Goal: Task Accomplishment & Management: Use online tool/utility

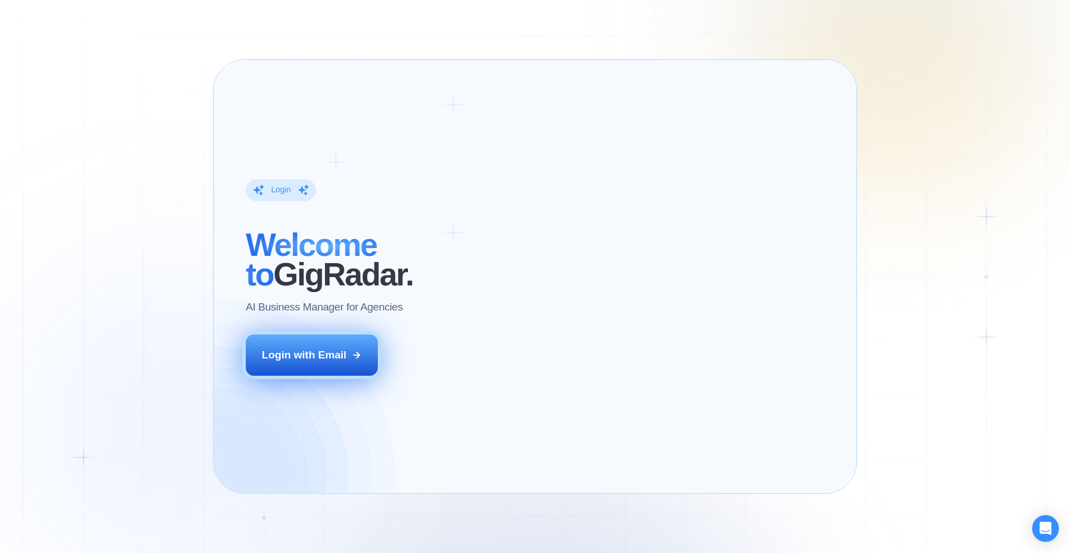
click at [340, 341] on button "Login with Email" at bounding box center [312, 355] width 133 height 41
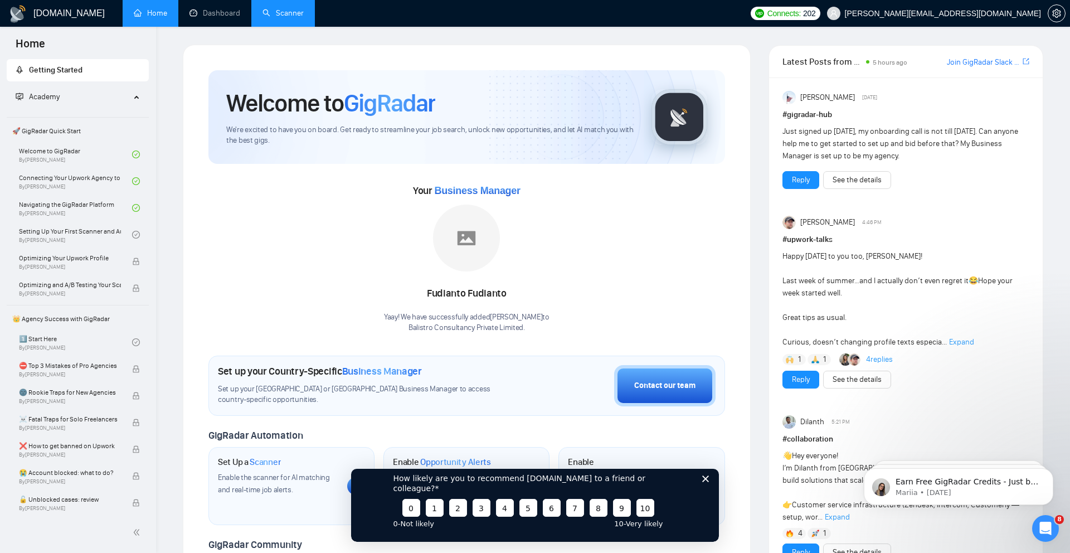
click at [289, 13] on link "Scanner" at bounding box center [283, 12] width 41 height 9
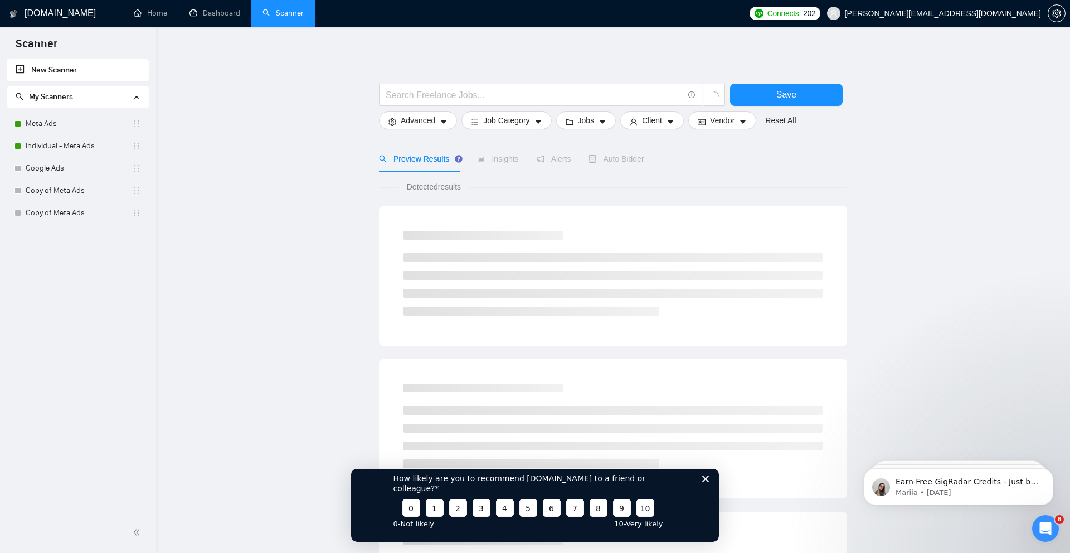
click at [708, 482] on polygon "Close survey" at bounding box center [705, 478] width 7 height 7
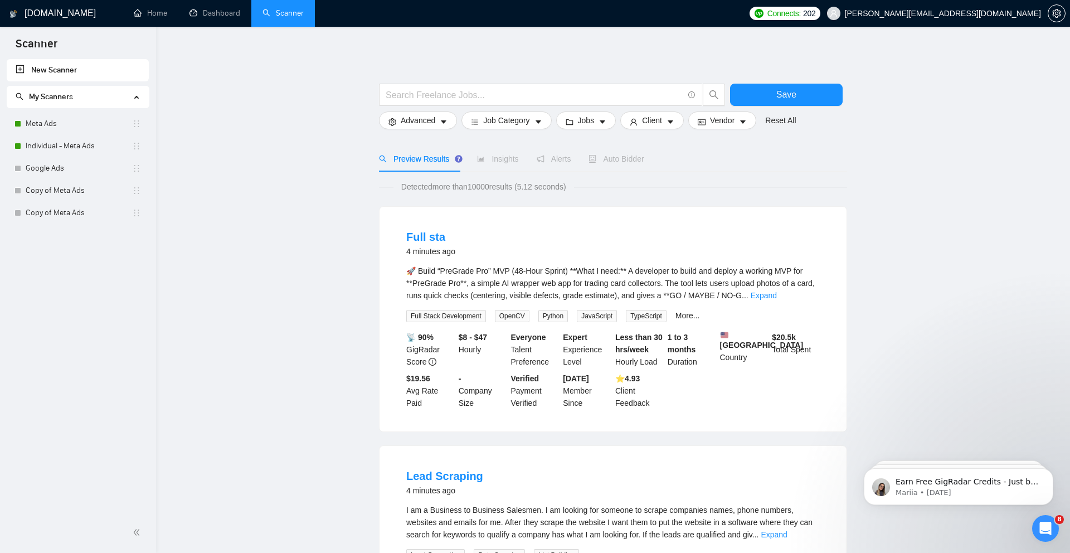
click at [516, 160] on span "Insights" at bounding box center [497, 158] width 41 height 9
click at [46, 129] on link "Meta Ads" at bounding box center [79, 124] width 106 height 22
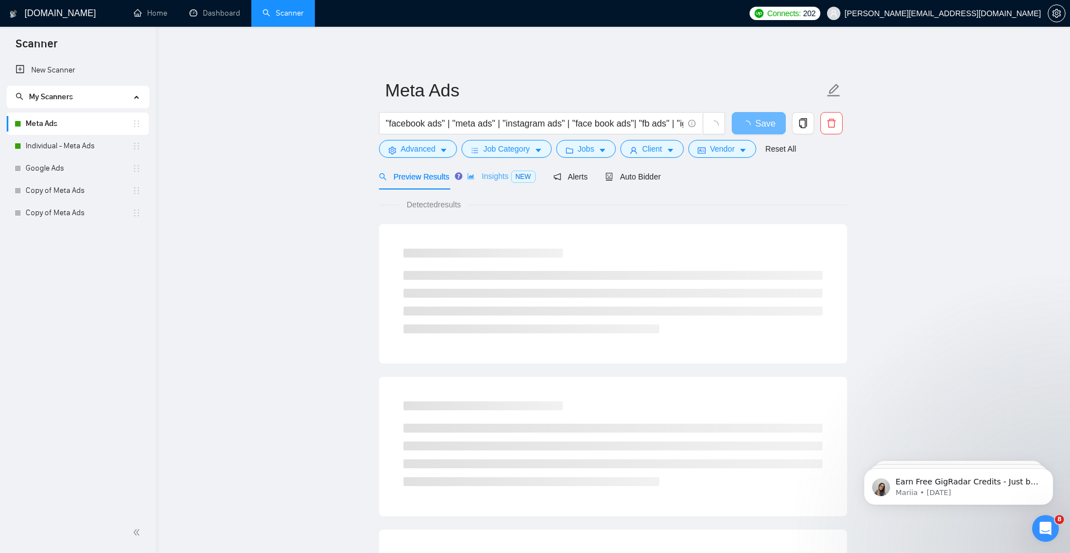
click at [491, 187] on div "Insights NEW" at bounding box center [501, 176] width 68 height 26
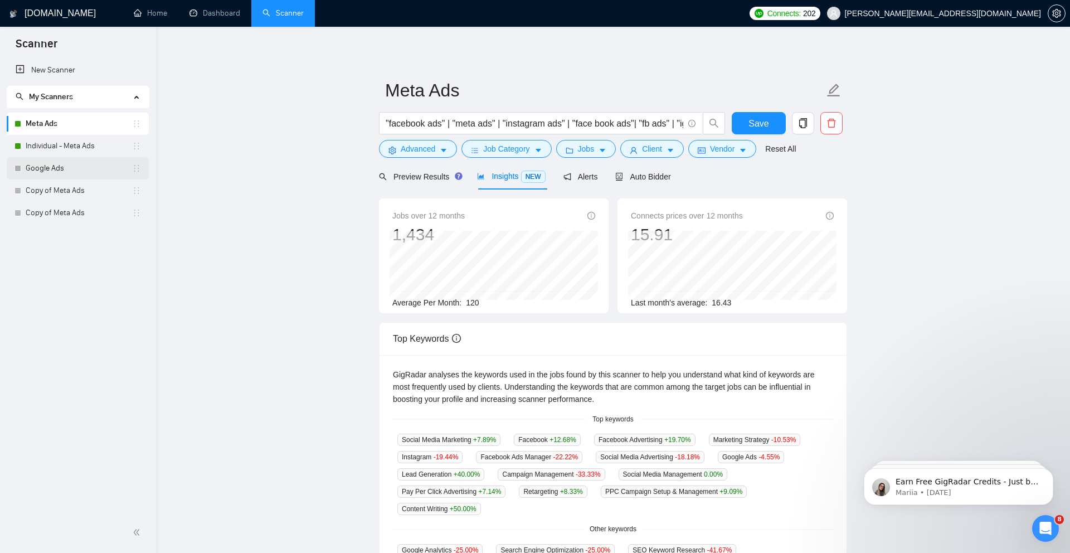
click at [41, 166] on link "Google Ads" at bounding box center [79, 168] width 106 height 22
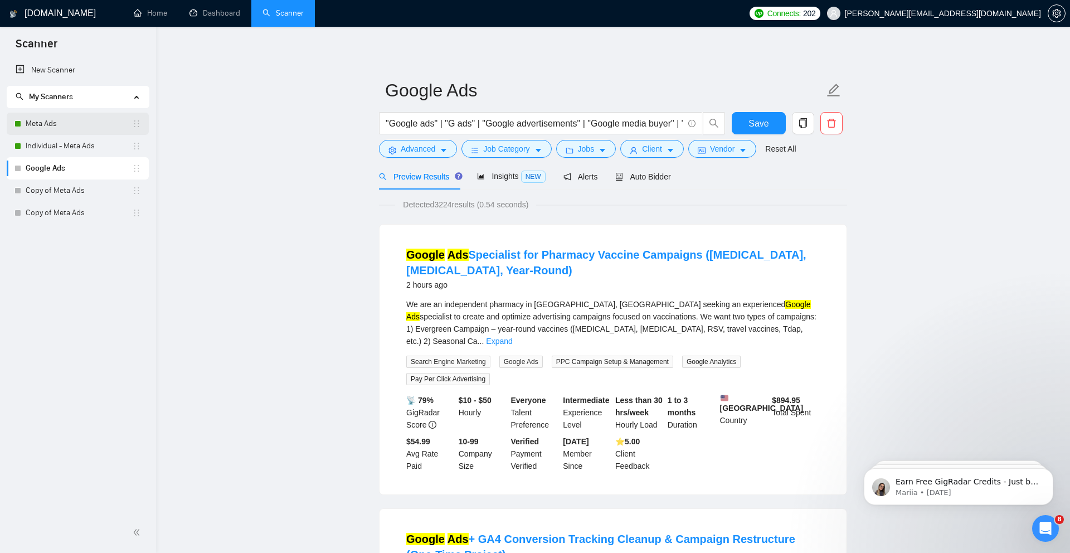
click at [65, 119] on link "Meta Ads" at bounding box center [79, 124] width 106 height 22
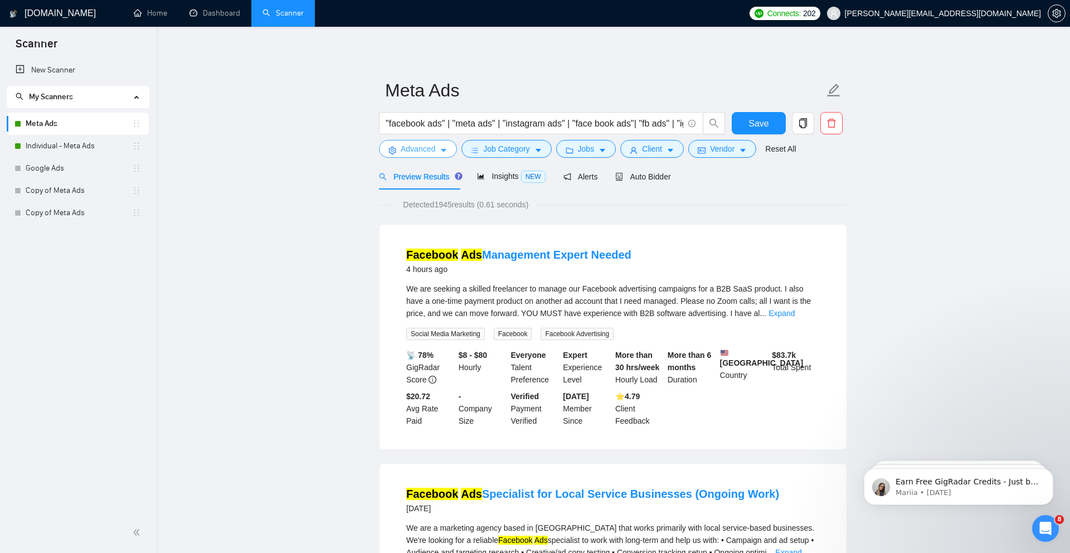
click at [438, 146] on button "Advanced" at bounding box center [418, 149] width 78 height 18
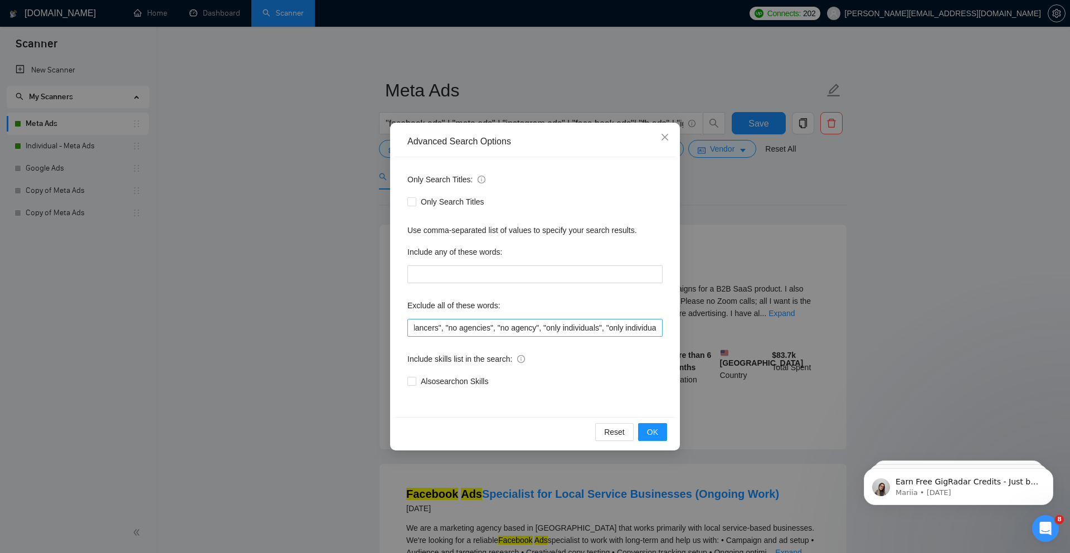
scroll to position [0, 35]
click at [538, 327] on input ""only freelancers", "no agencies", "no agency", "only individuals", "only indiv…" at bounding box center [535, 328] width 255 height 18
click at [590, 327] on input ""only freelancers", "no agencies", "no agency", "only individuals", "only indiv…" at bounding box center [535, 328] width 255 height 18
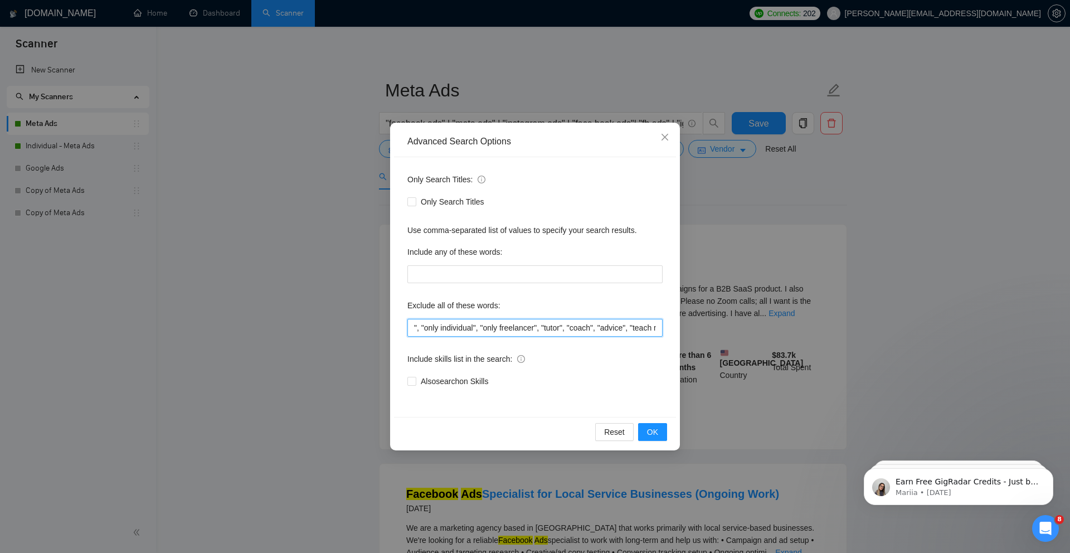
click at [555, 331] on input ""only freelancers", "no agencies", "no agency", "only individuals", "only indiv…" at bounding box center [535, 328] width 255 height 18
drag, startPoint x: 558, startPoint y: 330, endPoint x: 662, endPoint y: 329, distance: 103.7
click at [662, 329] on input ""only freelancers", "no agencies", "no agency", "only individuals", "only indiv…" at bounding box center [535, 328] width 255 height 18
click at [548, 332] on input ""only freelancers", "no agencies", "no agency", "only individuals", "only indiv…" at bounding box center [535, 328] width 255 height 18
click at [559, 330] on input ""only freelancers", "no agencies", "no agency", "only individuals", "only indiv…" at bounding box center [535, 328] width 255 height 18
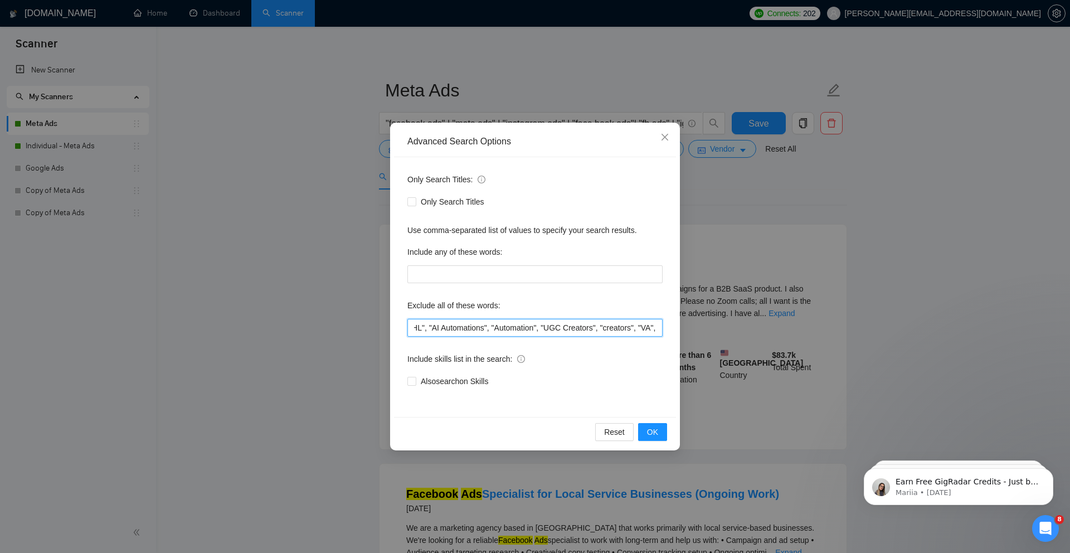
scroll to position [0, 1712]
click at [593, 329] on input ""only freelancers", "no agencies", "no agency", "only individuals", "only indiv…" at bounding box center [535, 328] width 255 height 18
drag, startPoint x: 537, startPoint y: 330, endPoint x: 593, endPoint y: 389, distance: 80.9
click at [593, 389] on div "Only Search Titles: Only Search Titles Use comma-separated list of values to sp…" at bounding box center [535, 287] width 282 height 260
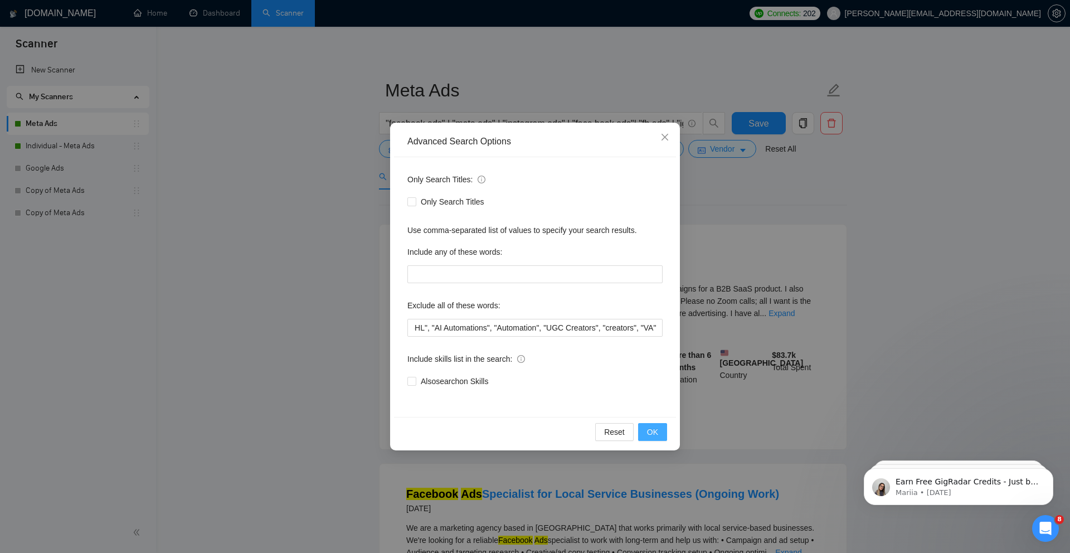
click at [653, 432] on span "OK" at bounding box center [652, 432] width 11 height 12
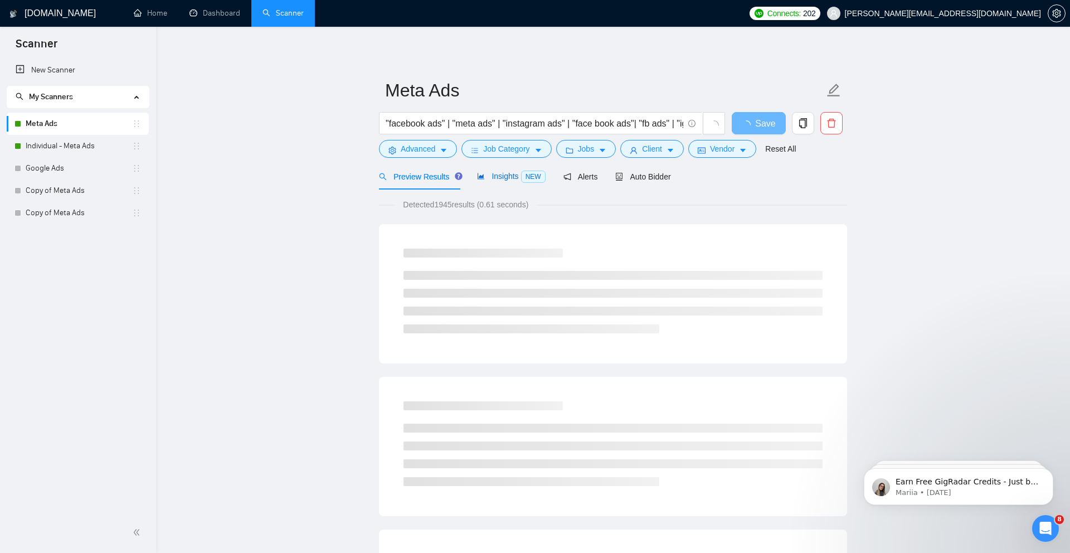
click at [506, 177] on span "Insights NEW" at bounding box center [511, 176] width 68 height 9
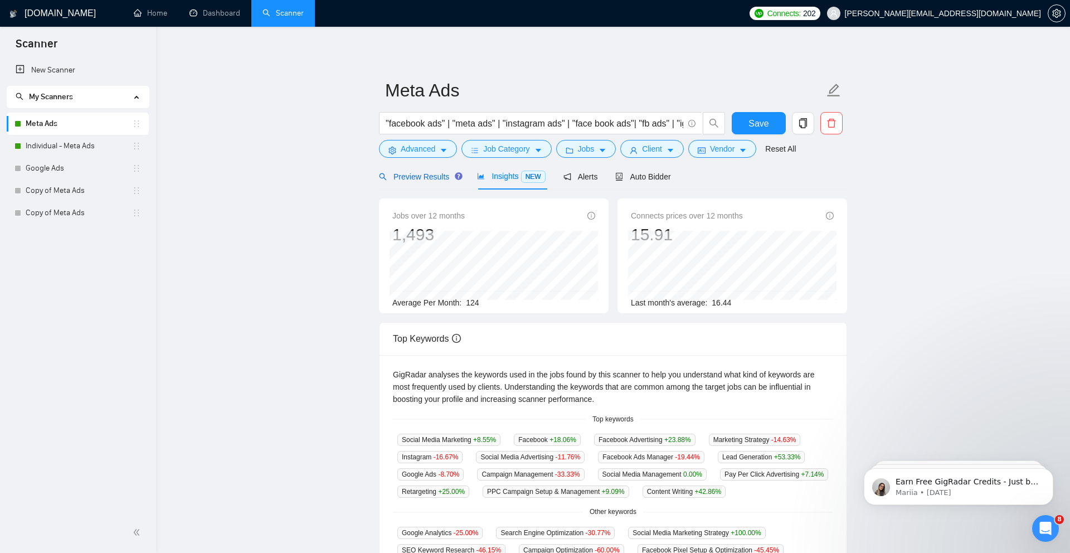
click at [440, 178] on span "Preview Results" at bounding box center [419, 176] width 80 height 9
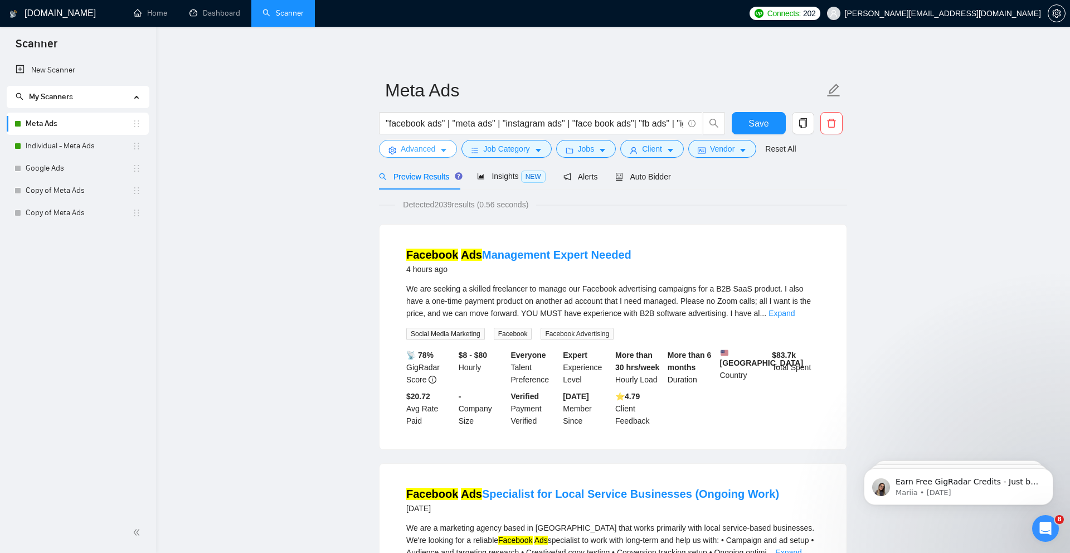
click at [433, 153] on span "Advanced" at bounding box center [418, 149] width 35 height 12
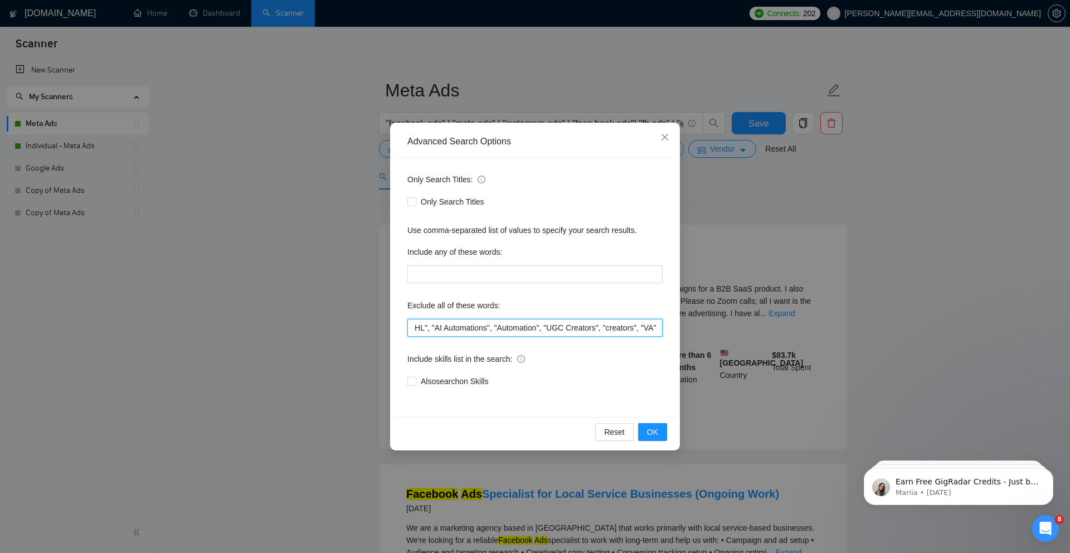
scroll to position [0, 1568]
drag, startPoint x: 535, startPoint y: 328, endPoint x: 561, endPoint y: 332, distance: 26.5
click at [561, 332] on input ""only freelancers", "no agencies", "no agency", "only individuals", "only indiv…" at bounding box center [535, 328] width 255 height 18
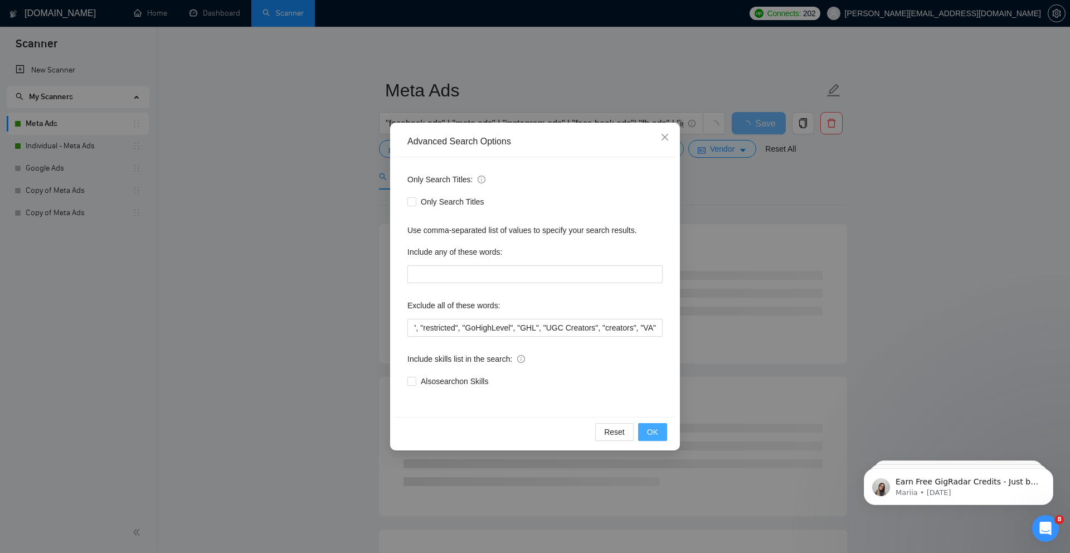
scroll to position [0, 0]
click at [655, 433] on span "OK" at bounding box center [652, 432] width 11 height 12
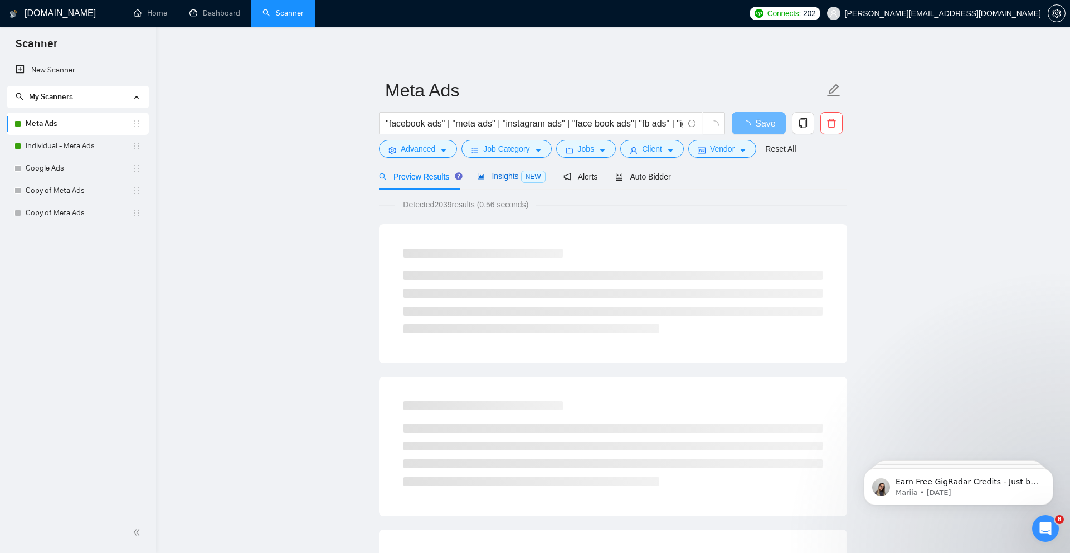
click at [520, 175] on span "Insights NEW" at bounding box center [511, 176] width 68 height 9
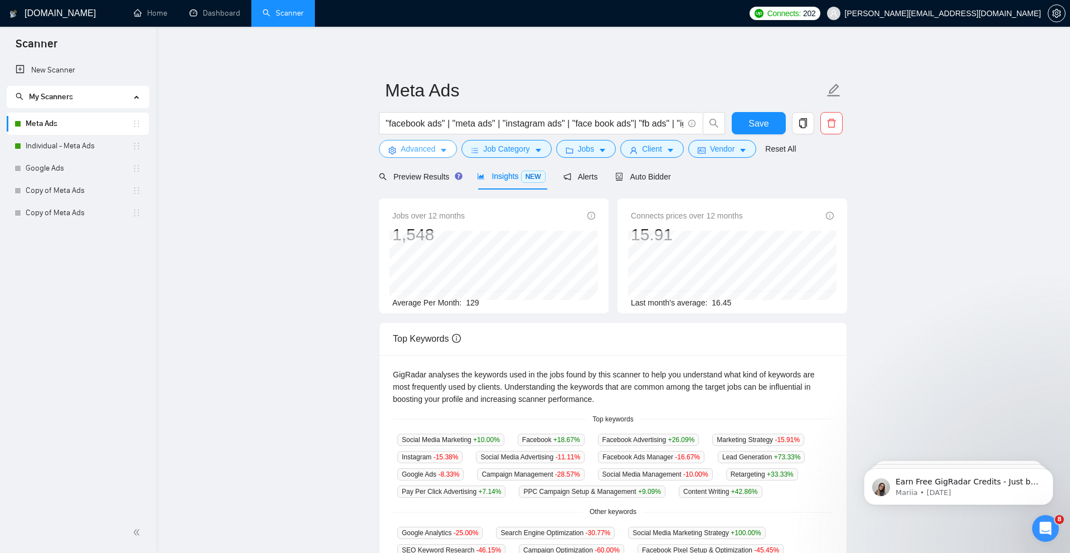
click at [441, 152] on icon "caret-down" at bounding box center [444, 151] width 8 height 8
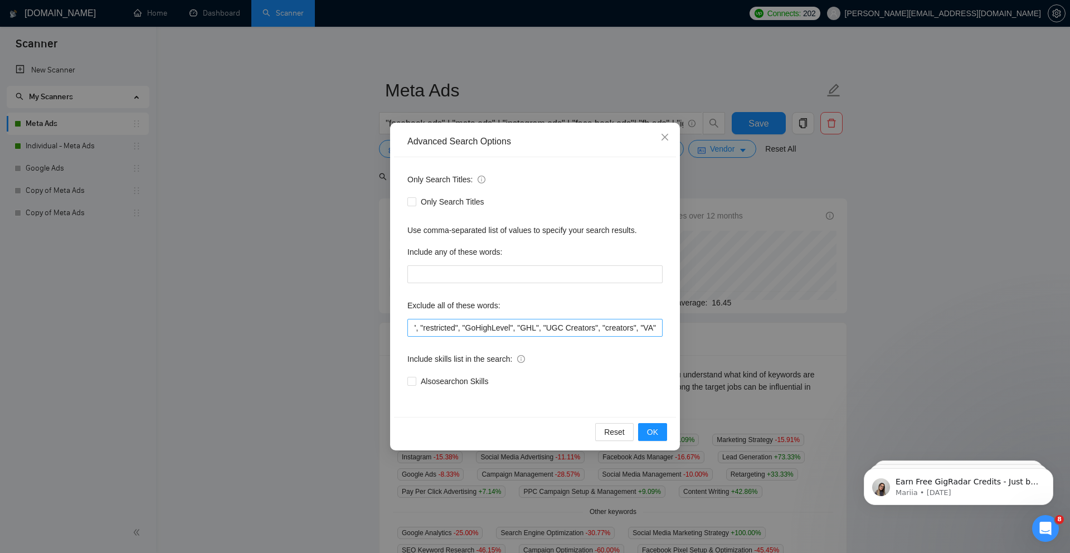
scroll to position [0, 1477]
drag, startPoint x: 537, startPoint y: 328, endPoint x: 565, endPoint y: 363, distance: 44.5
click at [565, 363] on div "Only Search Titles: Only Search Titles Use comma-separated list of values to sp…" at bounding box center [535, 287] width 282 height 260
type input ""only freelancers", "no agencies", "no agency", "only individuals", "only indiv…"
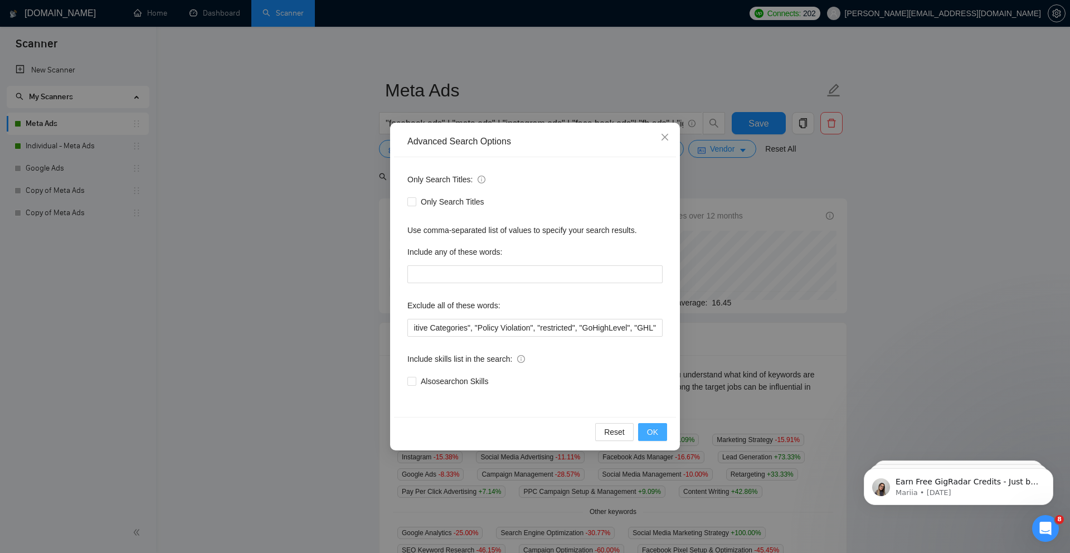
click at [650, 427] on span "OK" at bounding box center [652, 432] width 11 height 12
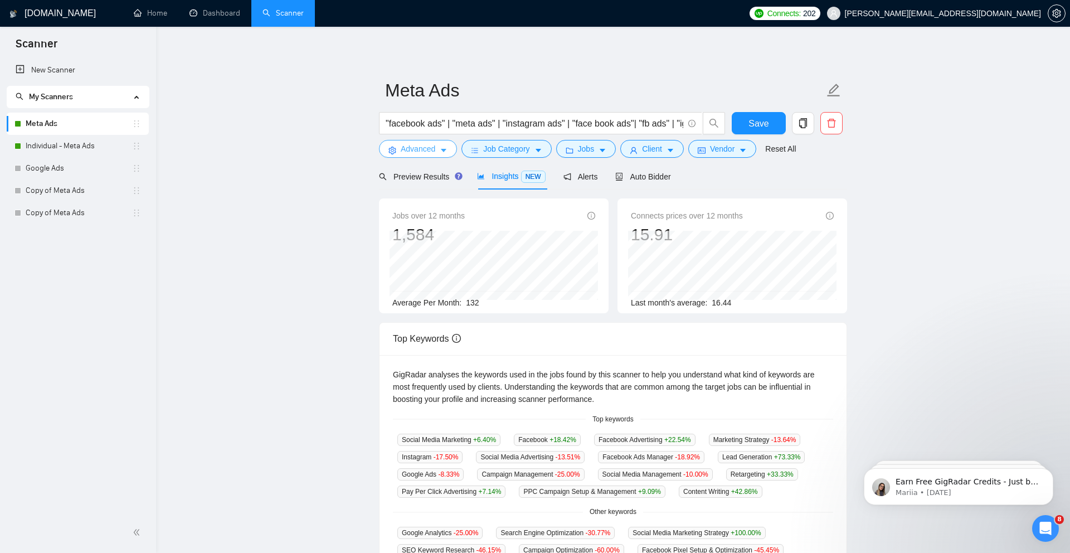
click at [431, 148] on span "Advanced" at bounding box center [418, 149] width 35 height 12
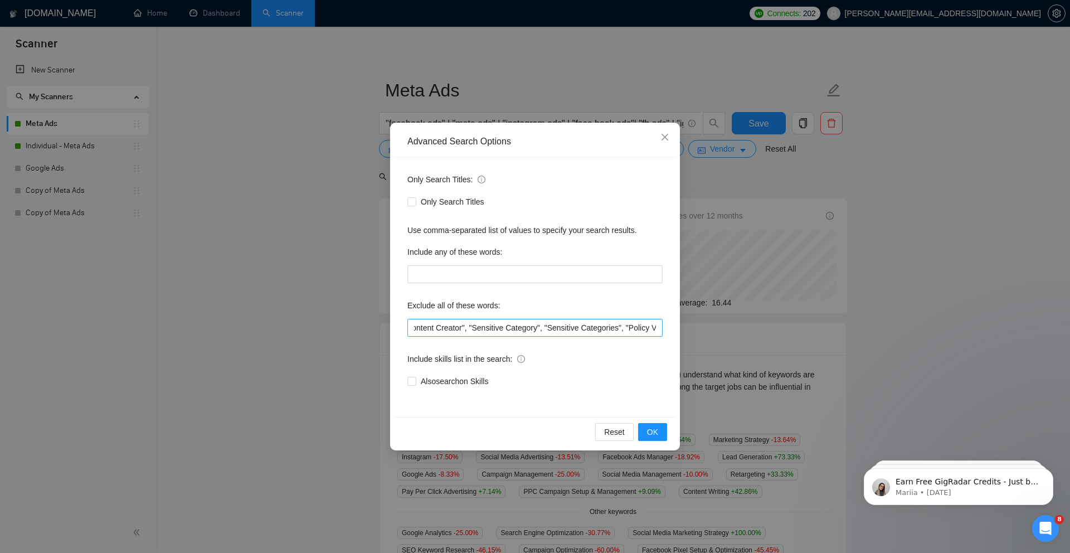
scroll to position [0, 1356]
click at [665, 132] on span "Close" at bounding box center [665, 138] width 30 height 30
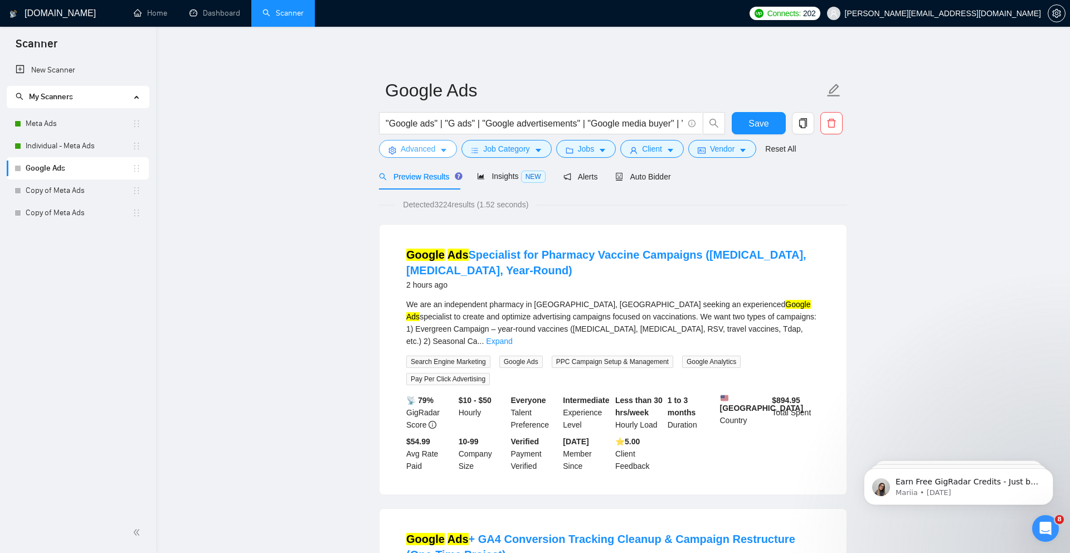
click at [425, 154] on span "Advanced" at bounding box center [418, 149] width 35 height 12
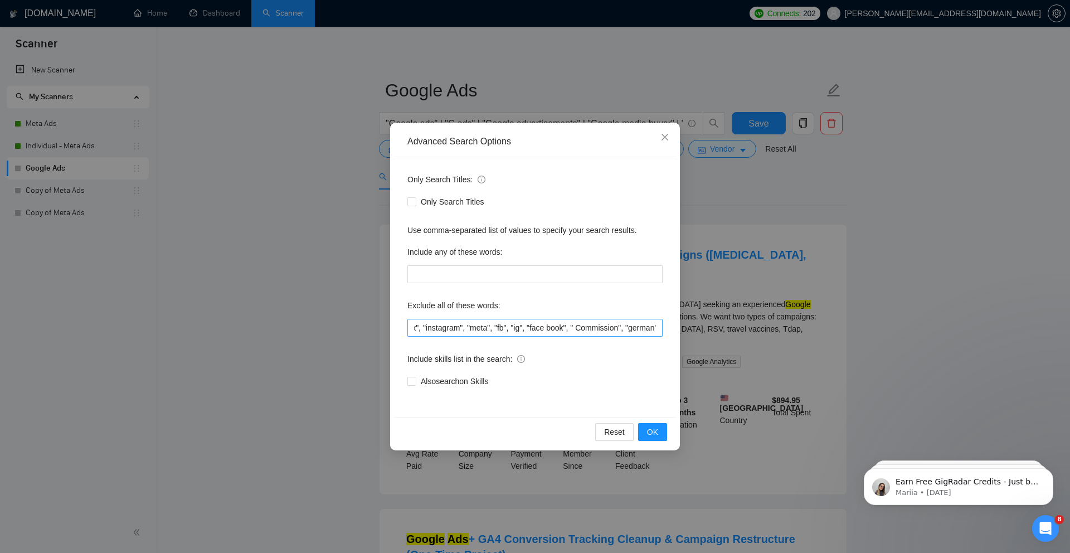
scroll to position [0, 1192]
click at [656, 330] on input ""only freelancers", "no agencies", "no agency", "only individuals", "only indiv…" at bounding box center [535, 328] width 255 height 18
click at [659, 329] on input ""only freelancers", "no agencies", "no agency", "only individuals", "only indiv…" at bounding box center [535, 328] width 255 height 18
paste input ""tutor", "coach", "advice", "teach me", "agencies not to apply", "freelancers o…"
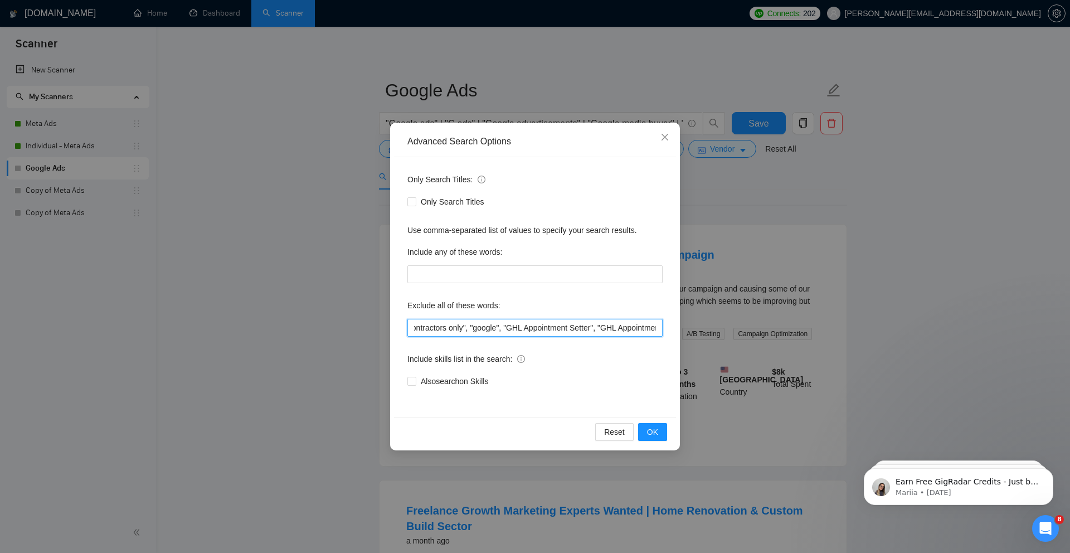
scroll to position [0, 1686]
click at [597, 330] on input ""only freelancers", "no agencies", "no agency", "only individuals", "only indiv…" at bounding box center [535, 328] width 255 height 18
click at [651, 430] on span "OK" at bounding box center [652, 432] width 11 height 12
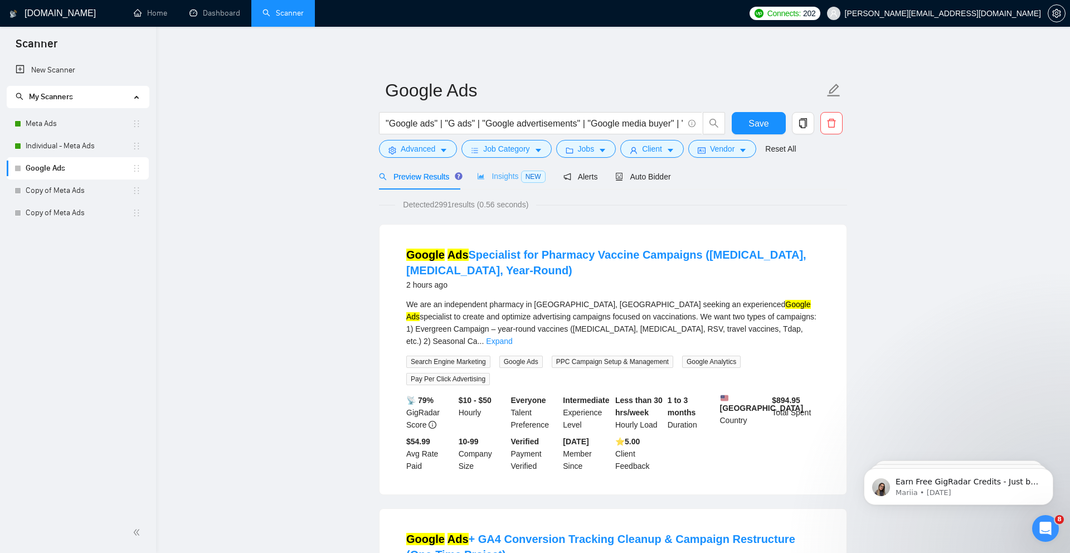
click at [505, 184] on div "Insights NEW" at bounding box center [511, 176] width 68 height 26
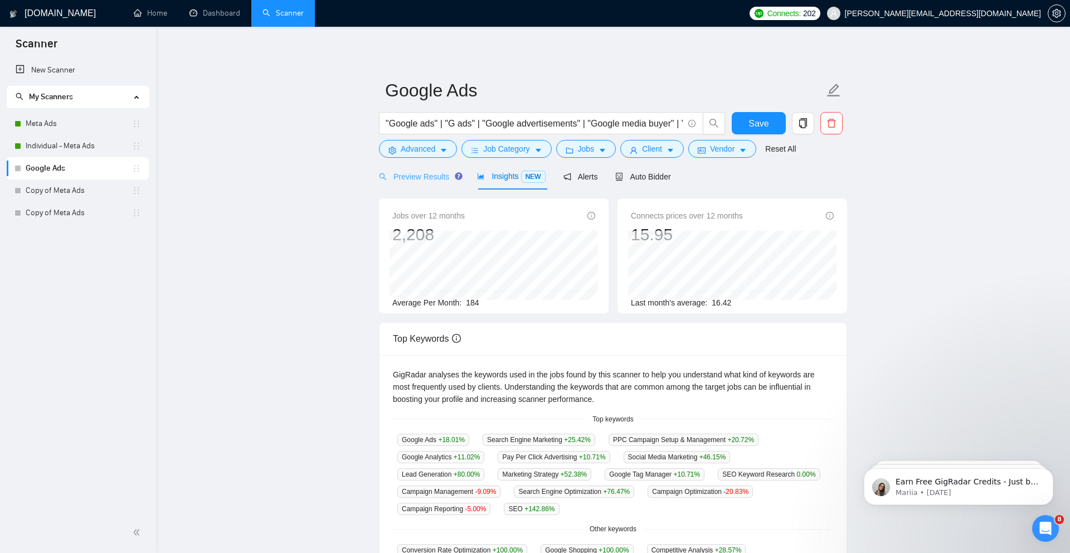
click at [435, 183] on div "Preview Results" at bounding box center [419, 176] width 80 height 26
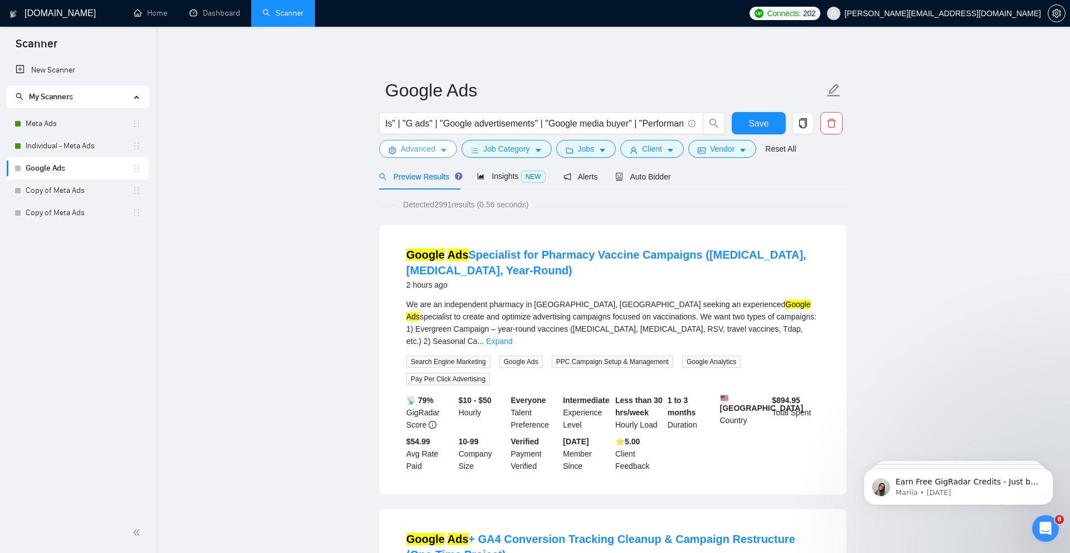
click at [428, 144] on span "Advanced" at bounding box center [418, 149] width 35 height 12
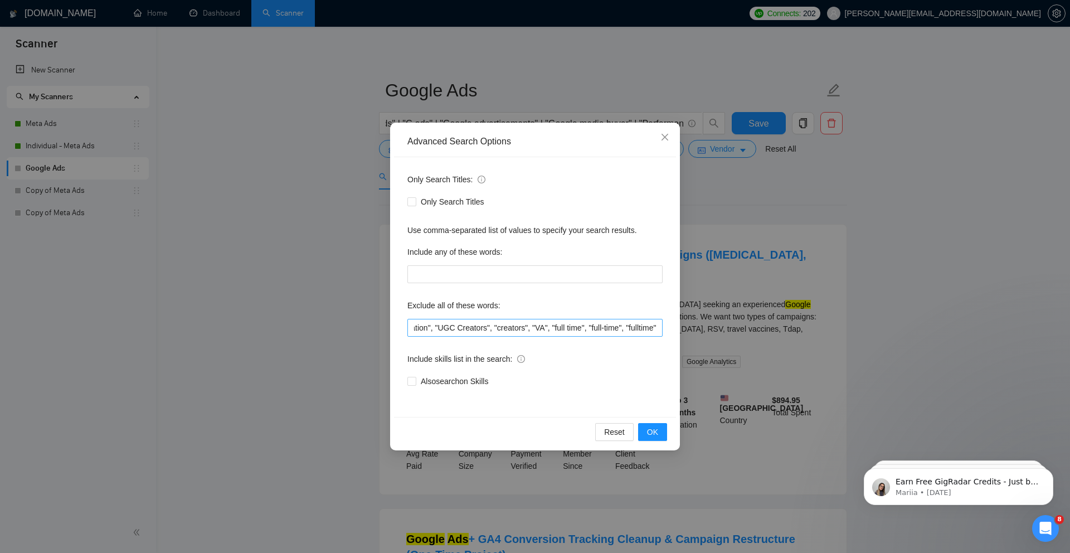
scroll to position [0, 2750]
click at [658, 328] on input ""only freelancers", "no agencies", "no agency", "only individuals", "only indiv…" at bounding box center [535, 328] width 255 height 18
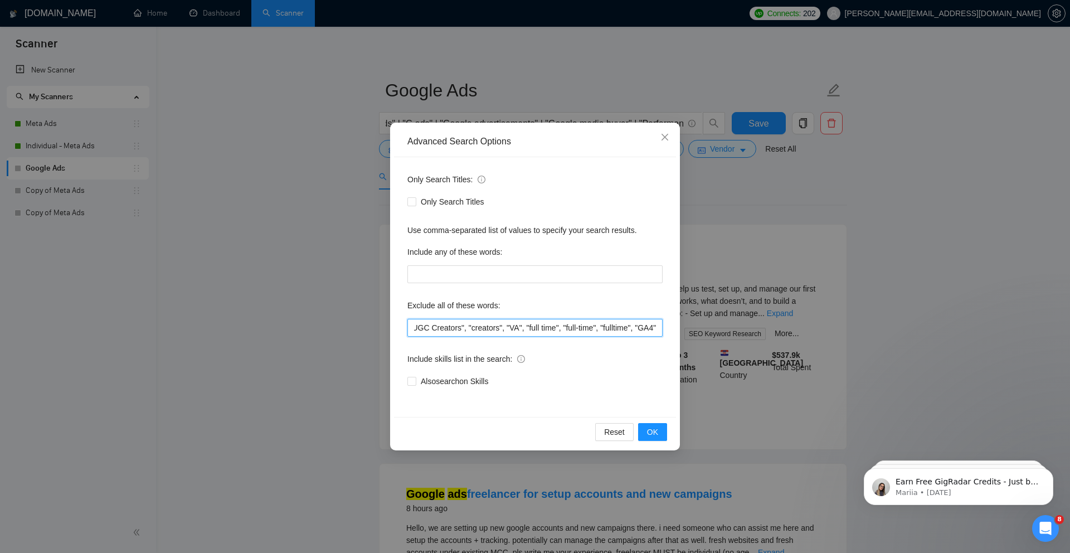
scroll to position [0, 2777]
click at [659, 437] on button "OK" at bounding box center [652, 432] width 29 height 18
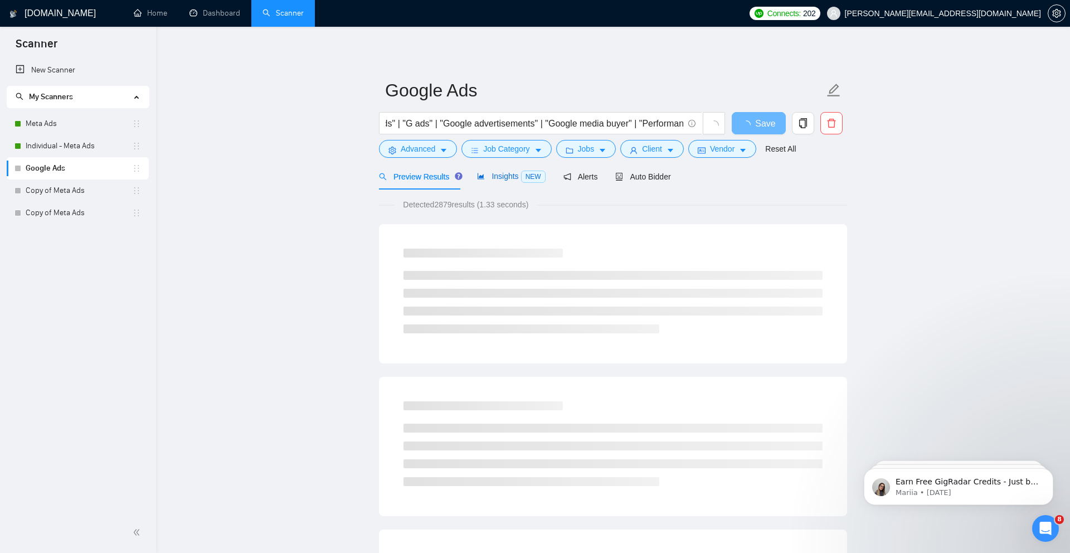
click at [489, 180] on span "Insights NEW" at bounding box center [511, 176] width 68 height 9
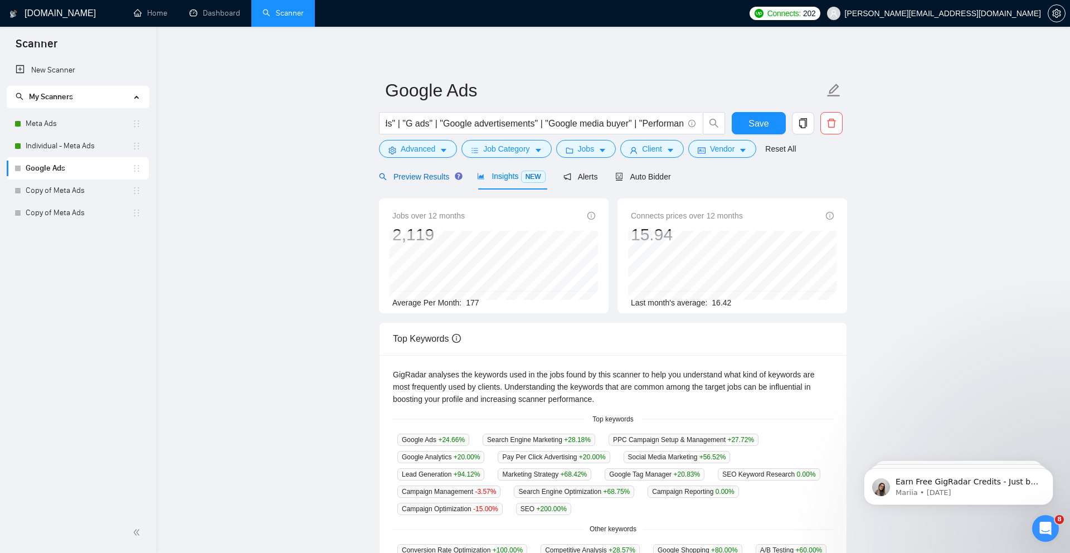
click at [435, 180] on span "Preview Results" at bounding box center [419, 176] width 80 height 9
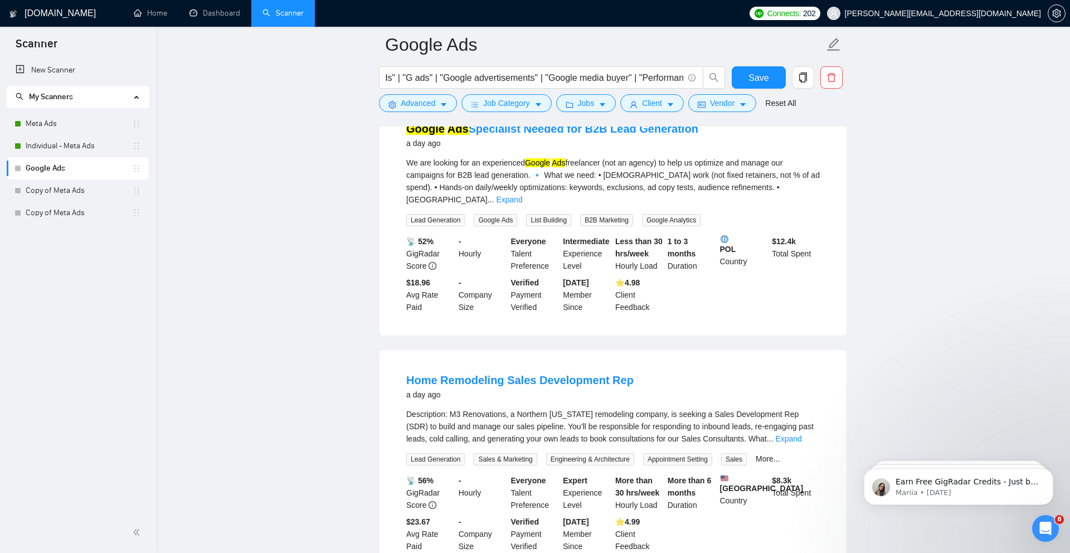
scroll to position [980, 0]
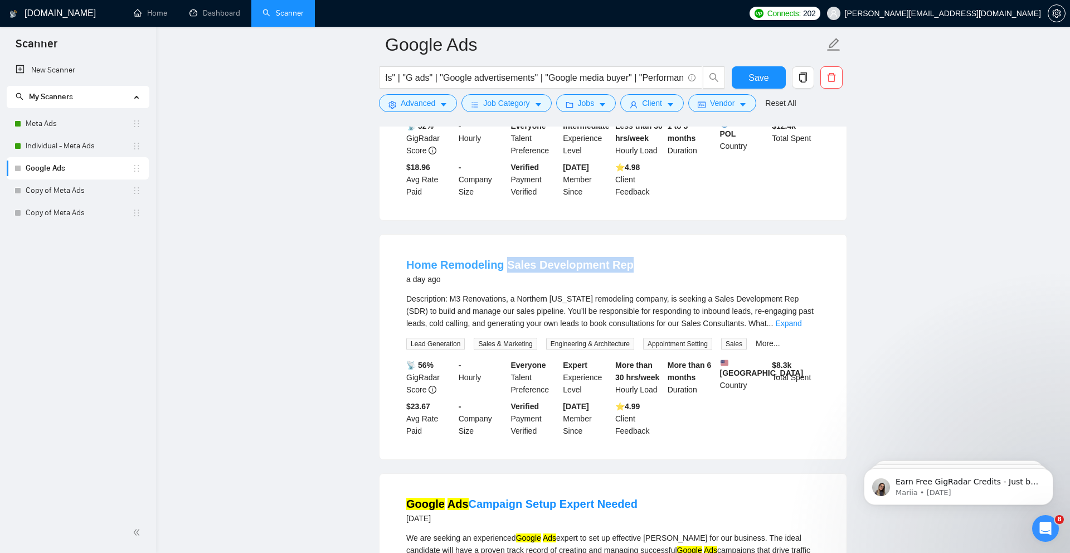
drag, startPoint x: 631, startPoint y: 247, endPoint x: 506, endPoint y: 249, distance: 125.5
click at [506, 257] on div "Home Remodeling Sales Development Rep a day ago" at bounding box center [613, 271] width 414 height 29
copy link "Sales Development Rep"
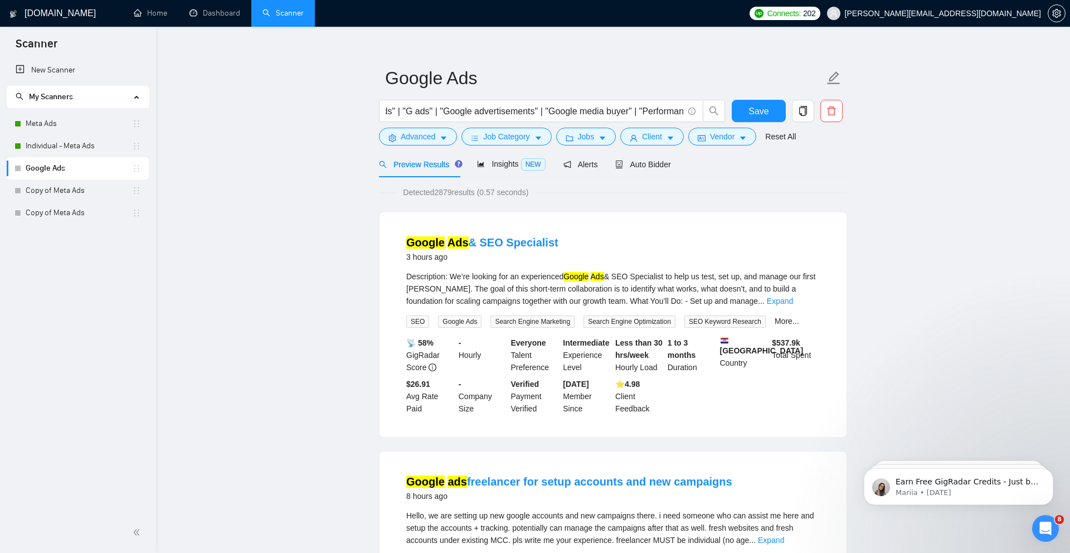
scroll to position [0, 0]
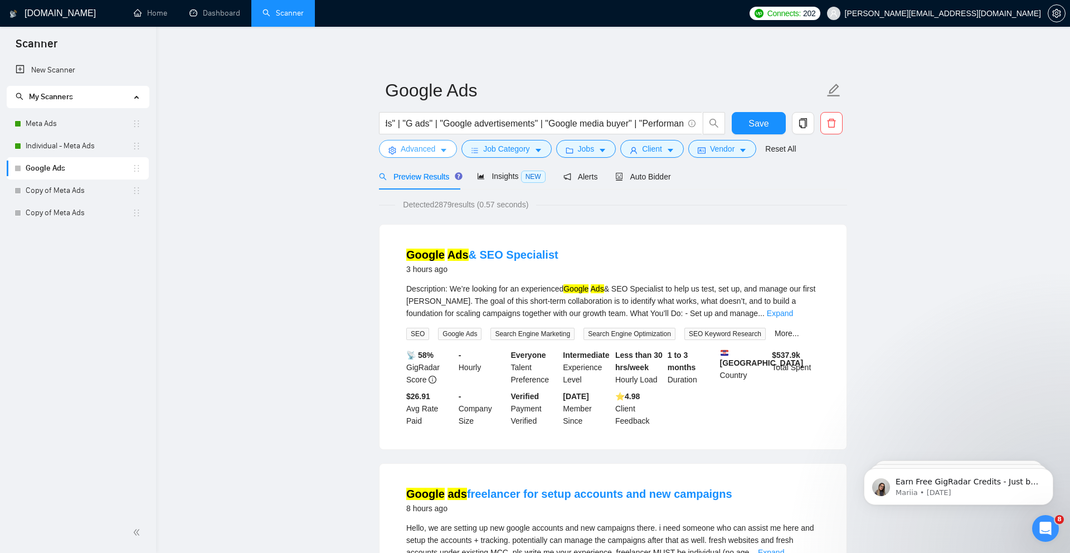
click at [434, 154] on span "Advanced" at bounding box center [418, 149] width 35 height 12
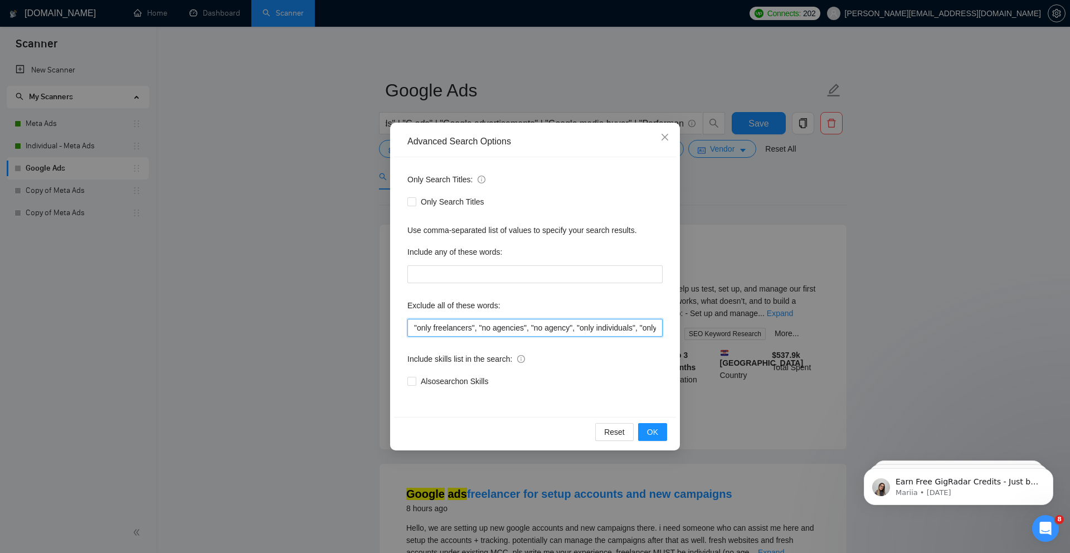
click at [633, 327] on input ""only freelancers", "no agencies", "no agency", "only individuals", "only indiv…" at bounding box center [535, 328] width 255 height 18
click at [657, 327] on input ""only freelancers", "no agencies", "no agency", "only individuals", "only indiv…" at bounding box center [535, 328] width 255 height 18
paste input "Sales Development Rep"
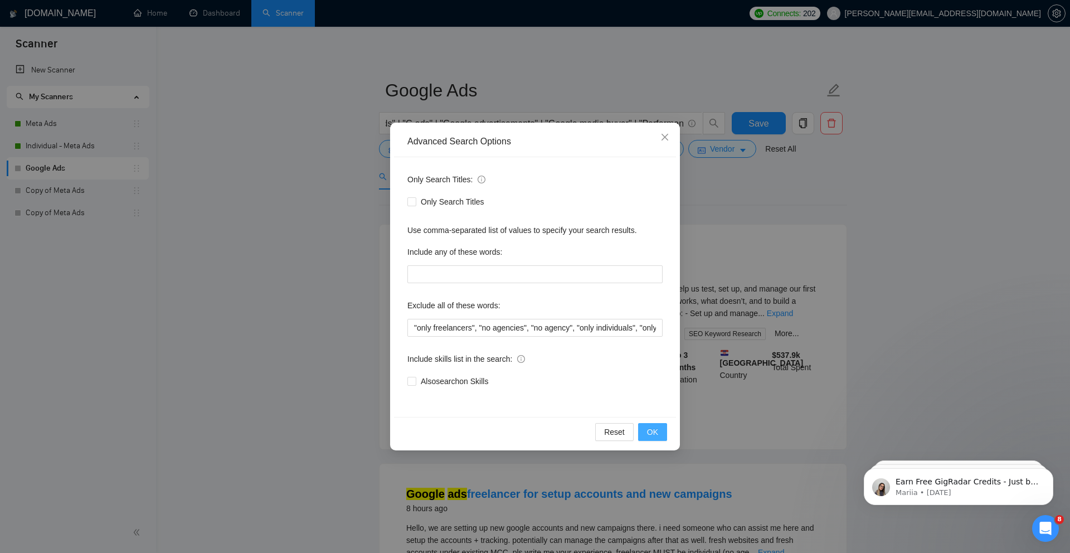
click at [658, 430] on button "OK" at bounding box center [652, 432] width 29 height 18
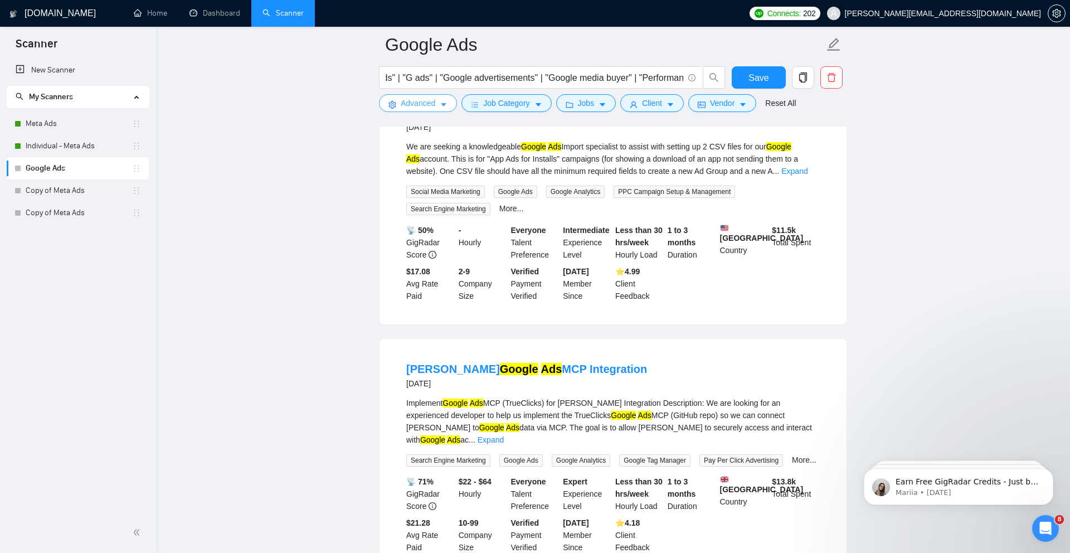
scroll to position [1398, 0]
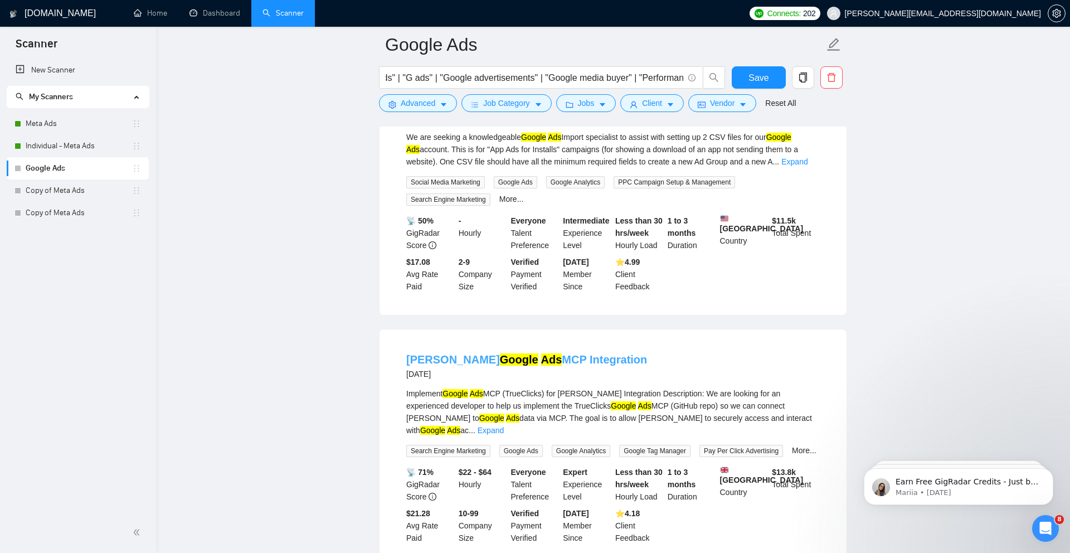
drag, startPoint x: 609, startPoint y: 351, endPoint x: 520, endPoint y: 352, distance: 89.2
click at [520, 352] on div "Claude AI Google Ads MCP Integration 3 days ago" at bounding box center [613, 366] width 414 height 29
copy link "MCP Integration"
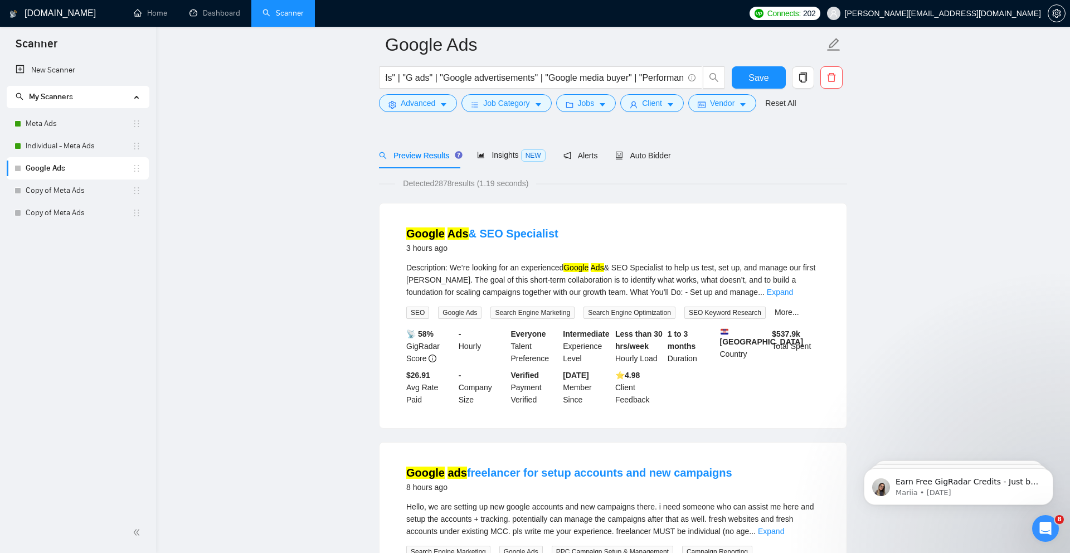
scroll to position [0, 0]
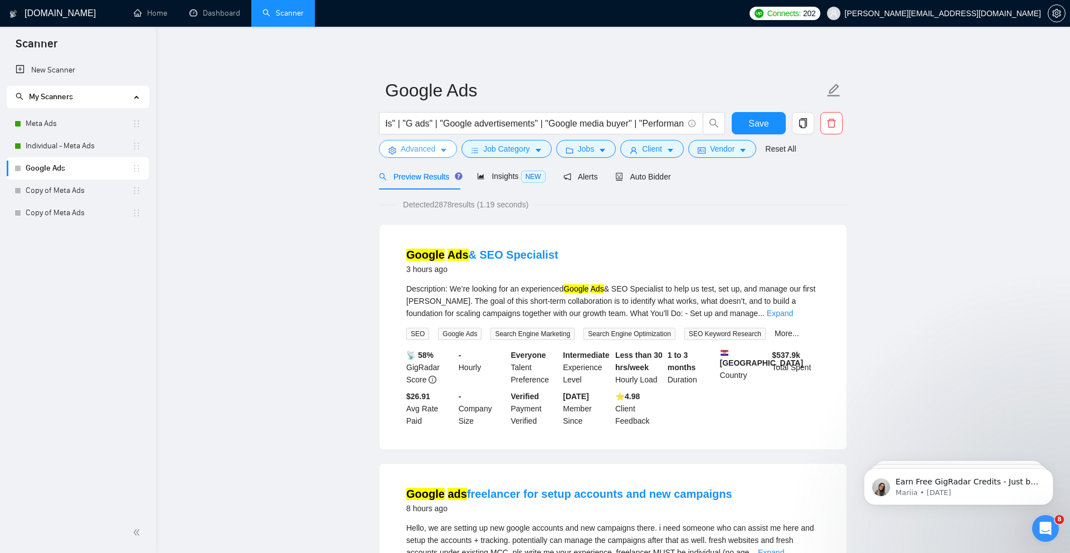
click at [440, 151] on button "Advanced" at bounding box center [418, 149] width 78 height 18
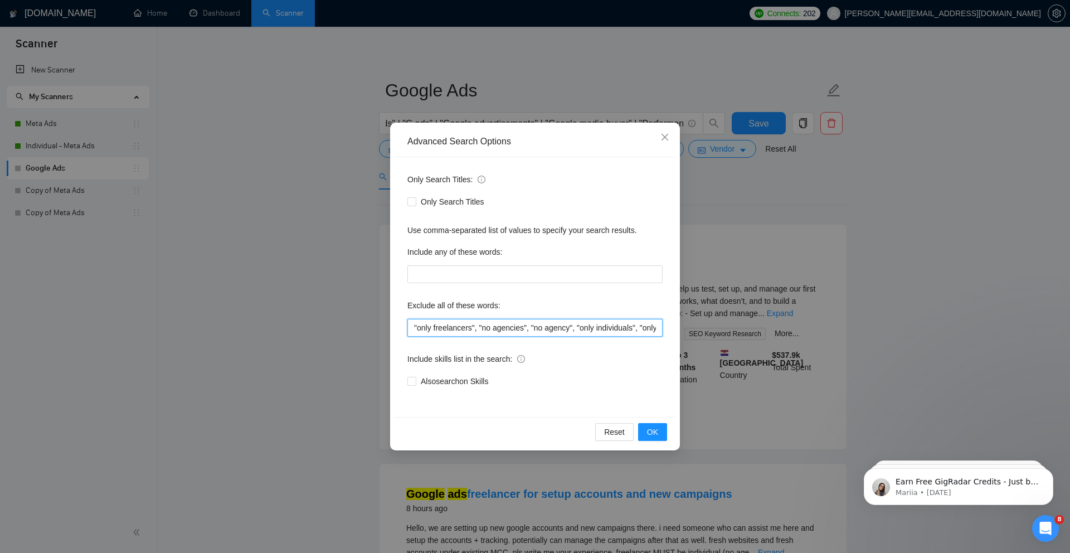
click at [414, 324] on input ""only freelancers", "no agencies", "no agency", "only individuals", "only indiv…" at bounding box center [535, 328] width 255 height 18
paste input "MCP Integration"
click at [653, 430] on span "OK" at bounding box center [652, 432] width 11 height 12
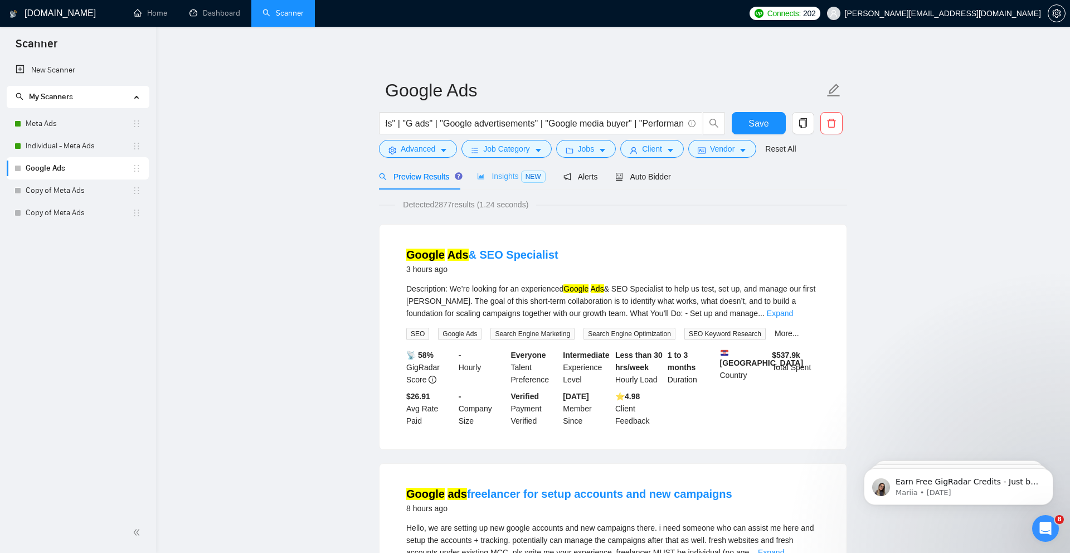
click at [512, 183] on div "Insights NEW" at bounding box center [511, 176] width 68 height 26
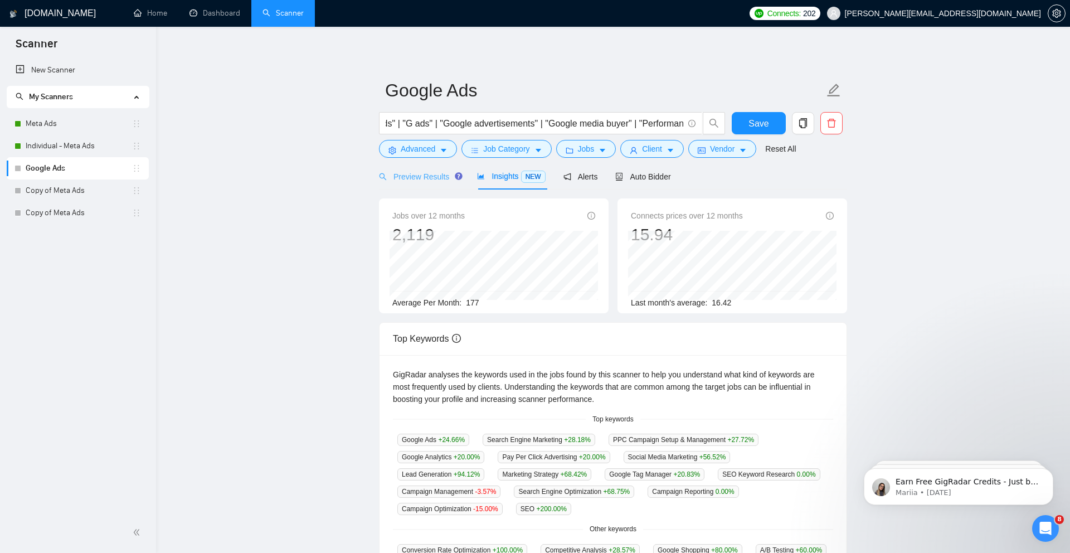
click at [424, 183] on div "Preview Results" at bounding box center [419, 176] width 80 height 26
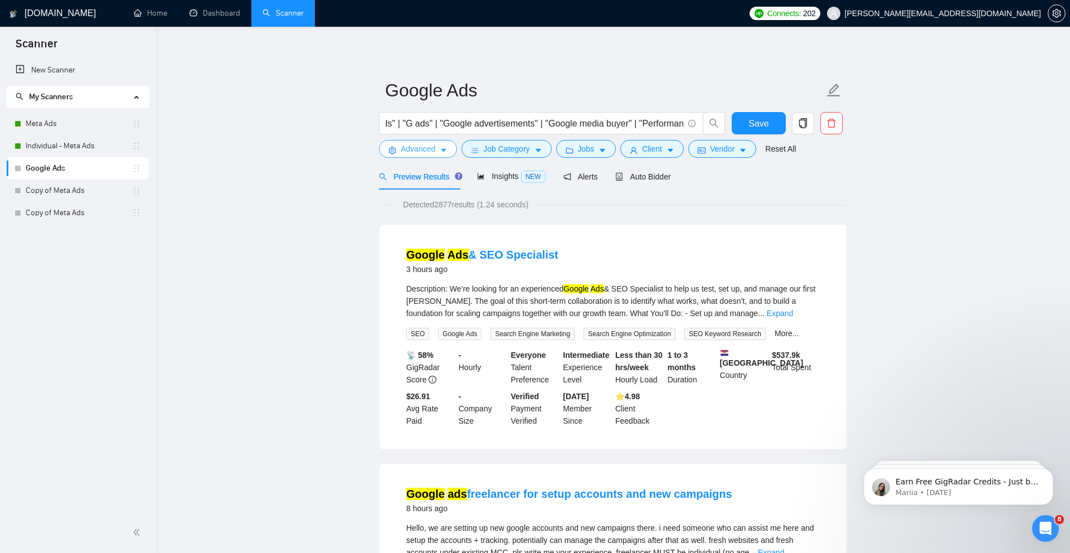
click at [440, 148] on icon "caret-down" at bounding box center [444, 151] width 8 height 8
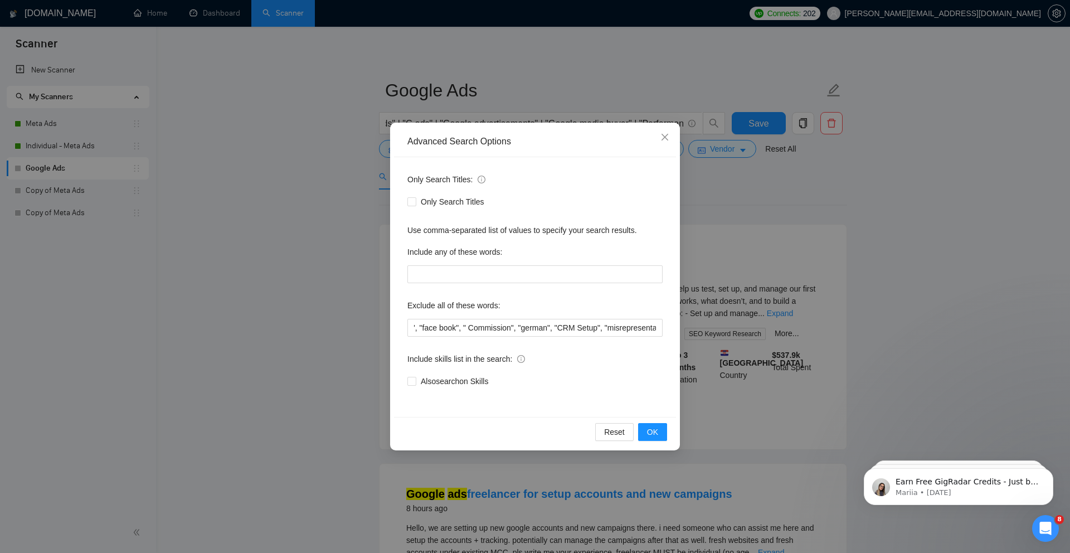
scroll to position [0, 943]
click at [671, 140] on span "Close" at bounding box center [665, 138] width 30 height 30
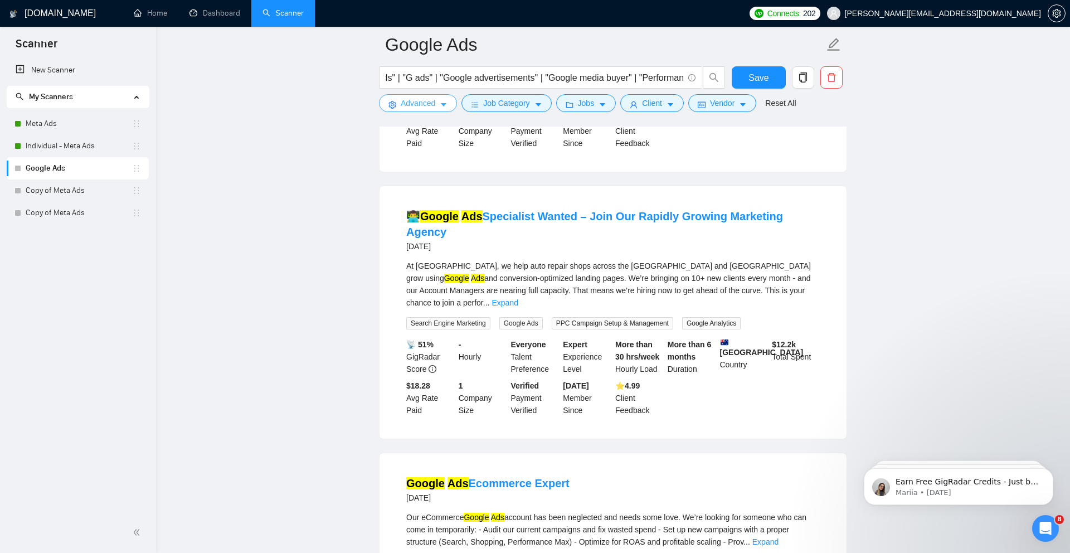
scroll to position [2246, 0]
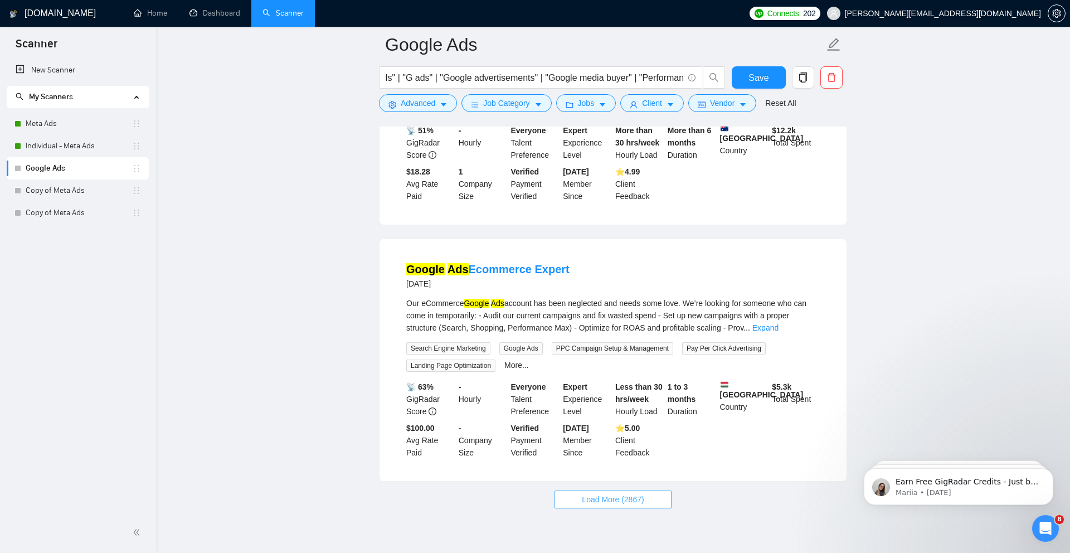
click at [592, 493] on span "Load More (2867)" at bounding box center [613, 499] width 62 height 12
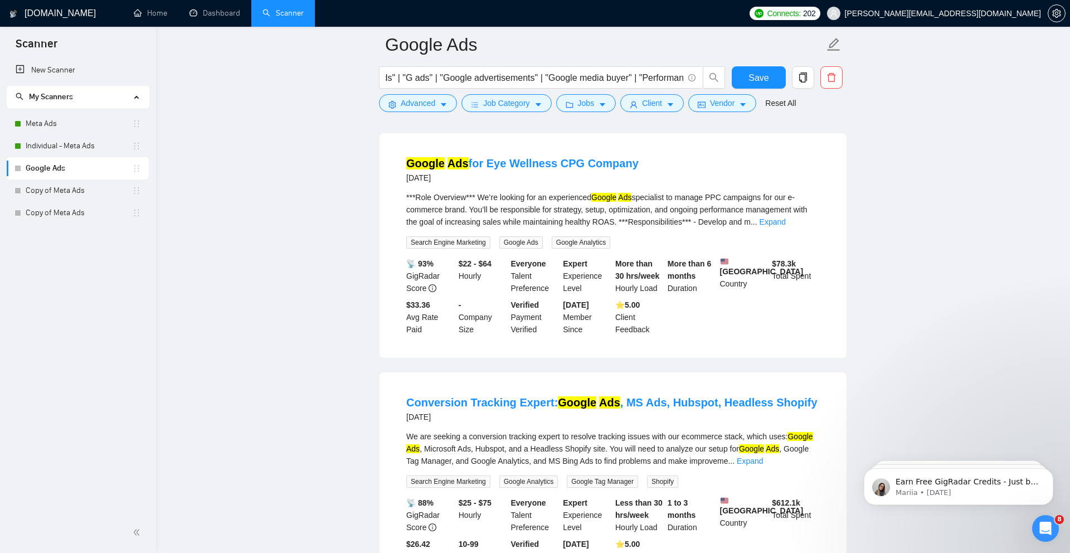
scroll to position [2610, 0]
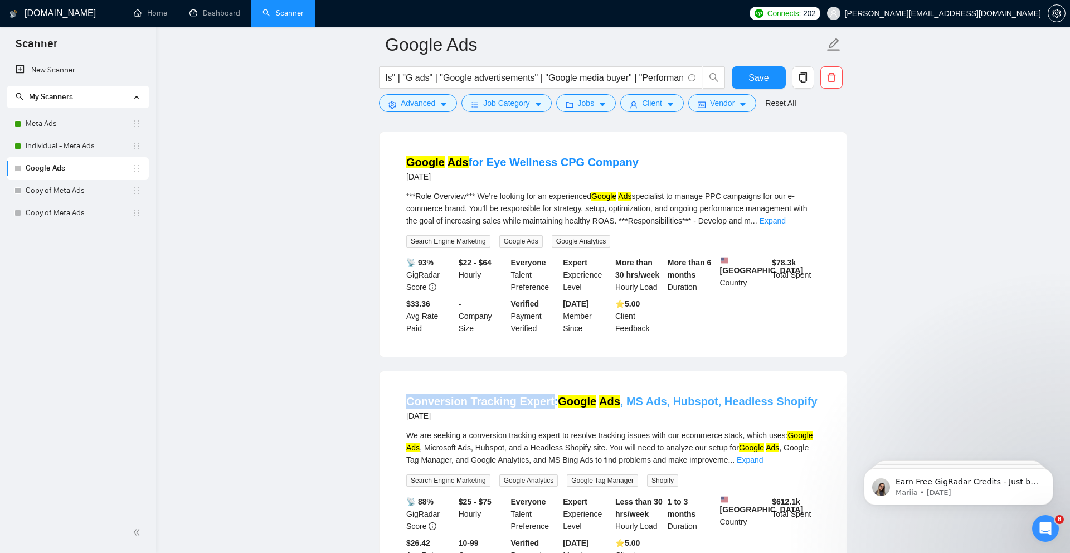
drag, startPoint x: 400, startPoint y: 367, endPoint x: 546, endPoint y: 367, distance: 145.5
click at [546, 385] on li "Conversion Tracking Expert: Google Ads , MS Ads, Hubspot, Headless Shopify 4 da…" at bounding box center [613, 484] width 440 height 198
copy link "Conversion Tracking Expert"
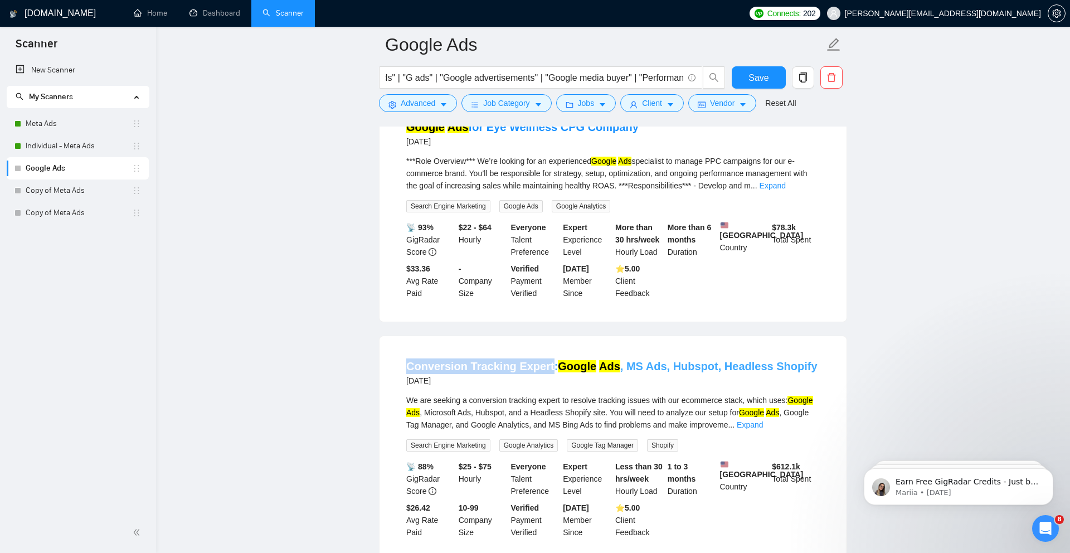
scroll to position [2651, 0]
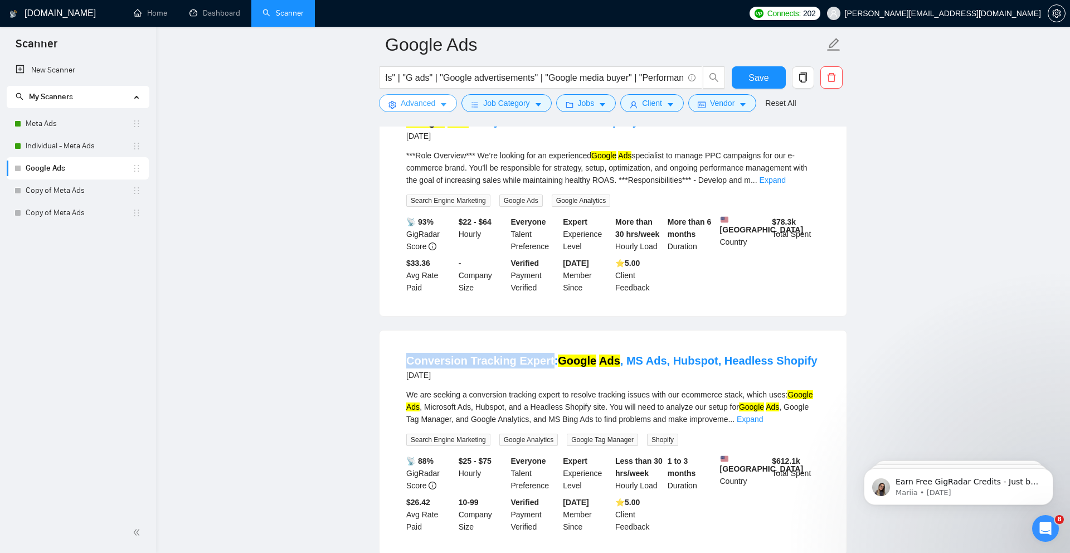
click at [438, 108] on button "Advanced" at bounding box center [418, 103] width 78 height 18
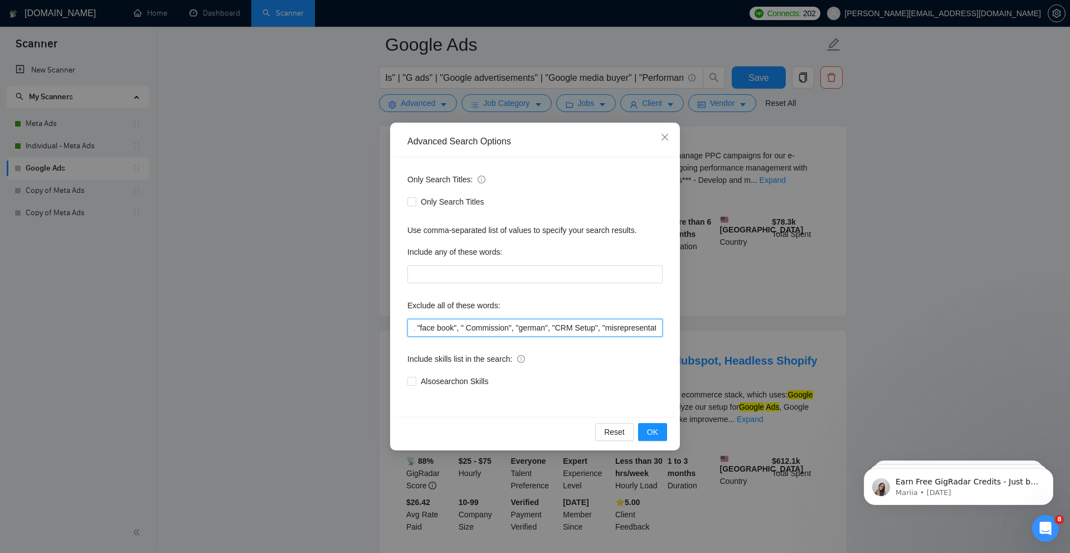
click at [436, 330] on input ""MCP Integration", "only freelancers", "no agencies", "no agency", "only indivi…" at bounding box center [535, 328] width 255 height 18
paste input "Conversion Tracking Expert"
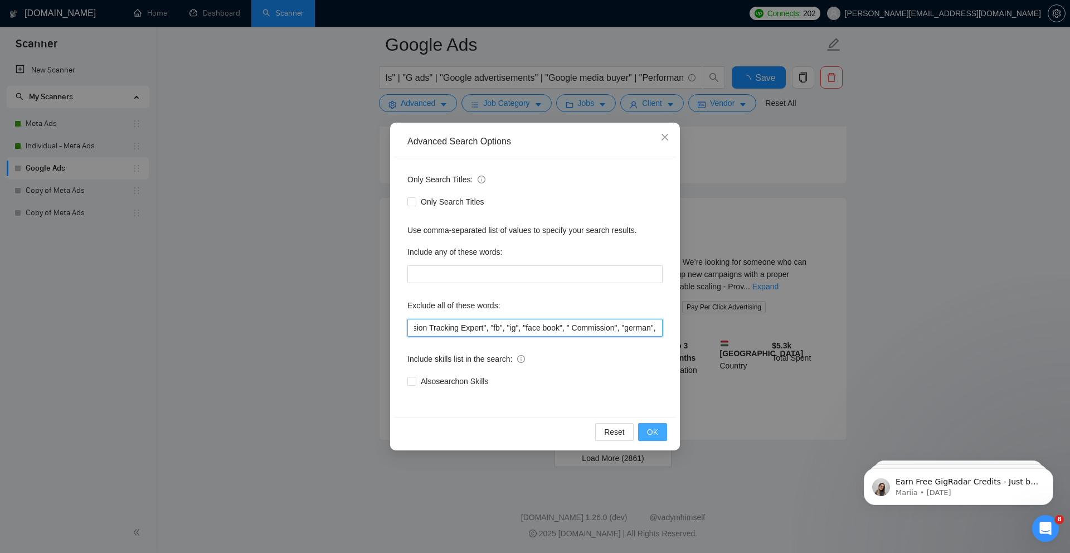
scroll to position [2246, 0]
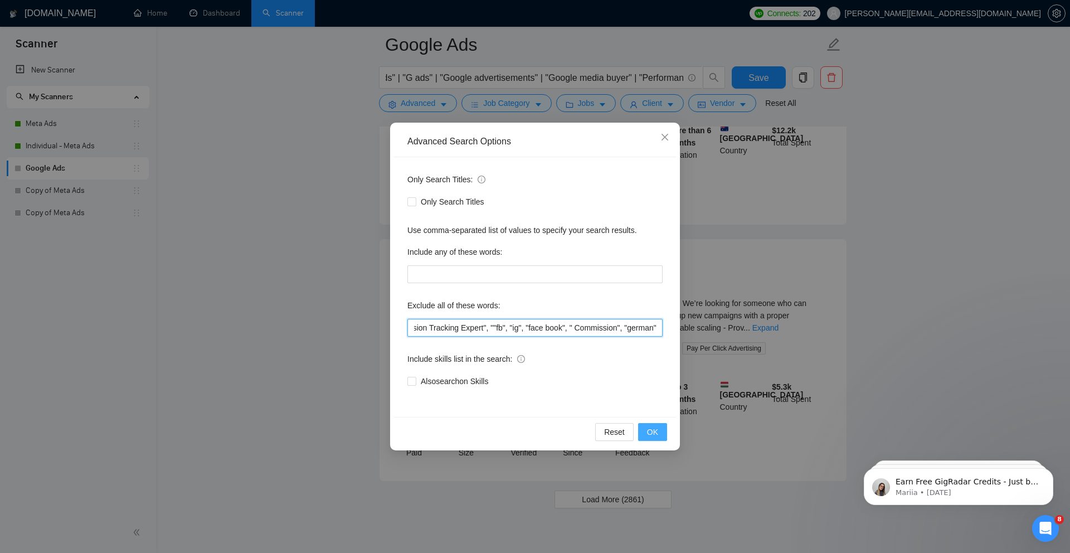
paste input "Conversion Tracking Expert"
click at [636, 330] on input ""MCP Integration", "only freelancers", "no agencies", "no agency", "only indivi…" at bounding box center [535, 328] width 255 height 18
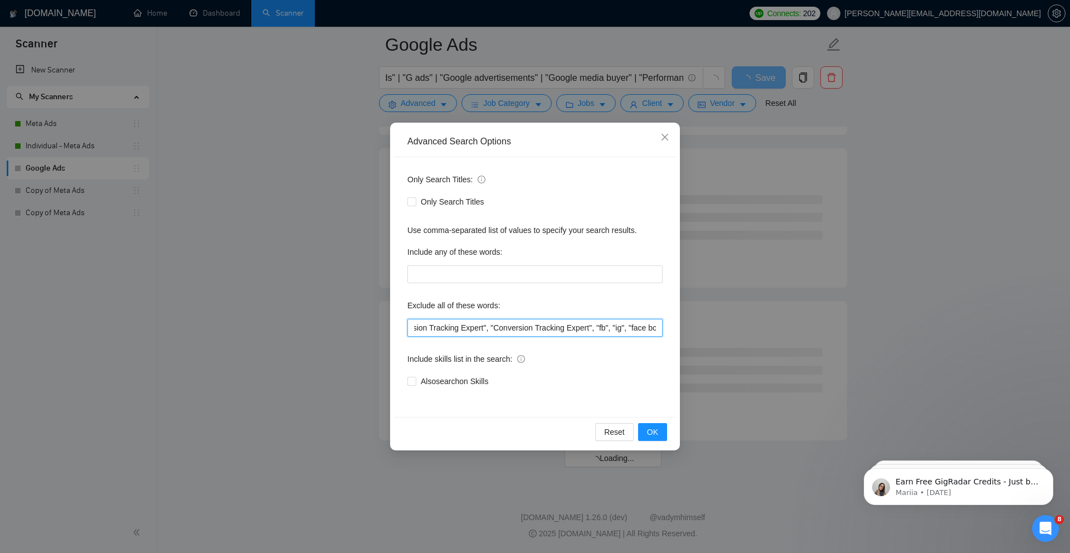
scroll to position [1307, 0]
click at [657, 432] on span "OK" at bounding box center [652, 432] width 11 height 12
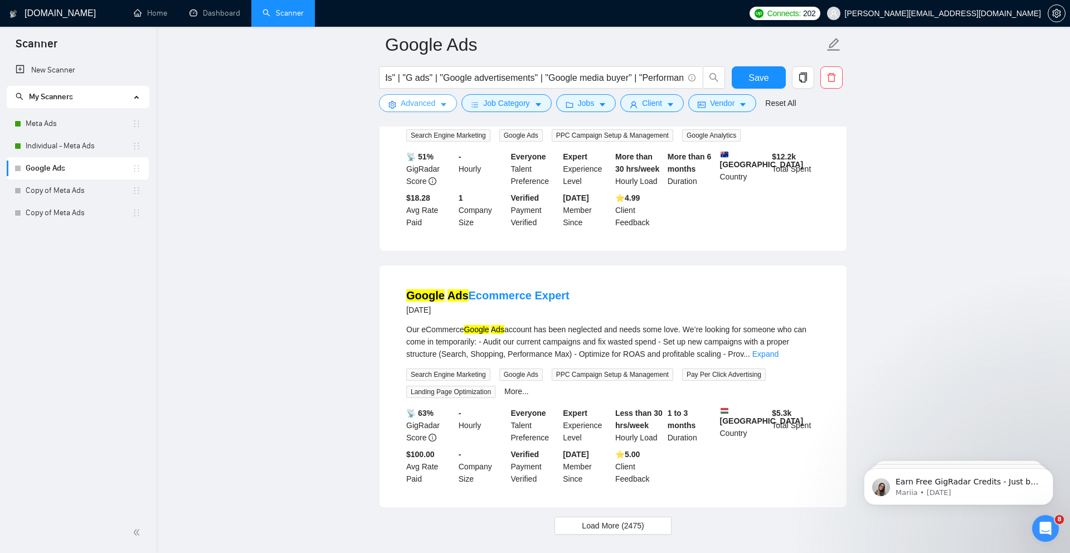
scroll to position [2246, 0]
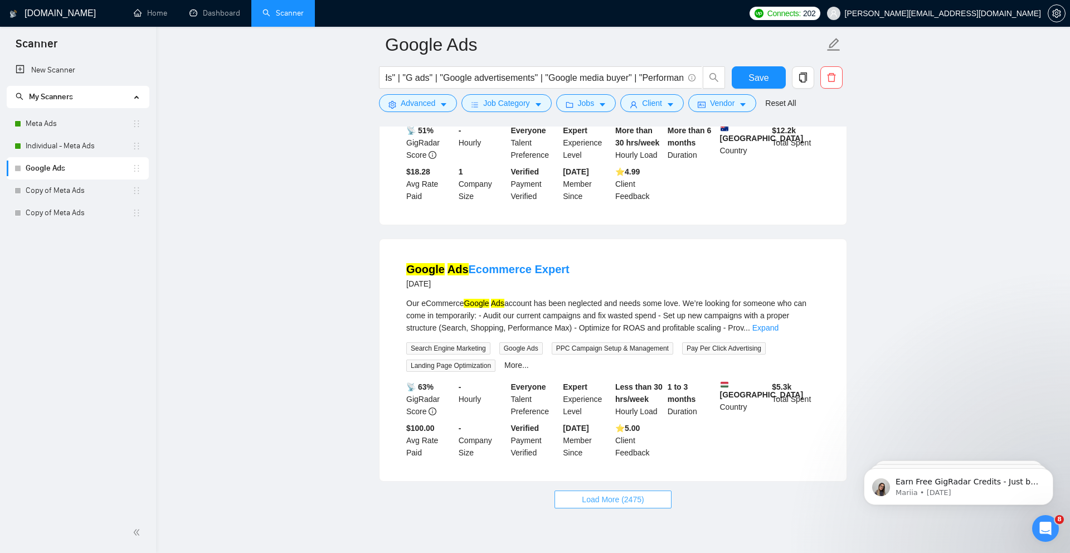
click at [642, 491] on button "Load More (2475)" at bounding box center [613, 500] width 117 height 18
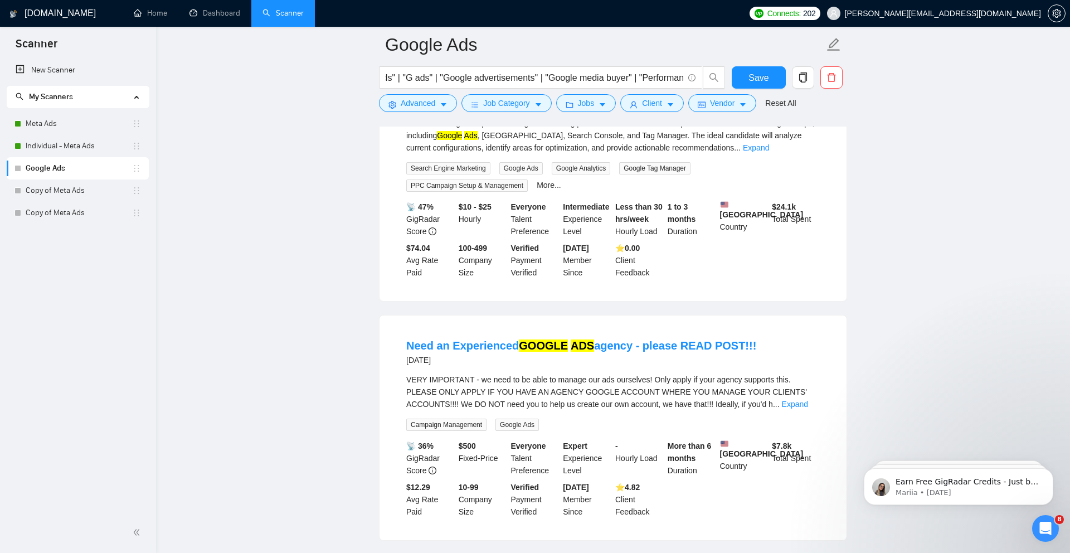
scroll to position [2703, 0]
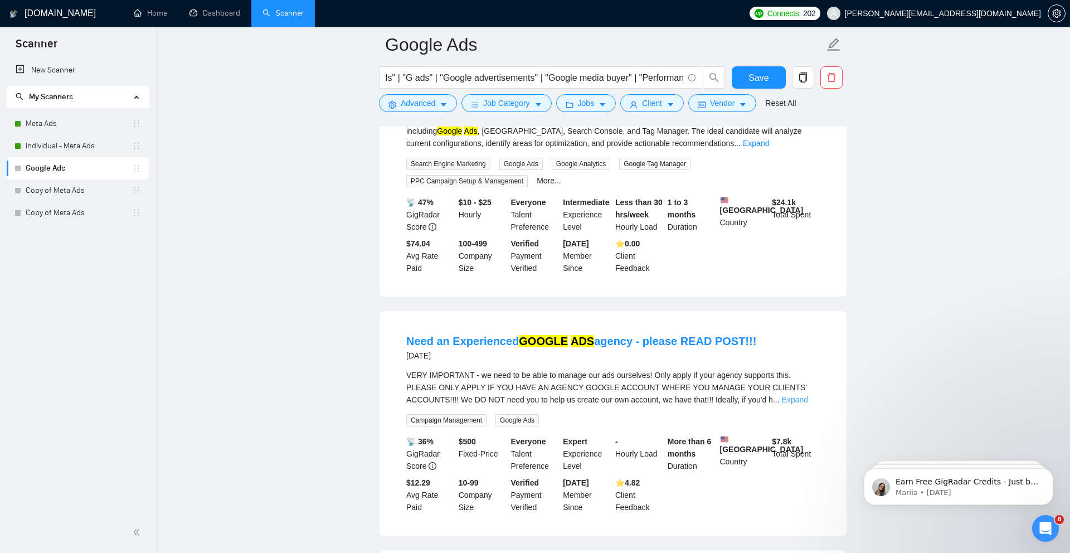
click at [799, 395] on link "Expand" at bounding box center [795, 399] width 26 height 9
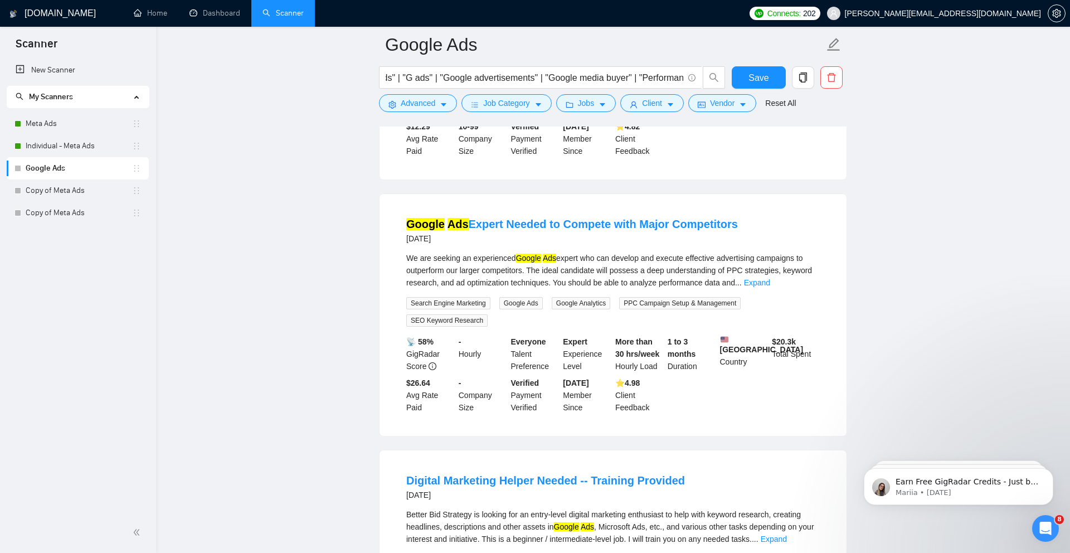
scroll to position [3113, 0]
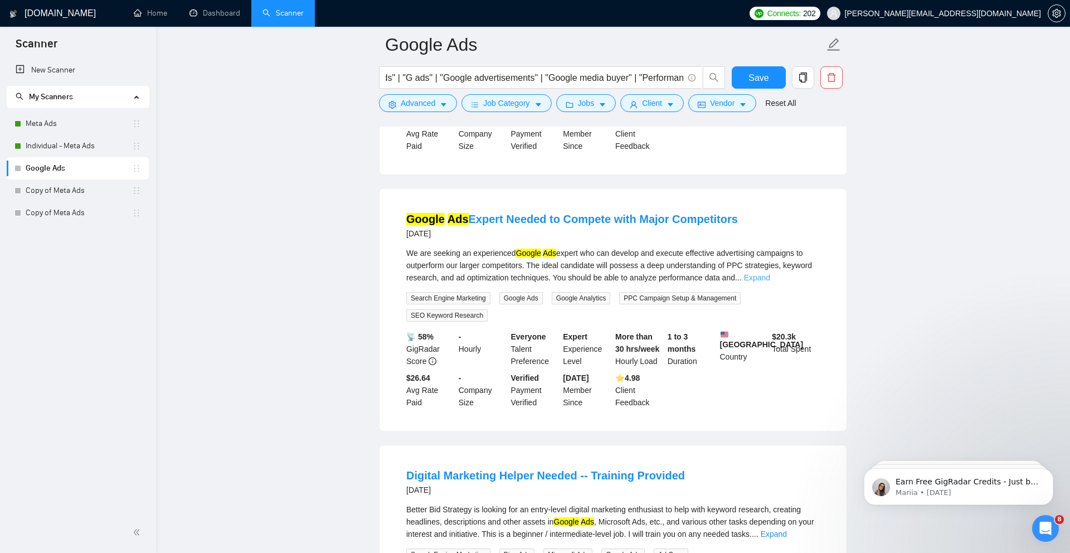
click at [771, 273] on link "Expand" at bounding box center [757, 277] width 26 height 9
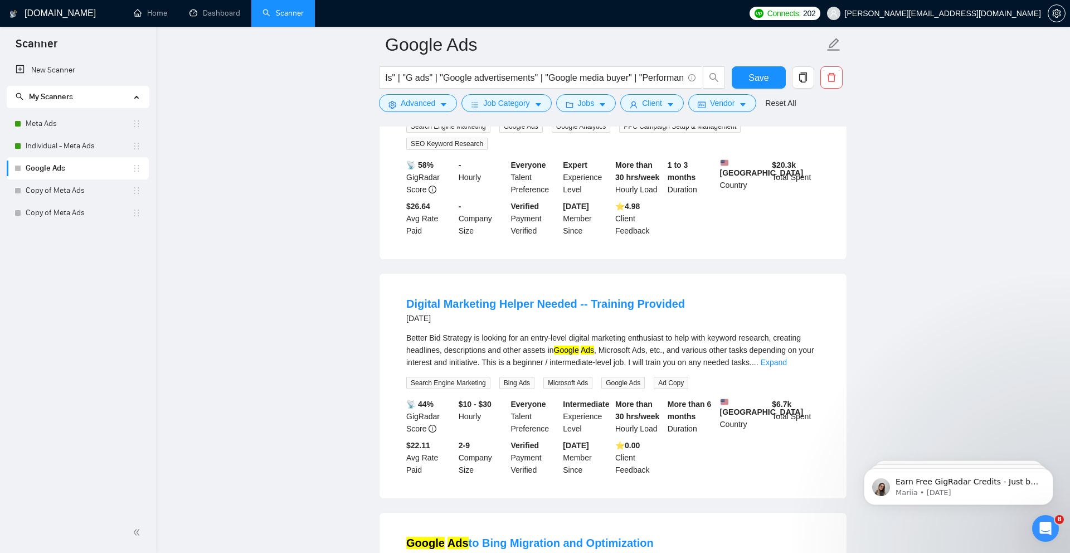
scroll to position [3413, 0]
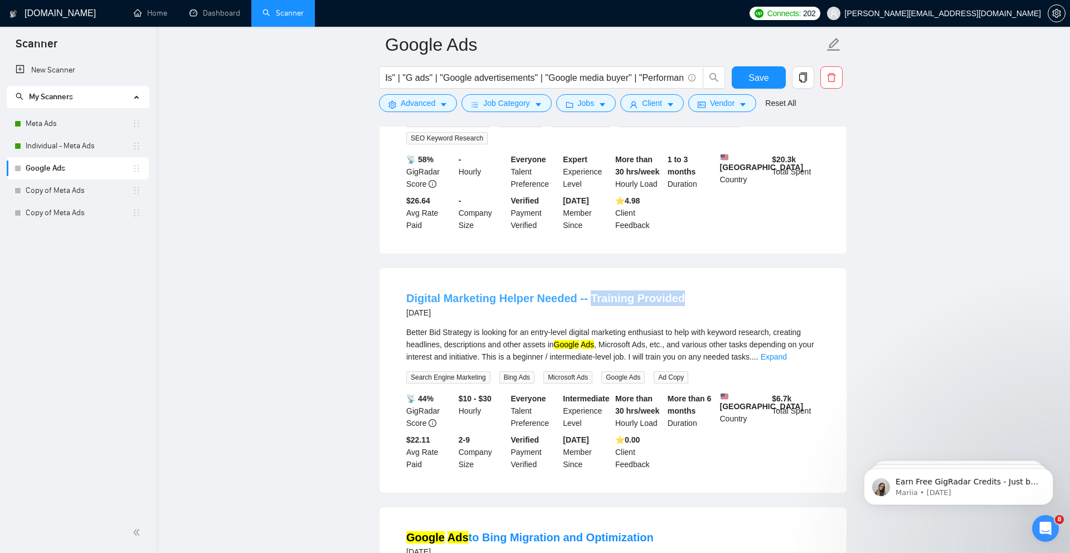
drag, startPoint x: 695, startPoint y: 265, endPoint x: 591, endPoint y: 269, distance: 103.8
click at [590, 290] on div "Digital Marketing Helper Needed -- Training Provided 5 days ago" at bounding box center [613, 304] width 414 height 29
click at [414, 102] on span "Advanced" at bounding box center [418, 103] width 35 height 12
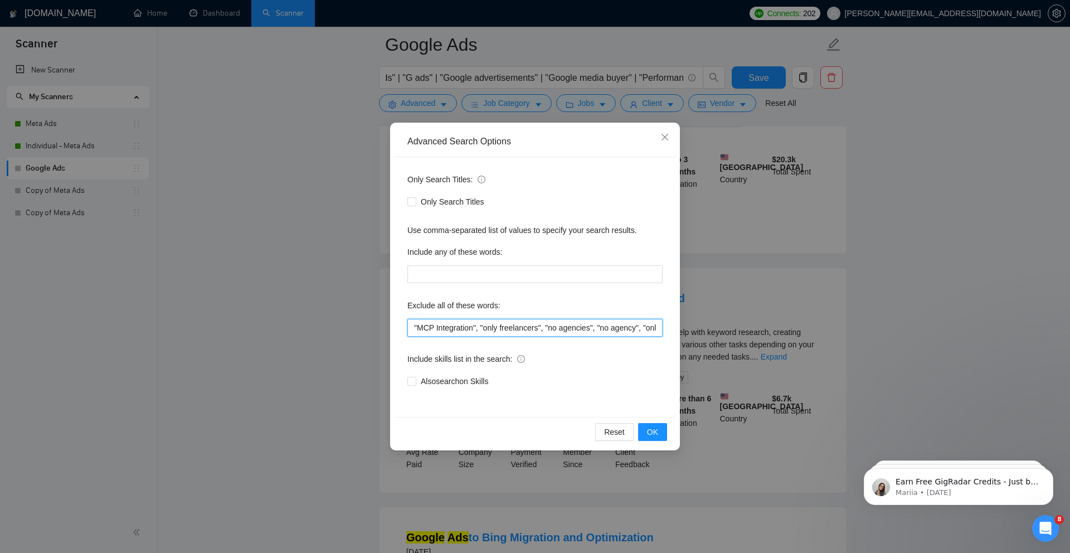
click at [549, 327] on input ""MCP Integration", "only freelancers", "no agencies", "no agency", "only indivi…" at bounding box center [535, 328] width 255 height 18
click at [653, 437] on span "OK" at bounding box center [652, 432] width 11 height 12
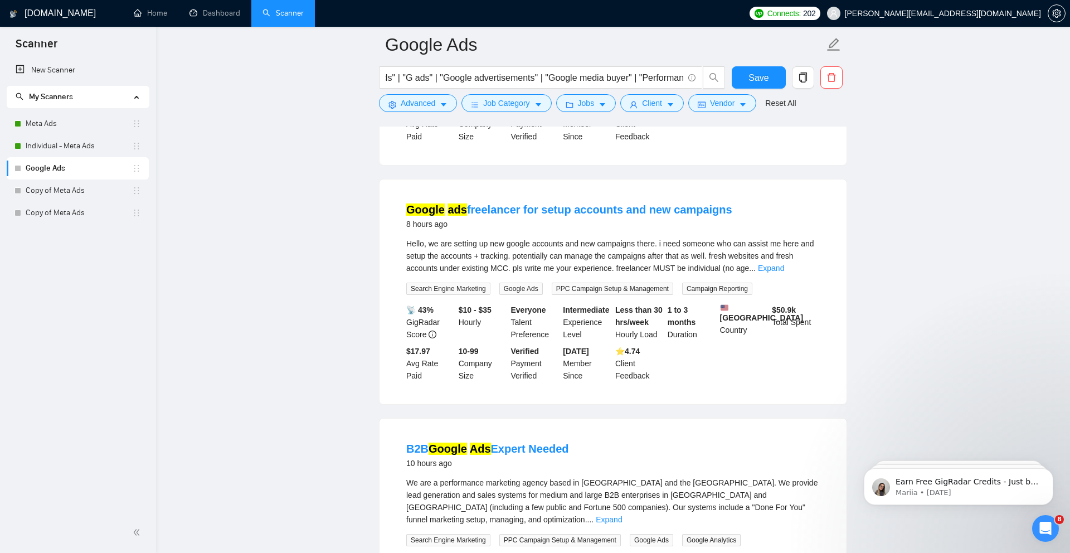
scroll to position [0, 0]
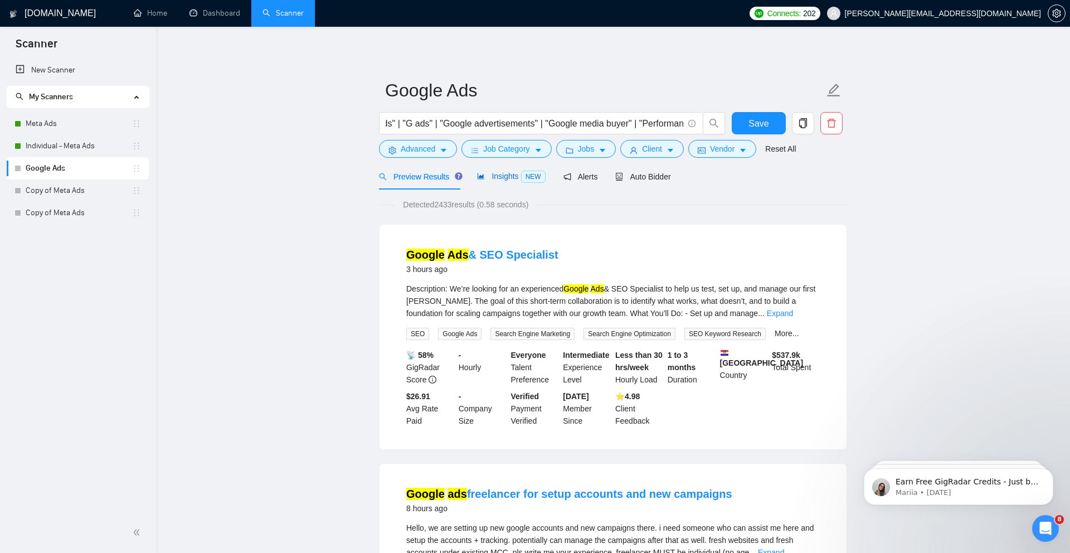
click at [512, 180] on span "Insights NEW" at bounding box center [511, 176] width 68 height 9
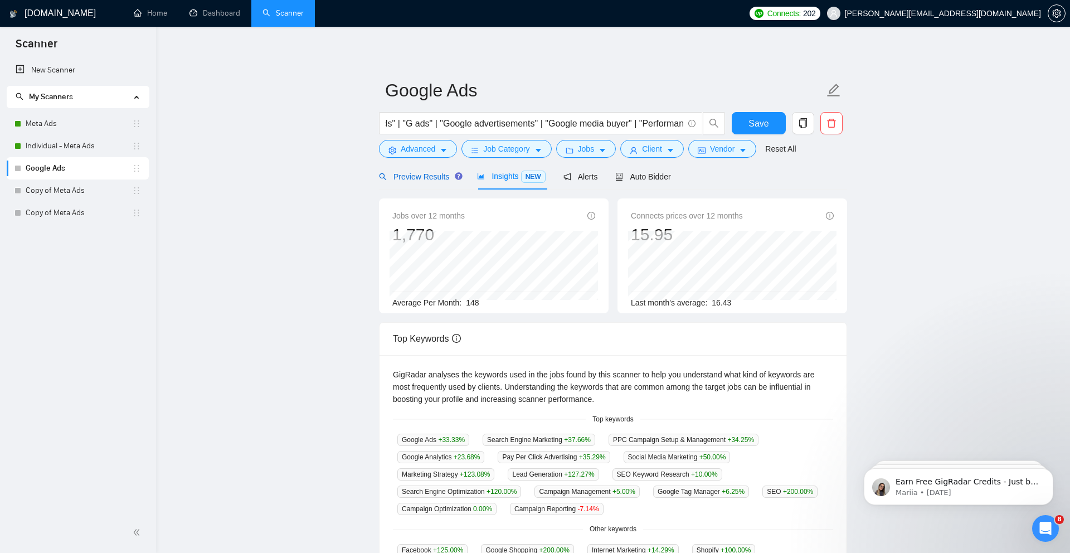
click at [429, 176] on span "Preview Results" at bounding box center [419, 176] width 80 height 9
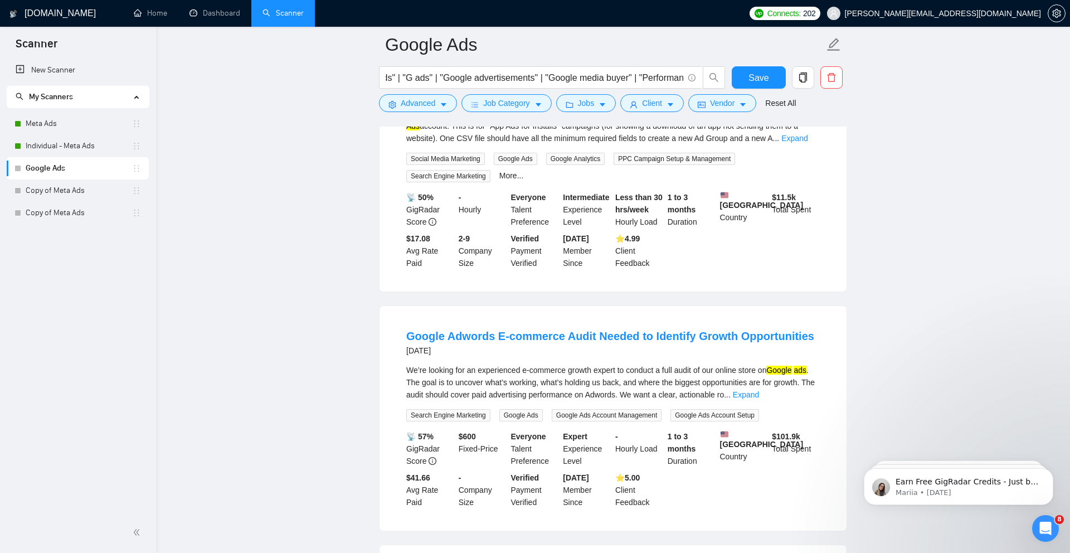
scroll to position [2271, 0]
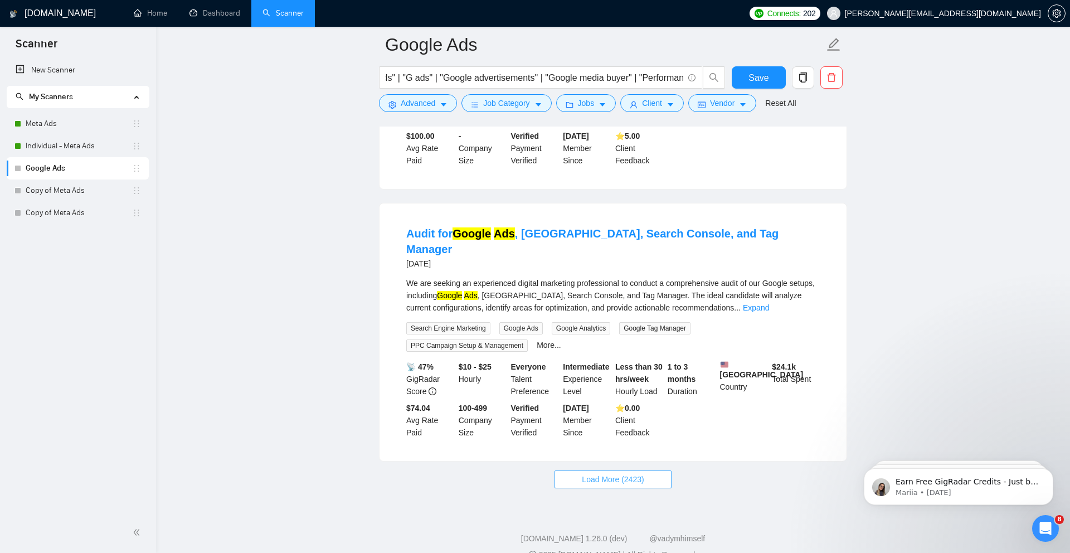
click at [611, 473] on span "Load More (2423)" at bounding box center [613, 479] width 62 height 12
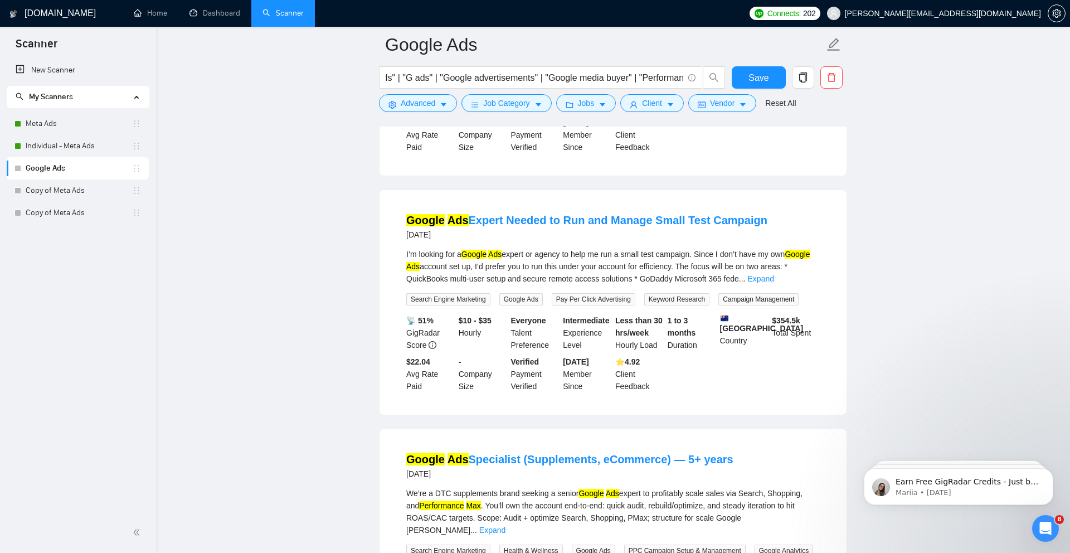
scroll to position [4296, 0]
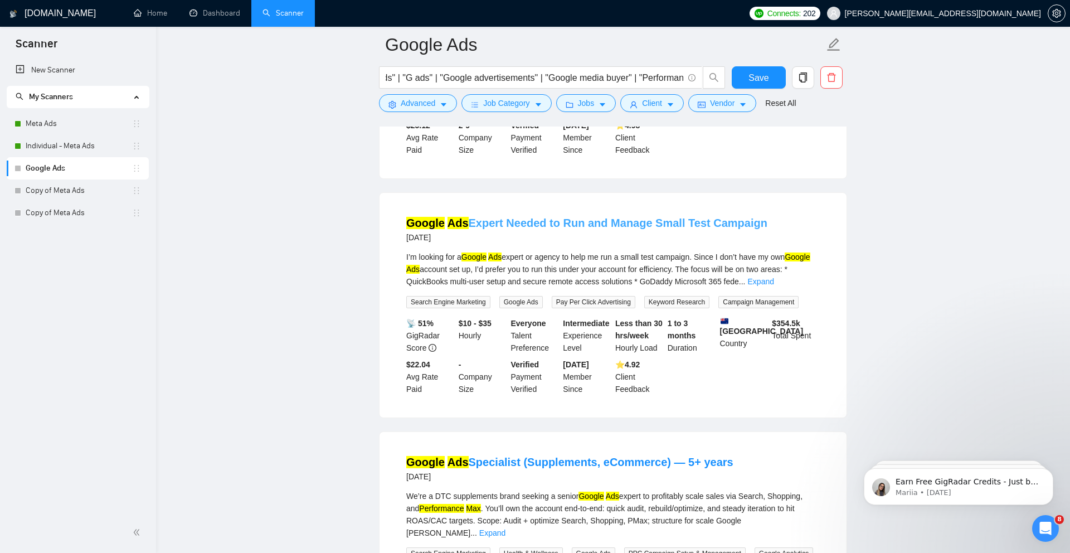
drag, startPoint x: 767, startPoint y: 234, endPoint x: 650, endPoint y: 238, distance: 117.1
click at [650, 238] on div "Google Ads Expert Needed to Run and Manage Small Test Campaign 6 days ago" at bounding box center [613, 229] width 414 height 29
copy link "Small Test Campaign"
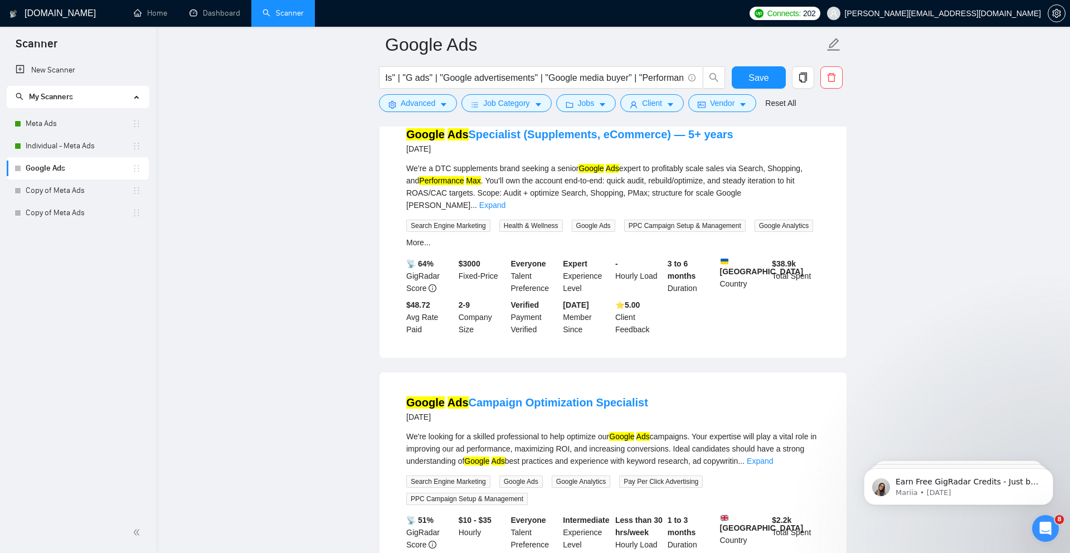
scroll to position [4813, 0]
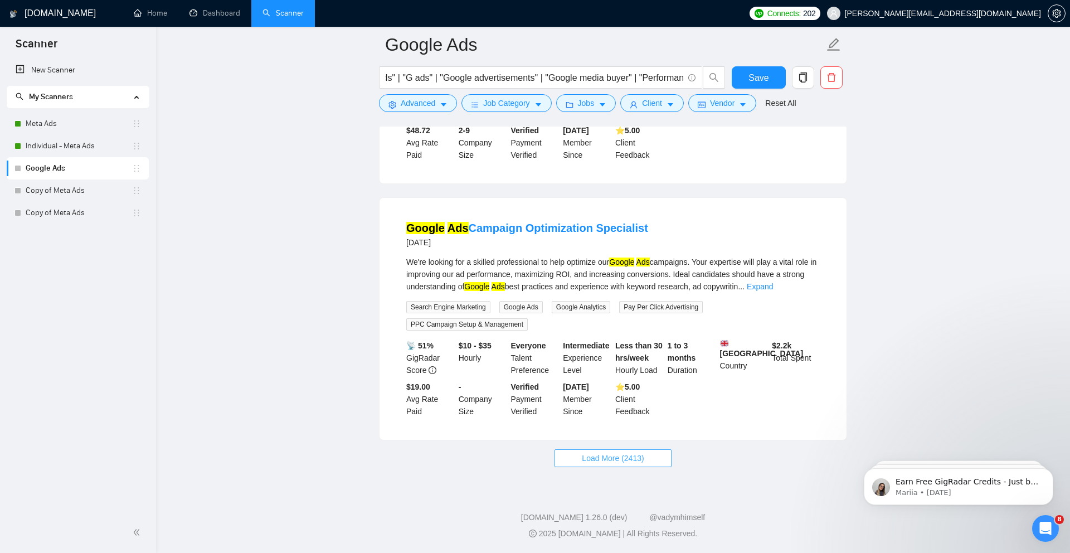
click at [613, 458] on span "Load More (2413)" at bounding box center [613, 458] width 62 height 12
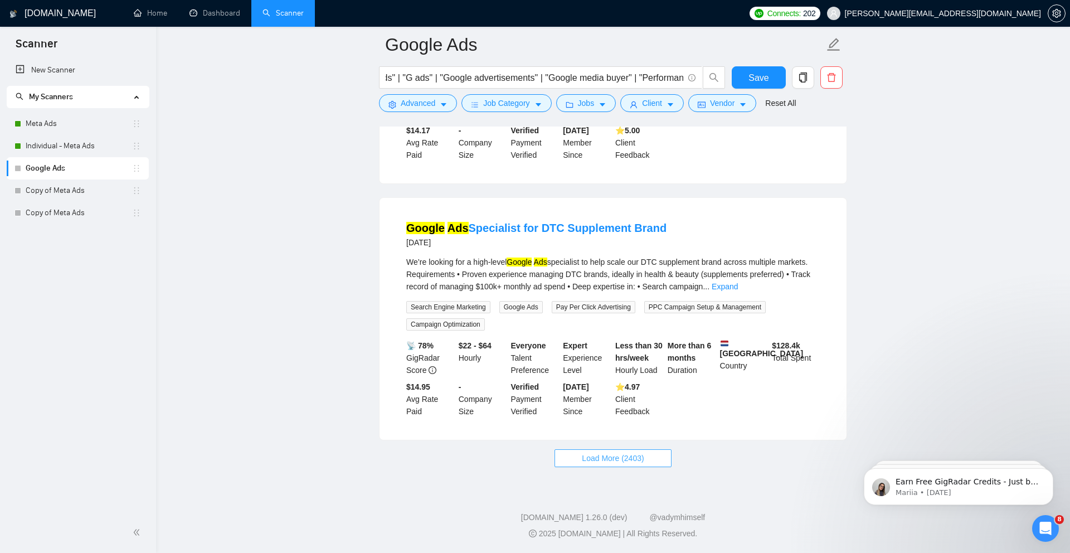
scroll to position [7290, 0]
click at [613, 458] on span "Load More (2403)" at bounding box center [613, 458] width 62 height 12
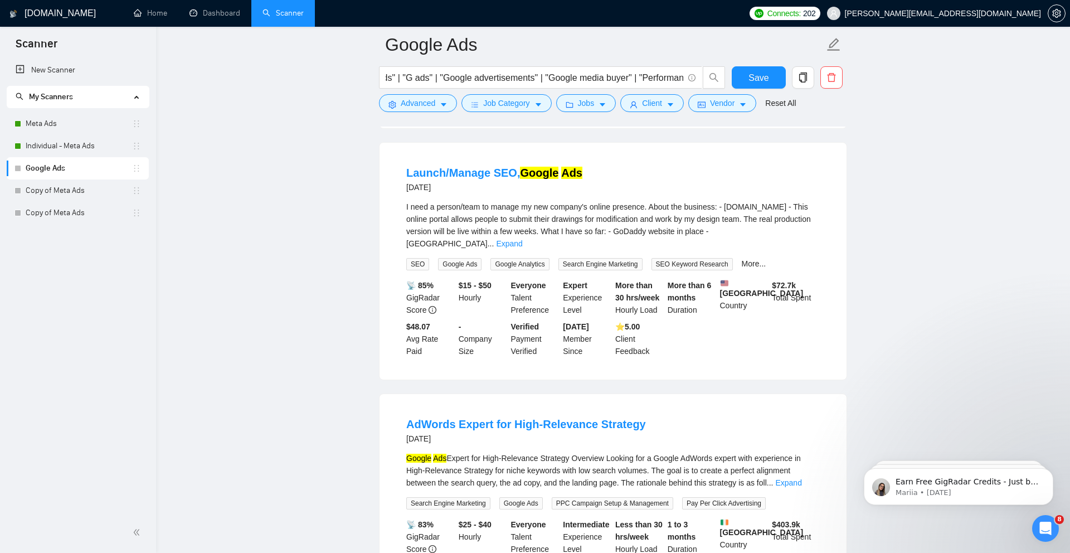
scroll to position [7784, 0]
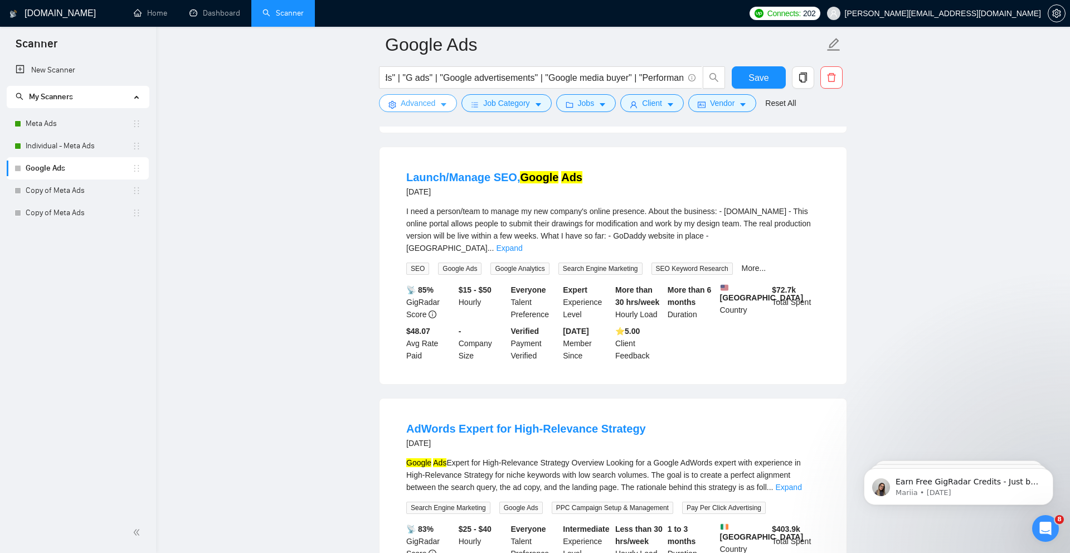
click at [420, 109] on button "Advanced" at bounding box center [418, 103] width 78 height 18
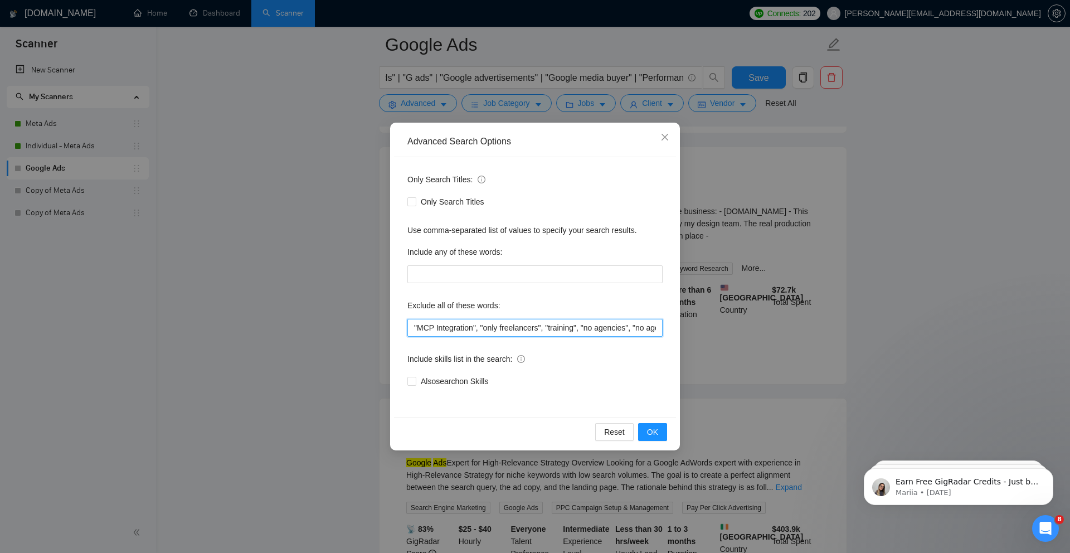
click at [483, 328] on input ""MCP Integration", "only freelancers", "training", "no agencies", "no agency", …" at bounding box center [535, 328] width 255 height 18
paste input "Small Test Campaign"
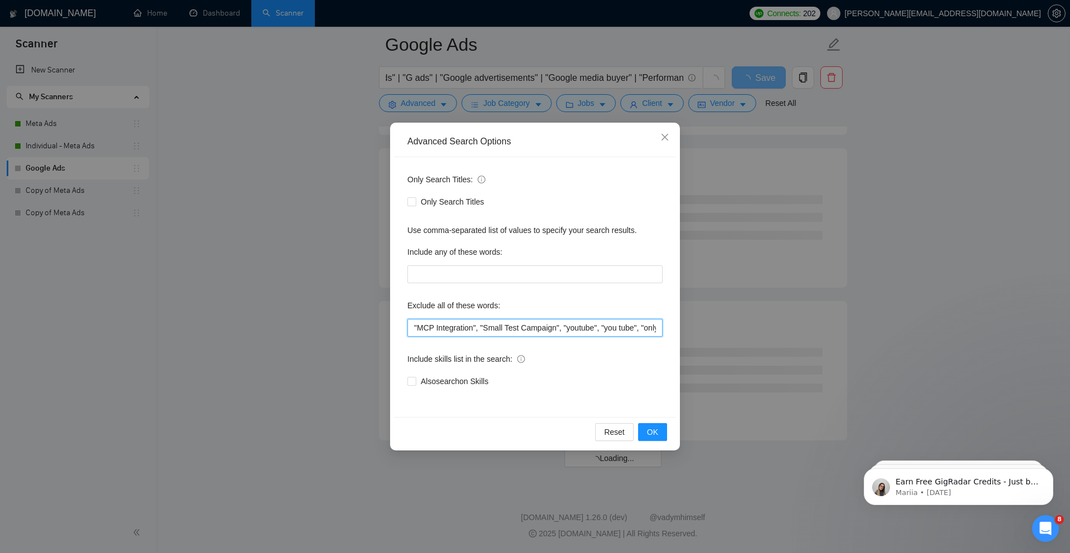
scroll to position [2271, 0]
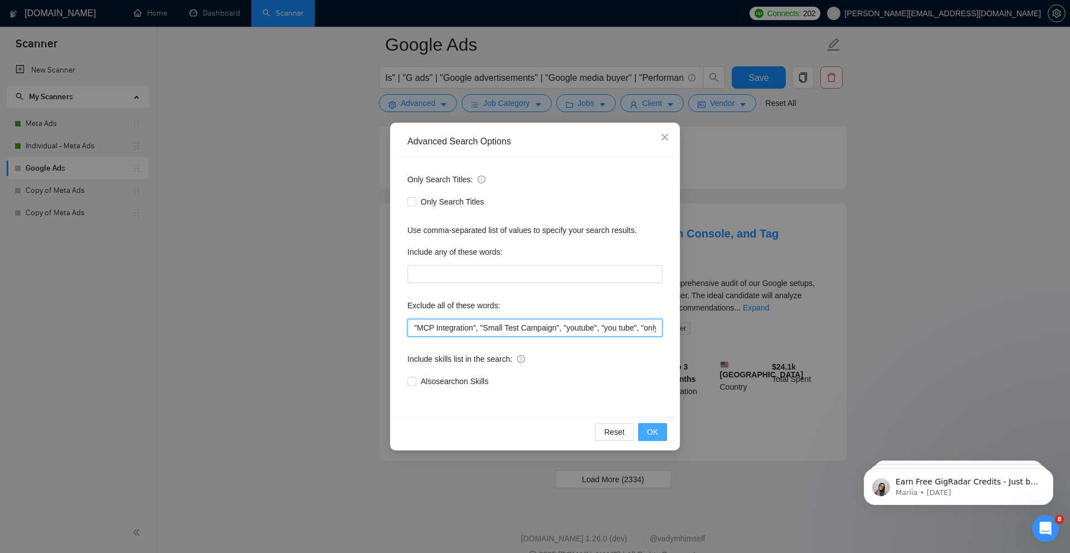
type input ""MCP Integration", "Small Test Campaign", "youtube", "you tube", "only freelanc…"
click at [653, 431] on span "OK" at bounding box center [652, 432] width 11 height 12
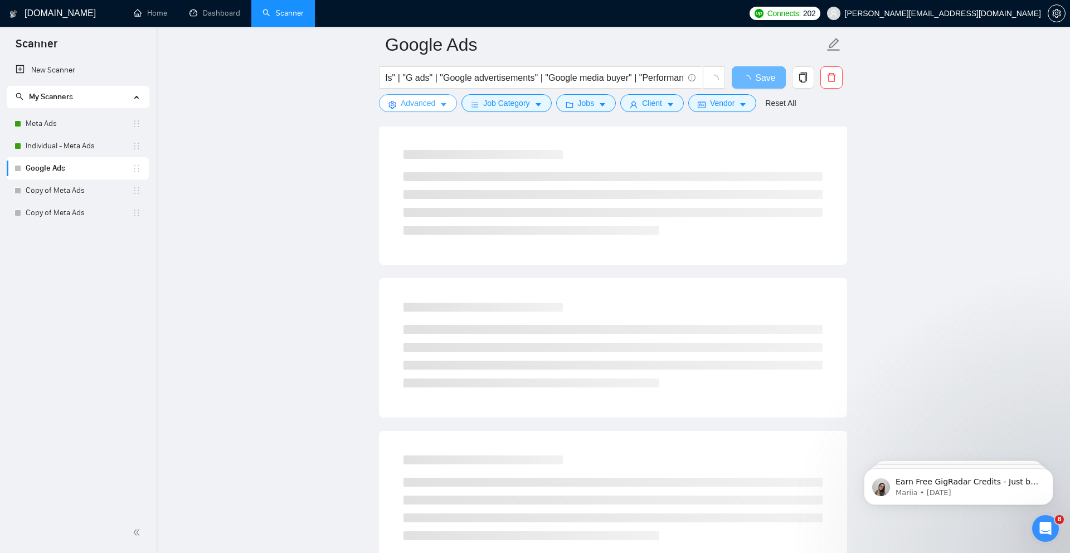
scroll to position [0, 0]
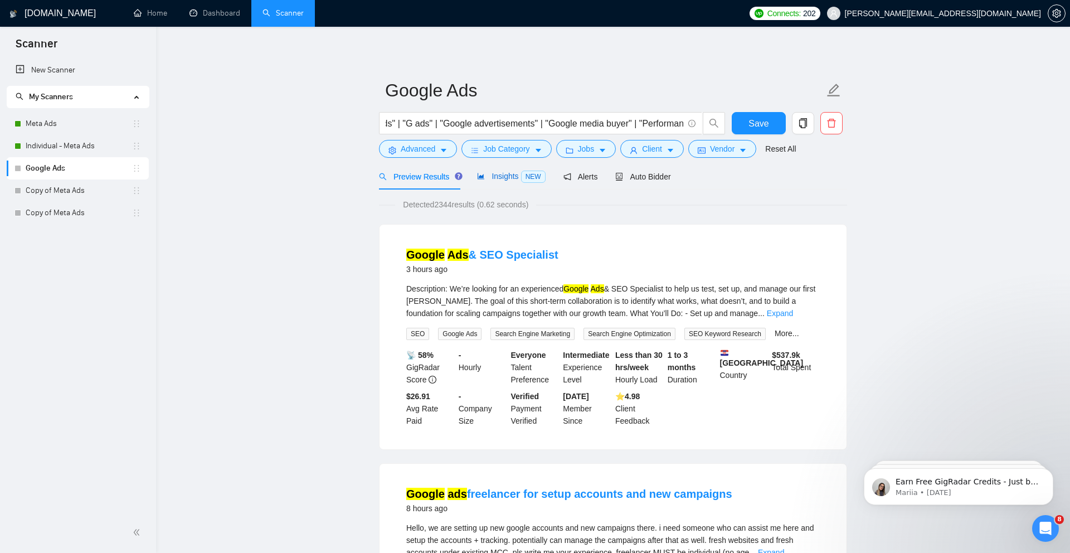
click at [496, 173] on span "Insights NEW" at bounding box center [511, 176] width 68 height 9
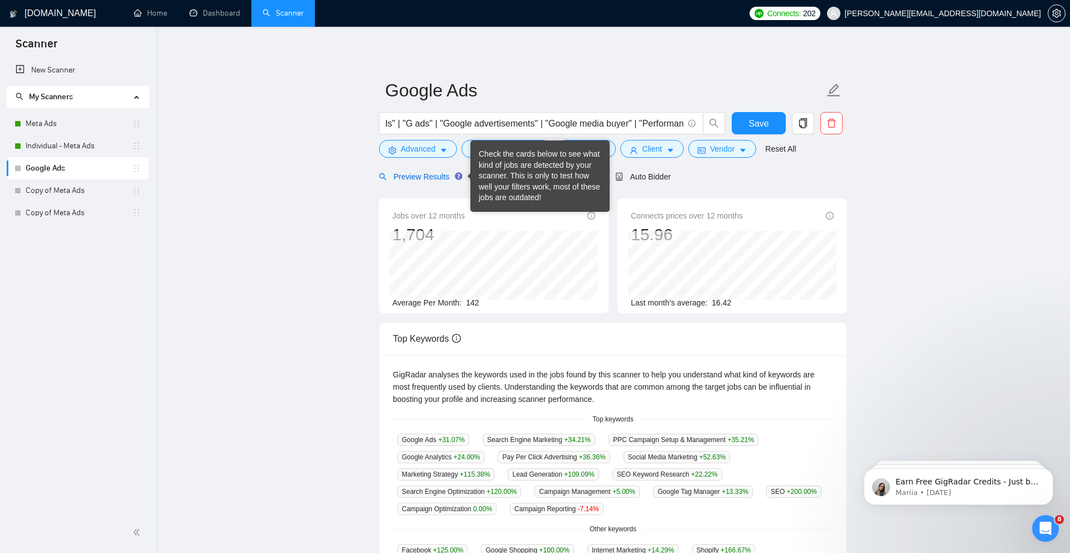
click at [450, 182] on div "Preview Results" at bounding box center [419, 177] width 80 height 12
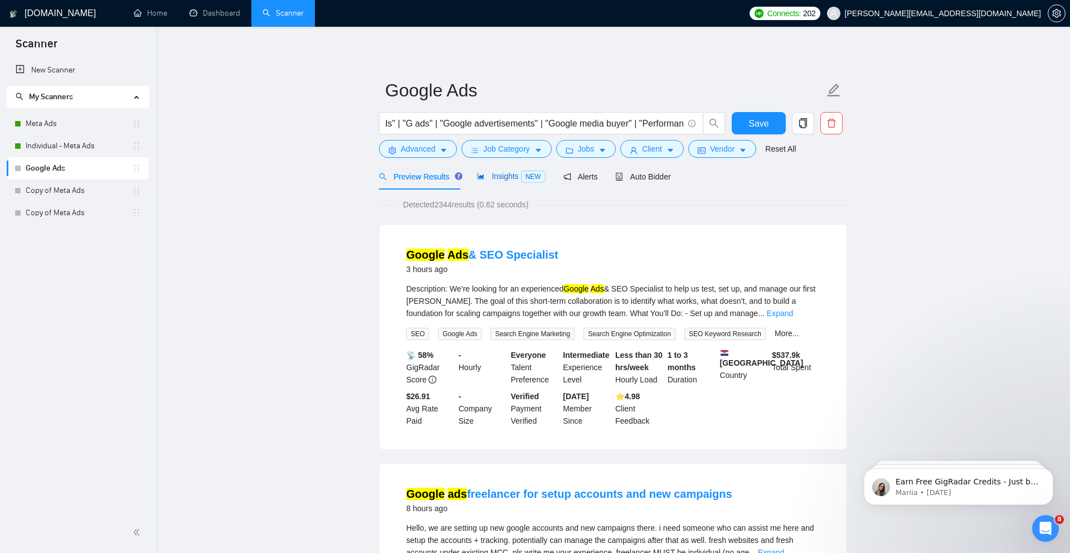
click at [504, 179] on span "Insights NEW" at bounding box center [511, 176] width 68 height 9
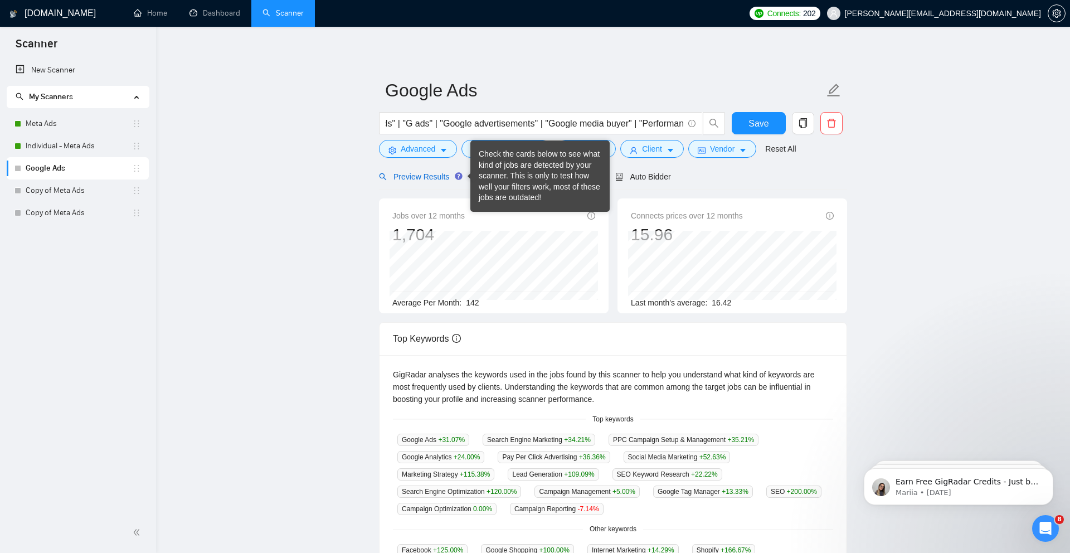
click at [438, 181] on span "Preview Results" at bounding box center [419, 176] width 80 height 9
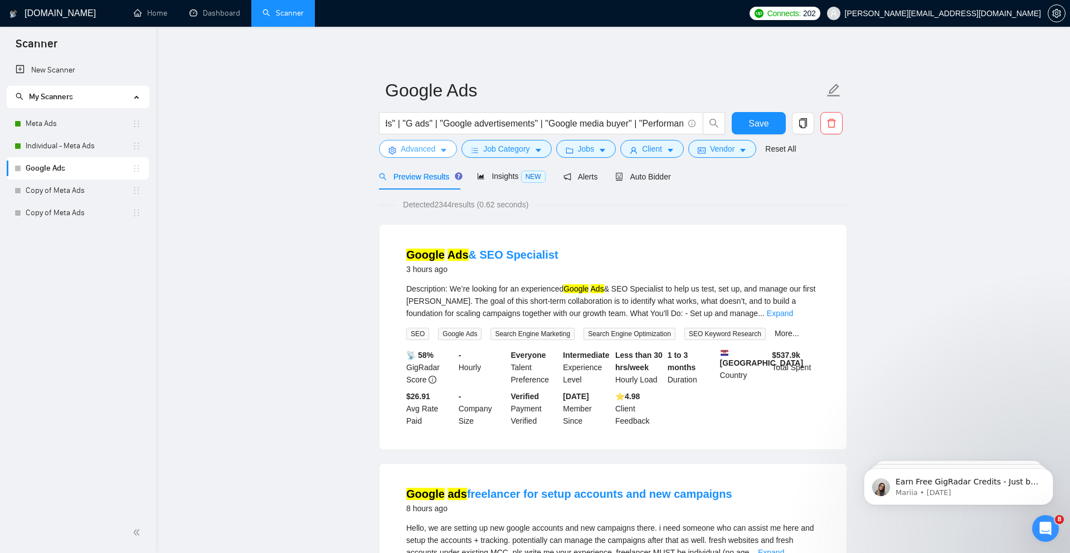
click at [427, 150] on span "Advanced" at bounding box center [418, 149] width 35 height 12
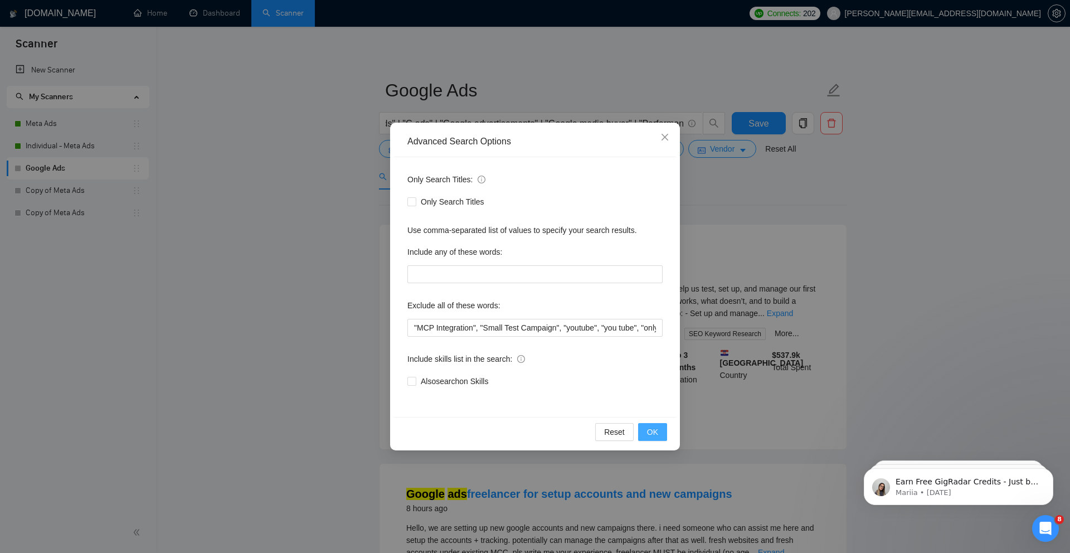
click at [657, 434] on span "OK" at bounding box center [652, 432] width 11 height 12
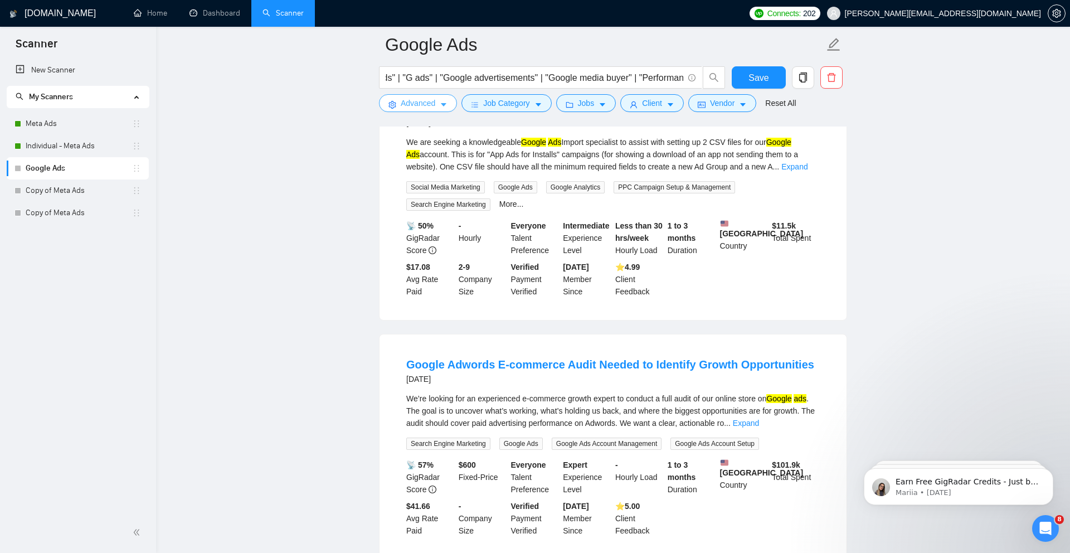
scroll to position [2271, 0]
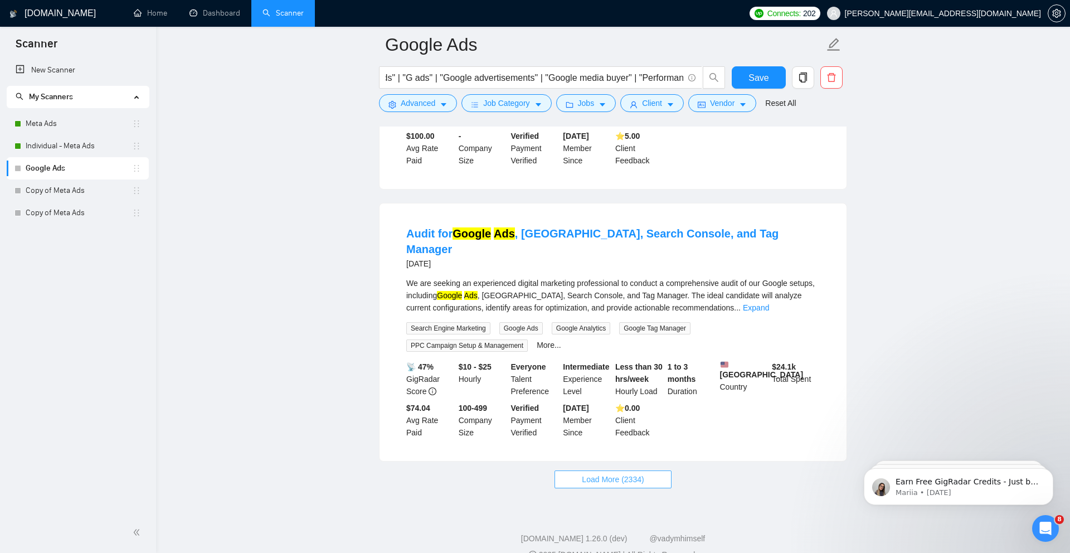
click at [623, 473] on span "Load More (2334)" at bounding box center [613, 479] width 62 height 12
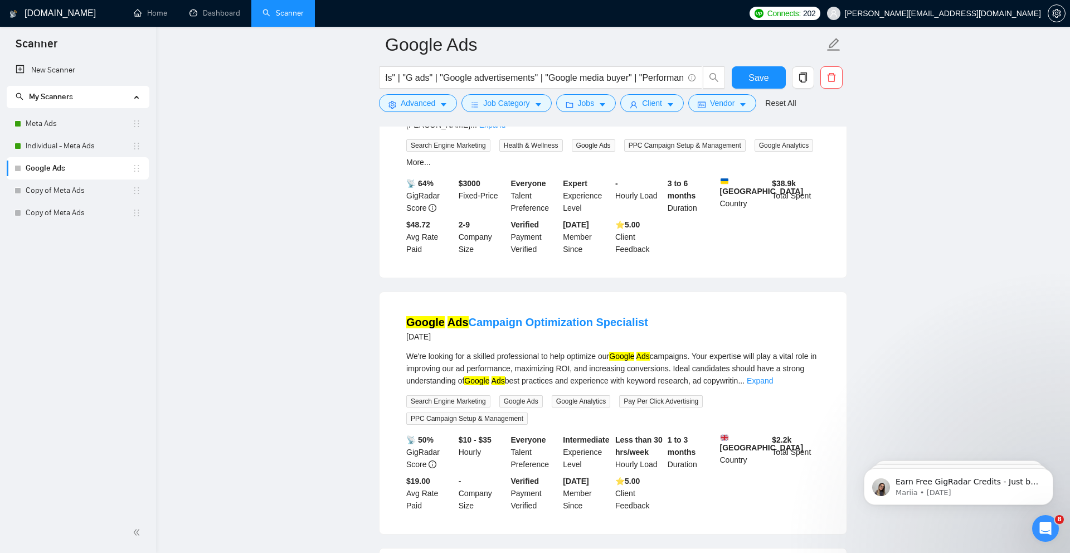
scroll to position [4813, 0]
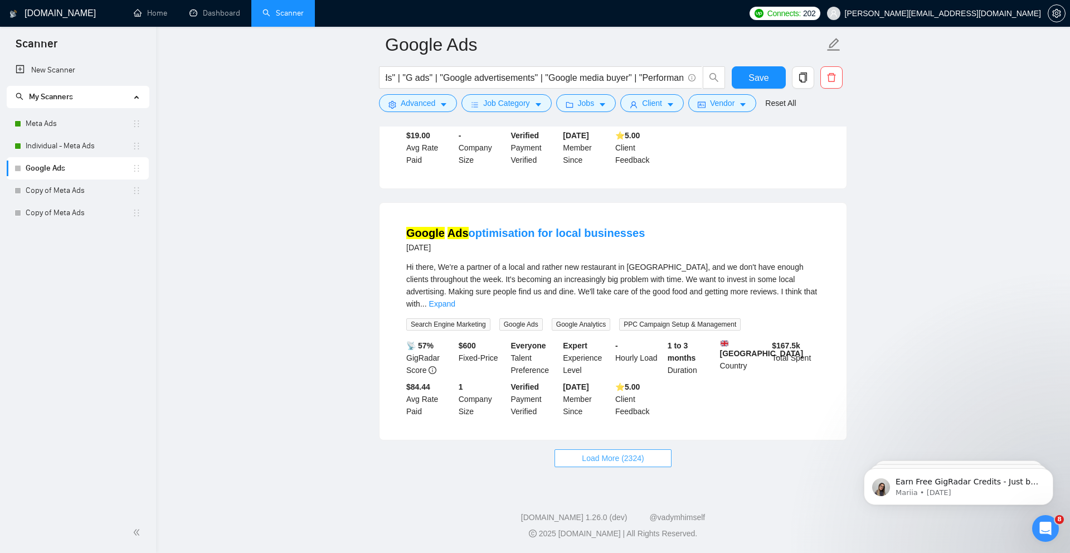
click at [632, 454] on span "Load More (2324)" at bounding box center [613, 458] width 62 height 12
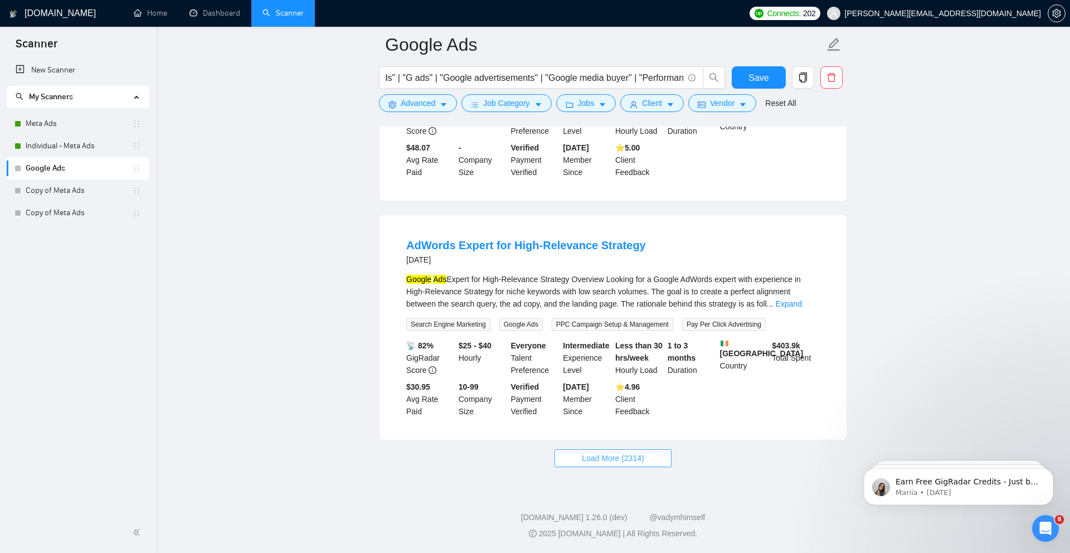
scroll to position [7272, 0]
click at [614, 454] on span "Load More (2314)" at bounding box center [613, 458] width 62 height 12
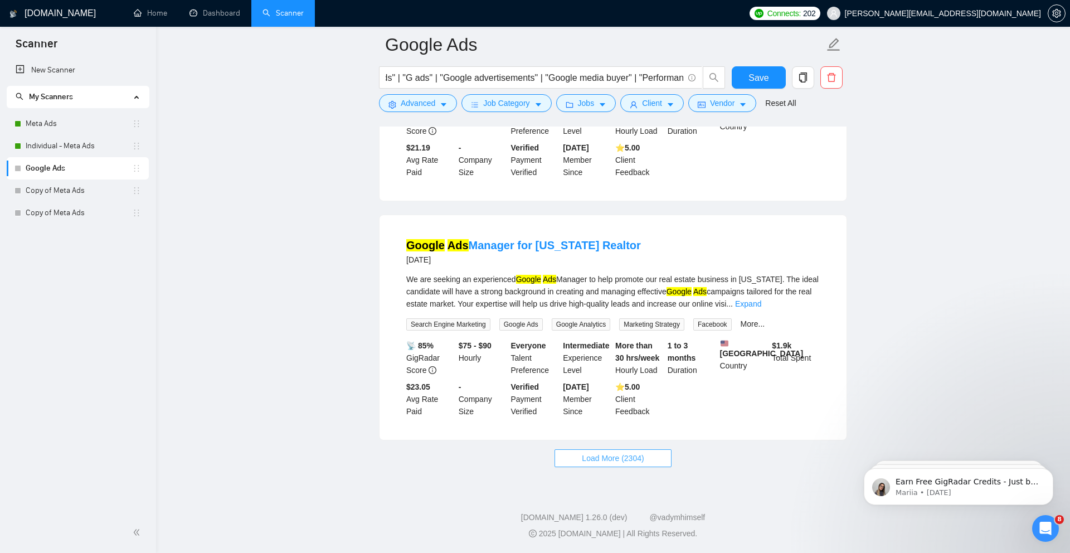
scroll to position [9785, 0]
click at [592, 466] on button "Load More (2304)" at bounding box center [613, 458] width 117 height 18
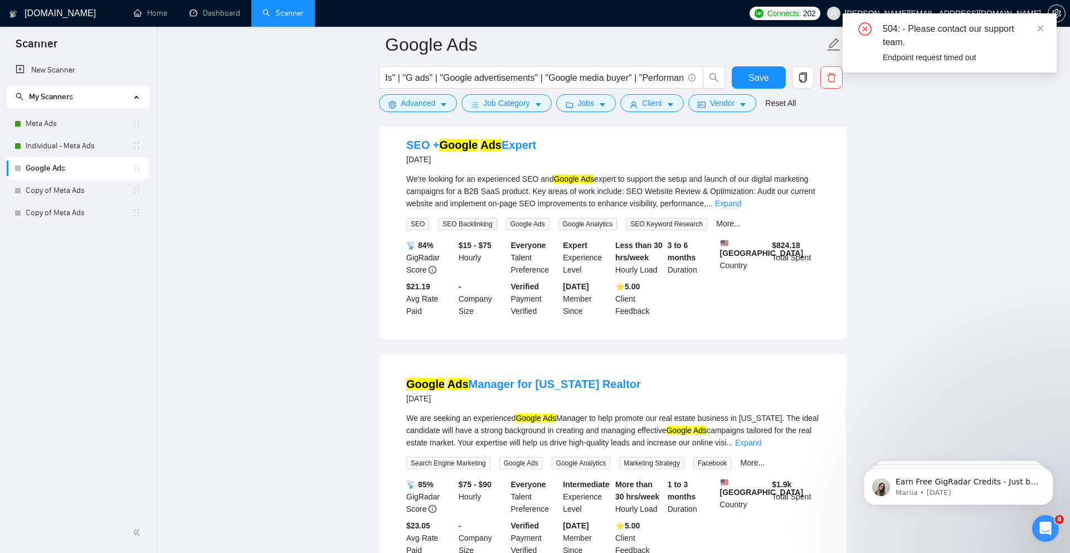
scroll to position [9493, 0]
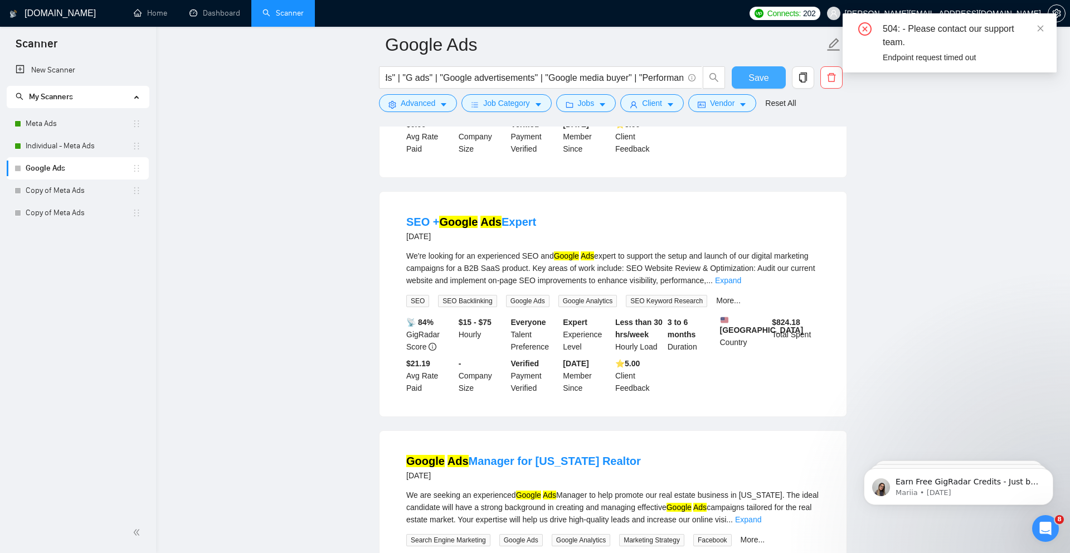
click at [765, 74] on span "Save" at bounding box center [759, 78] width 20 height 14
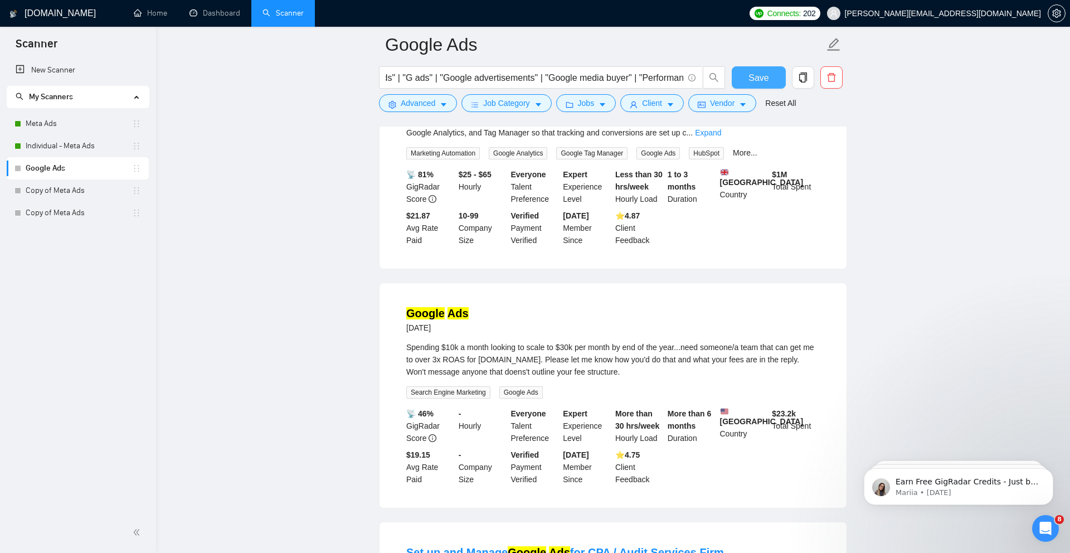
scroll to position [5951, 0]
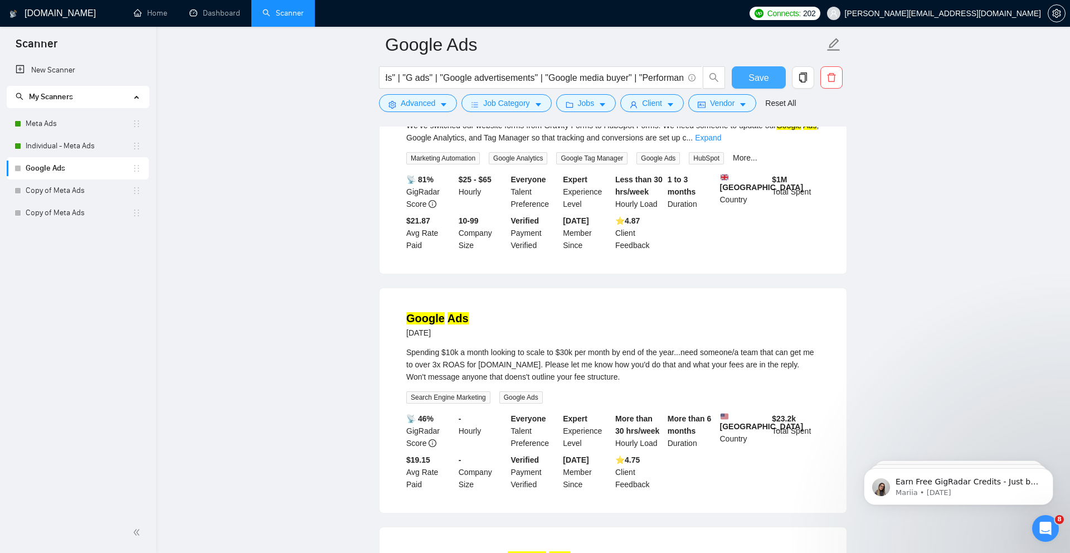
click at [768, 77] on span "Save" at bounding box center [759, 78] width 20 height 14
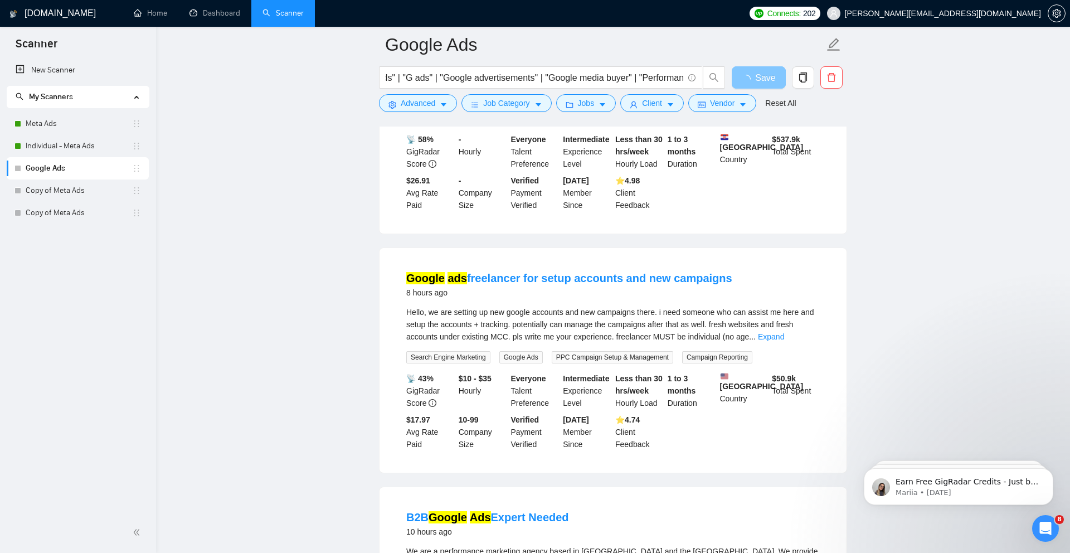
scroll to position [0, 0]
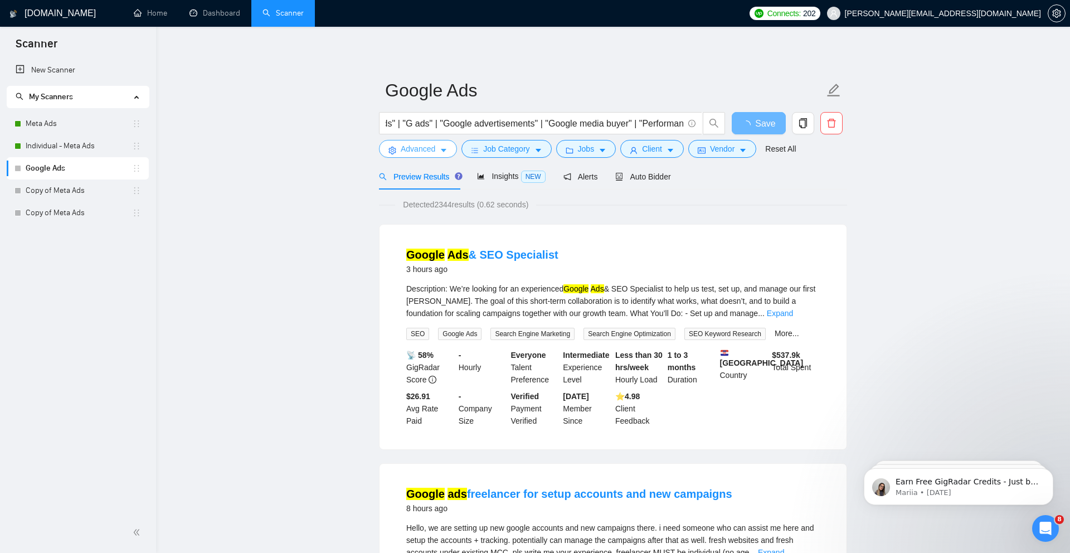
click at [426, 151] on span "Advanced" at bounding box center [418, 149] width 35 height 12
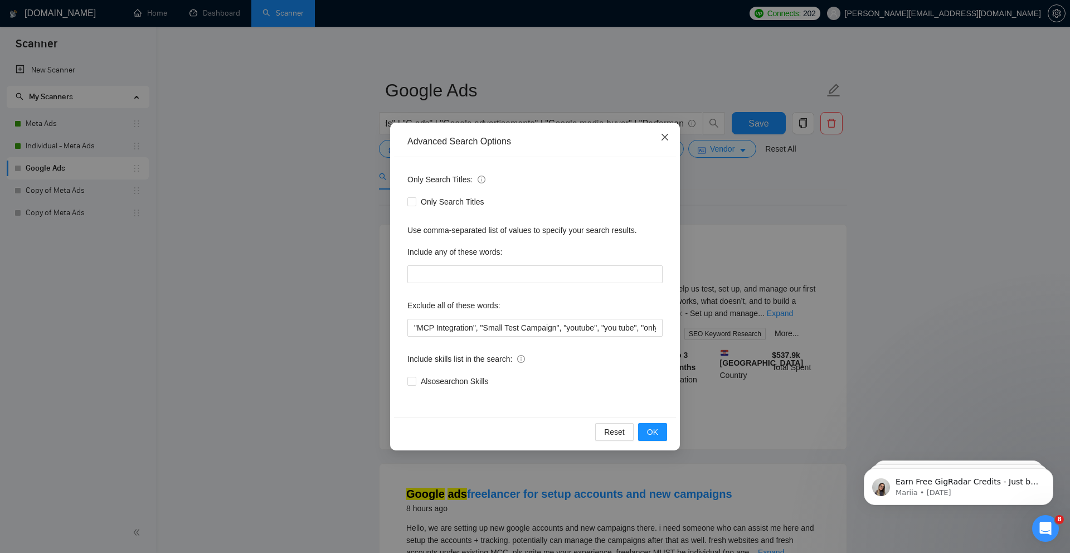
click at [665, 142] on icon "close" at bounding box center [665, 137] width 9 height 9
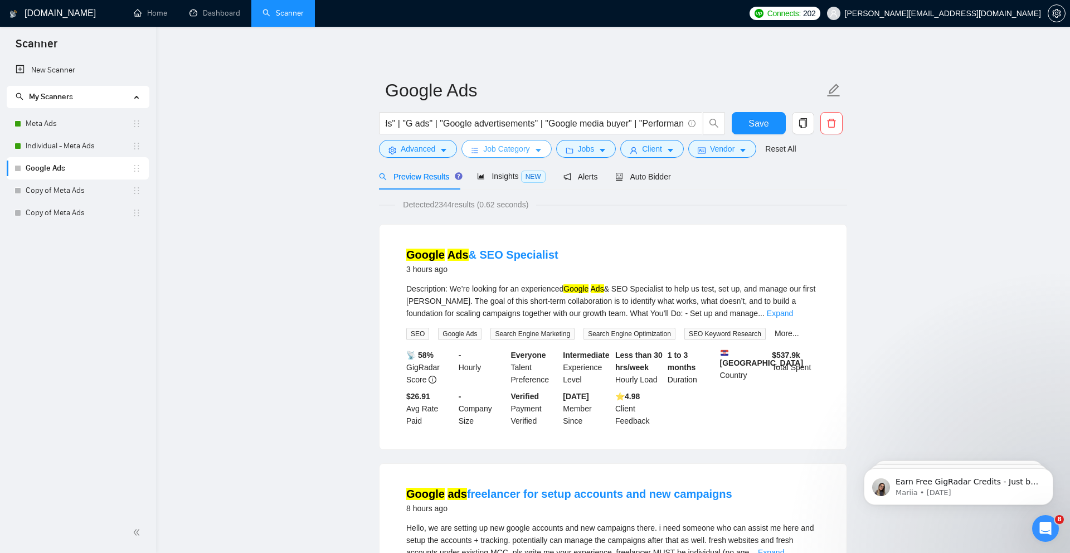
click at [524, 148] on span "Job Category" at bounding box center [506, 149] width 46 height 12
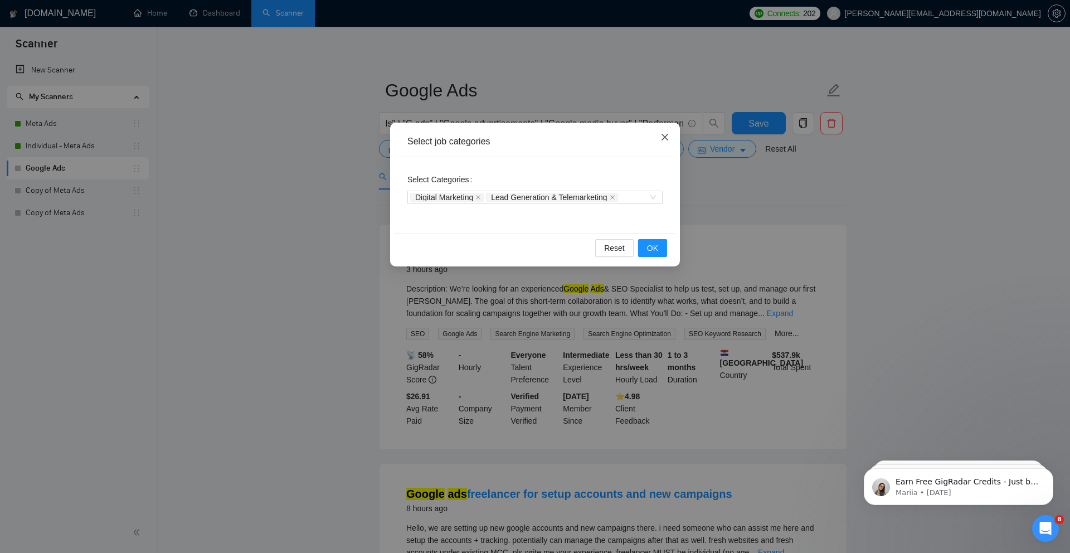
click at [663, 138] on icon "close" at bounding box center [665, 137] width 9 height 9
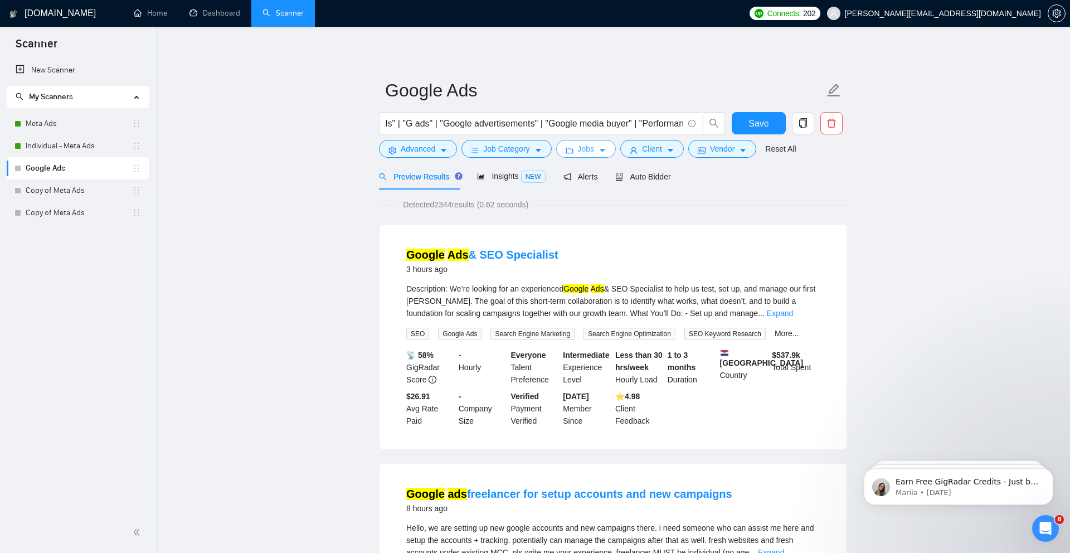
click at [592, 148] on span "Jobs" at bounding box center [586, 149] width 17 height 12
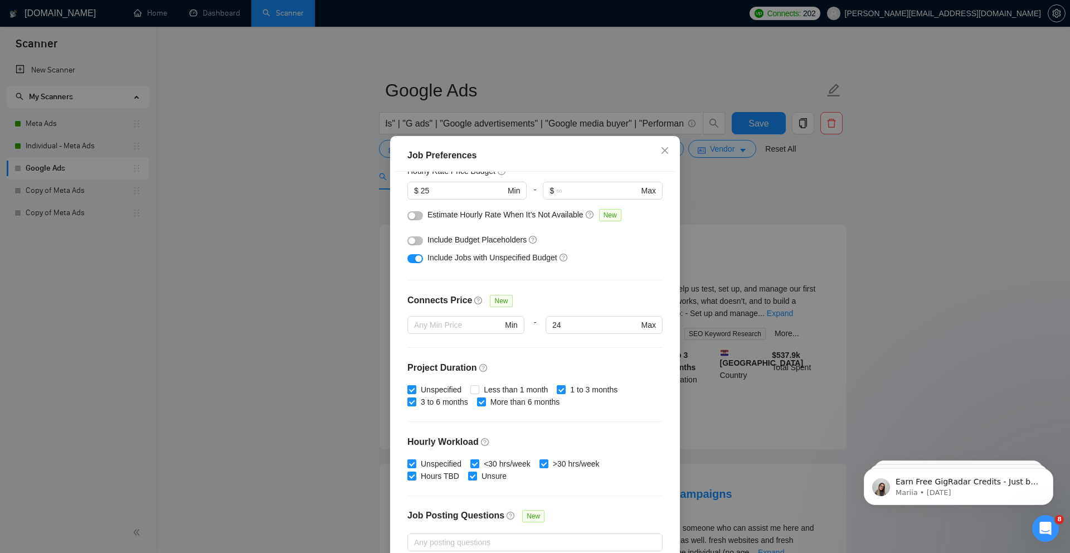
scroll to position [241, 0]
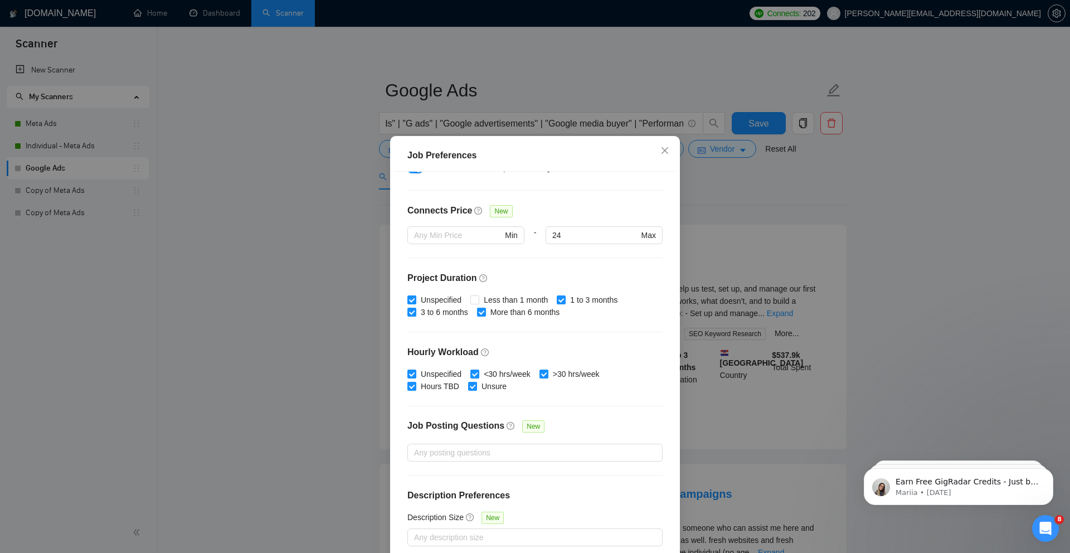
click at [738, 233] on div "Job Preferences Budget Project Type All Fixed Price Hourly Rate Fixed Price Bud…" at bounding box center [535, 276] width 1070 height 553
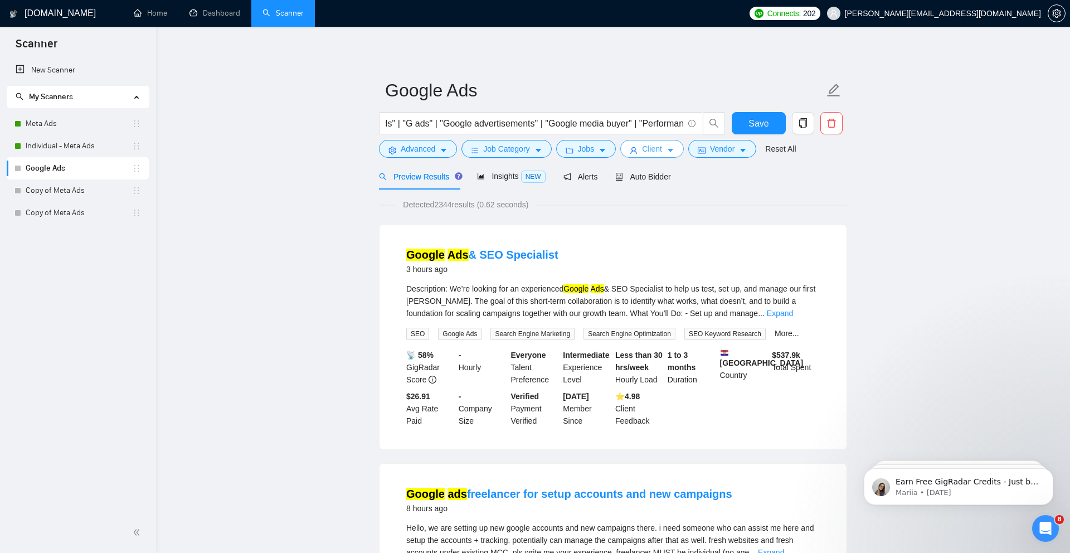
click at [661, 154] on span "Client" at bounding box center [652, 149] width 20 height 12
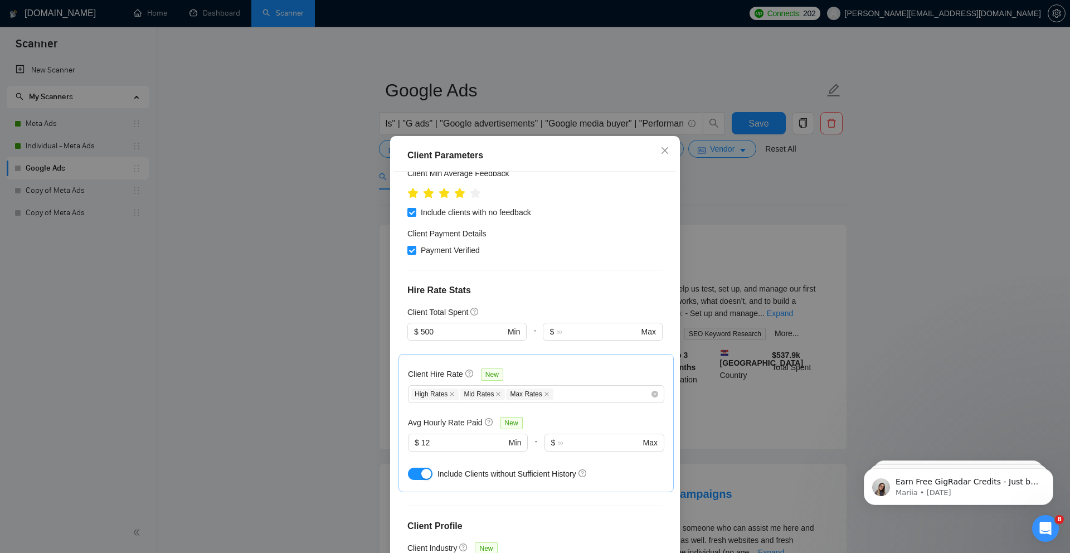
scroll to position [356, 0]
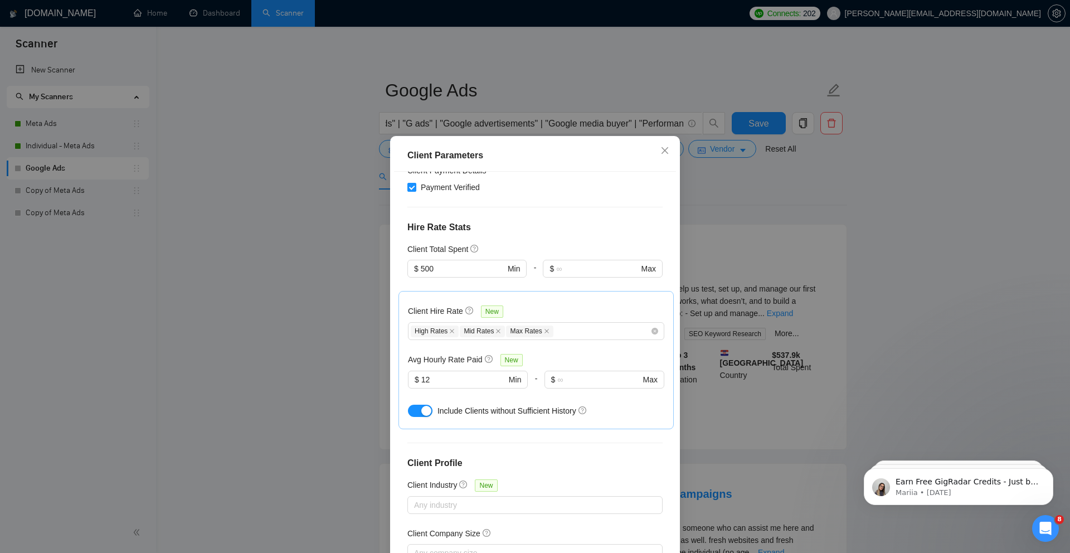
click at [721, 259] on div "Client Parameters Client Location Include Client Countries Select Exclude Clien…" at bounding box center [535, 276] width 1070 height 553
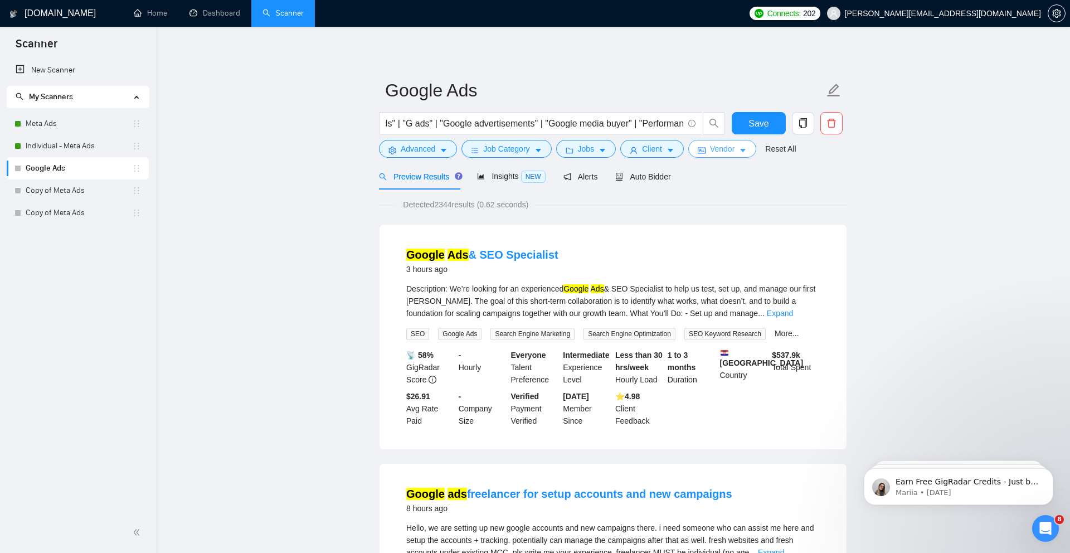
click at [730, 149] on span "Vendor" at bounding box center [722, 149] width 25 height 12
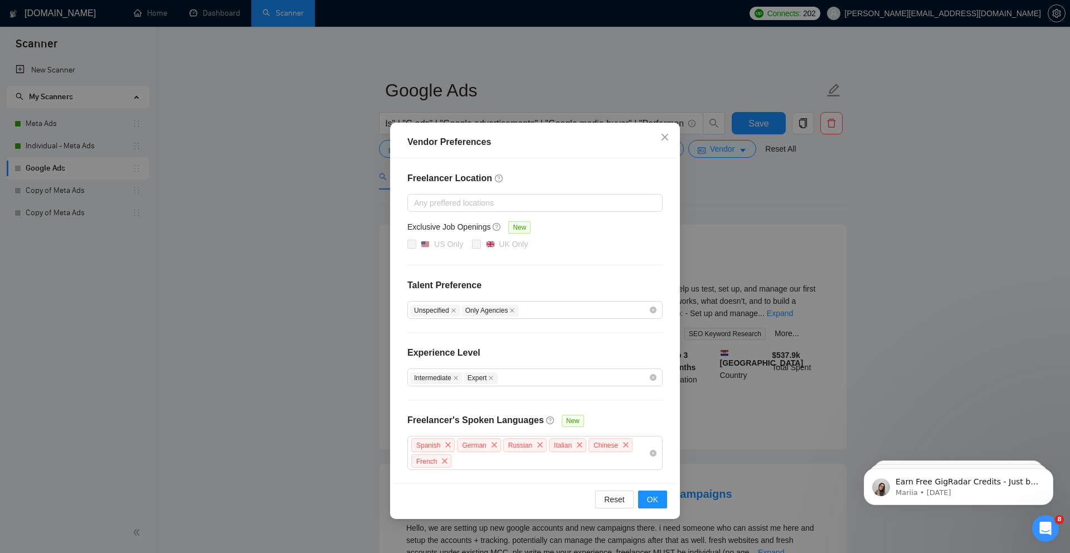
click at [775, 259] on div "Vendor Preferences Freelancer Location Any preffered locations Exclusive Job Op…" at bounding box center [535, 276] width 1070 height 553
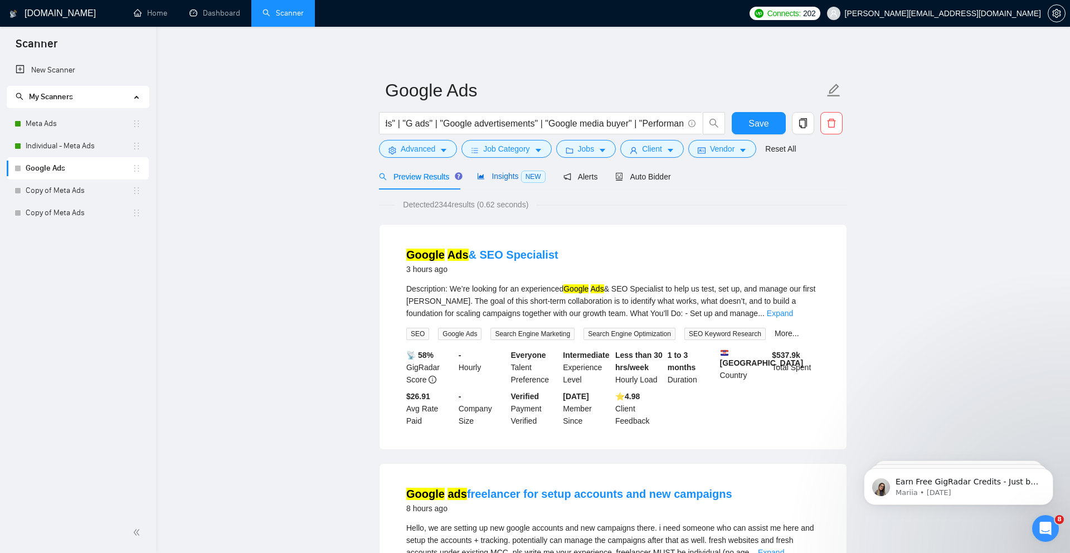
click at [496, 180] on span "Insights NEW" at bounding box center [511, 176] width 68 height 9
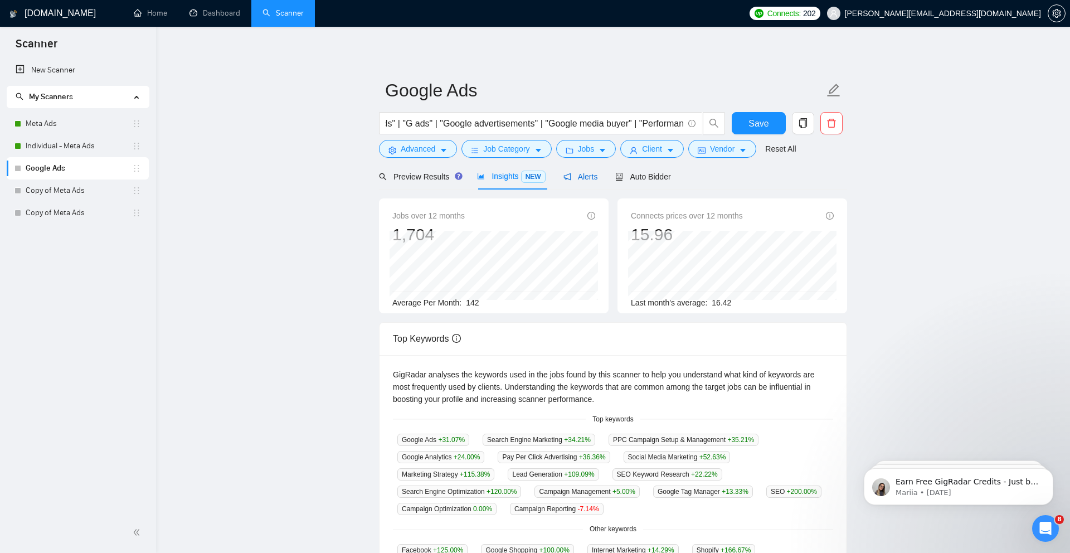
click at [591, 173] on span "Alerts" at bounding box center [581, 176] width 35 height 9
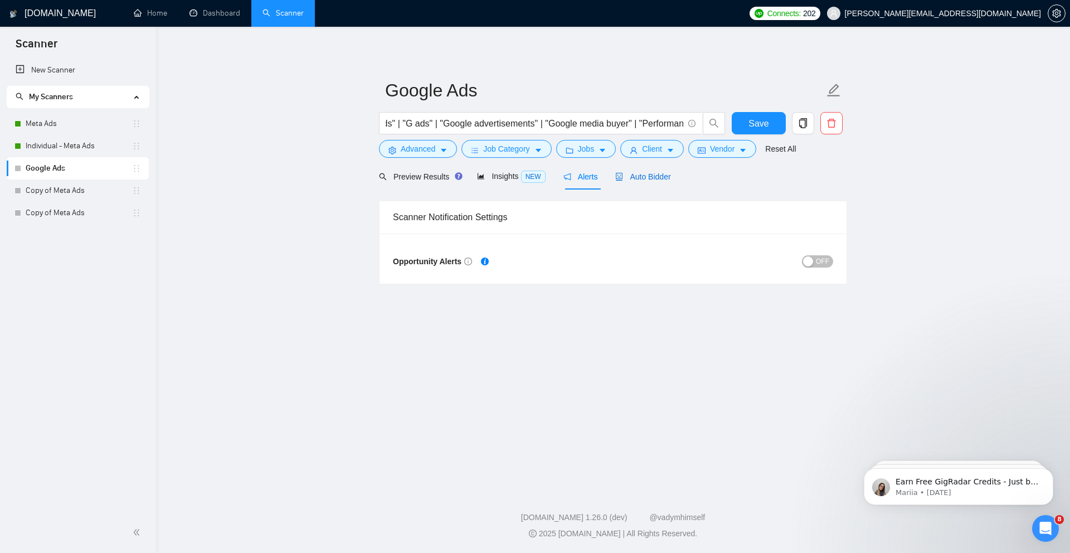
click at [648, 178] on span "Auto Bidder" at bounding box center [643, 176] width 55 height 9
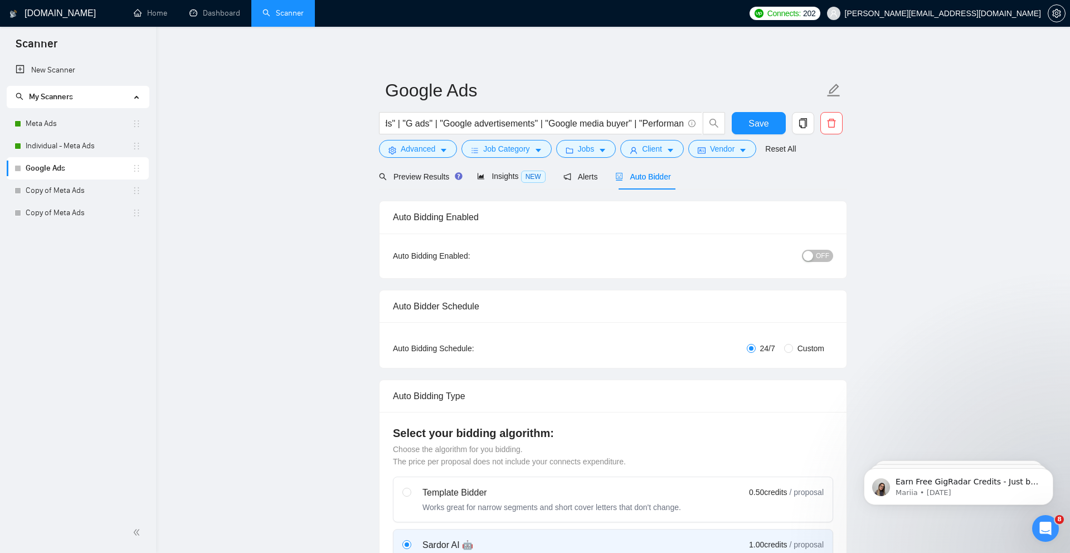
radio input "false"
radio input "true"
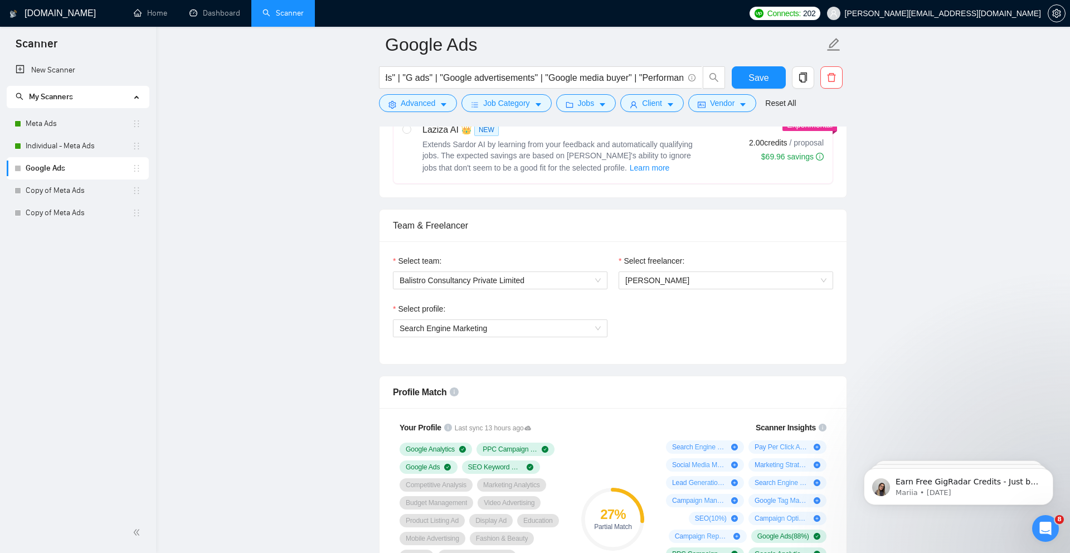
scroll to position [618, 0]
click at [602, 283] on div "Balistro Consultancy Private Limited" at bounding box center [500, 280] width 215 height 18
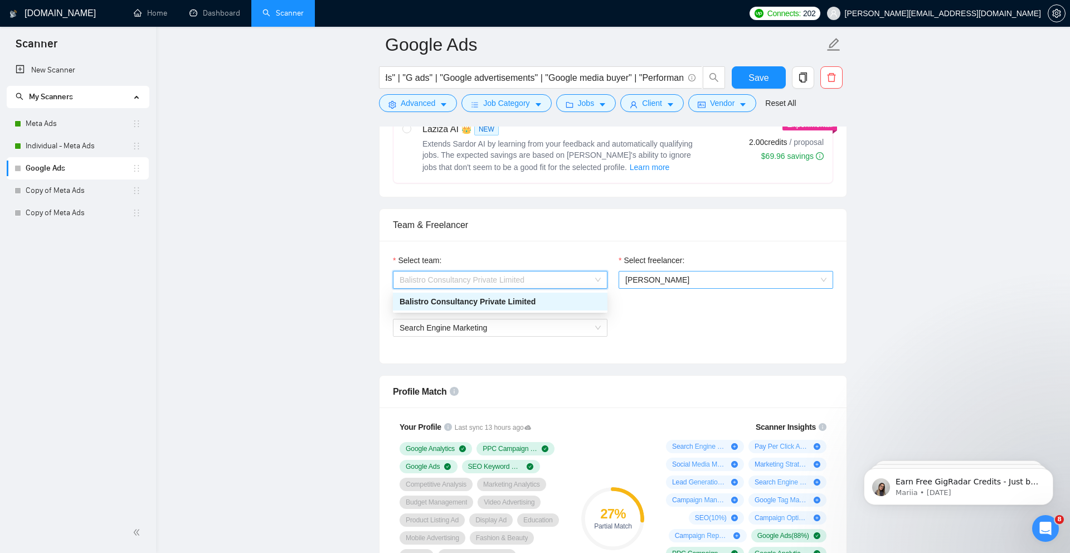
click at [645, 279] on span "Manav Gupta" at bounding box center [658, 279] width 64 height 9
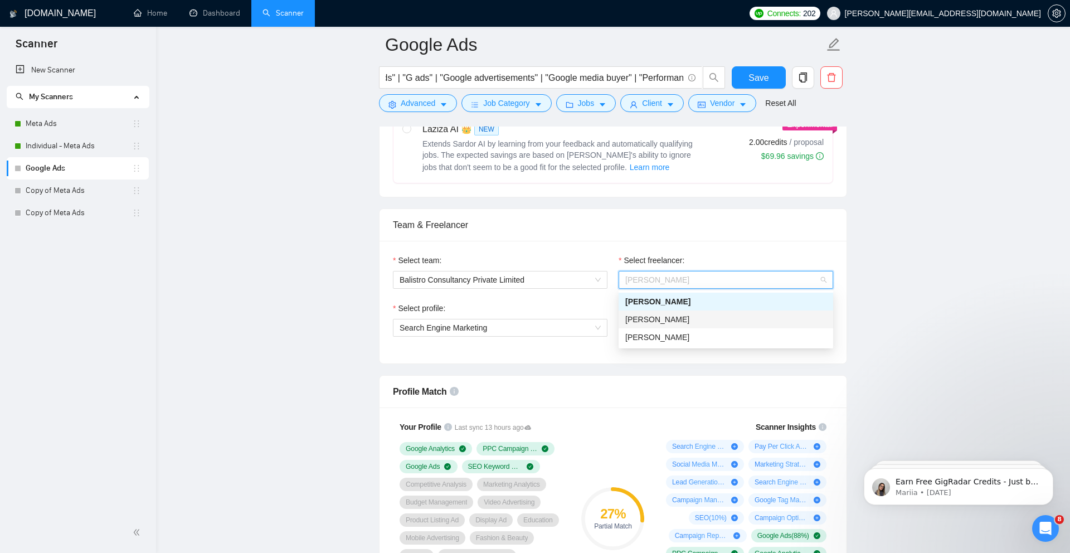
click at [661, 323] on span "[PERSON_NAME]" at bounding box center [658, 319] width 64 height 9
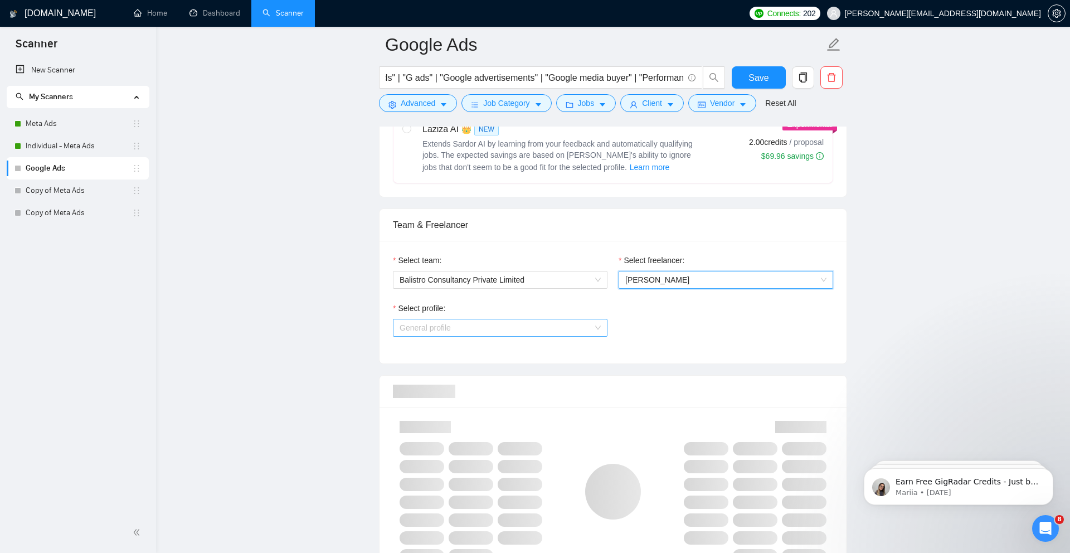
click at [531, 326] on span "General profile" at bounding box center [500, 327] width 201 height 17
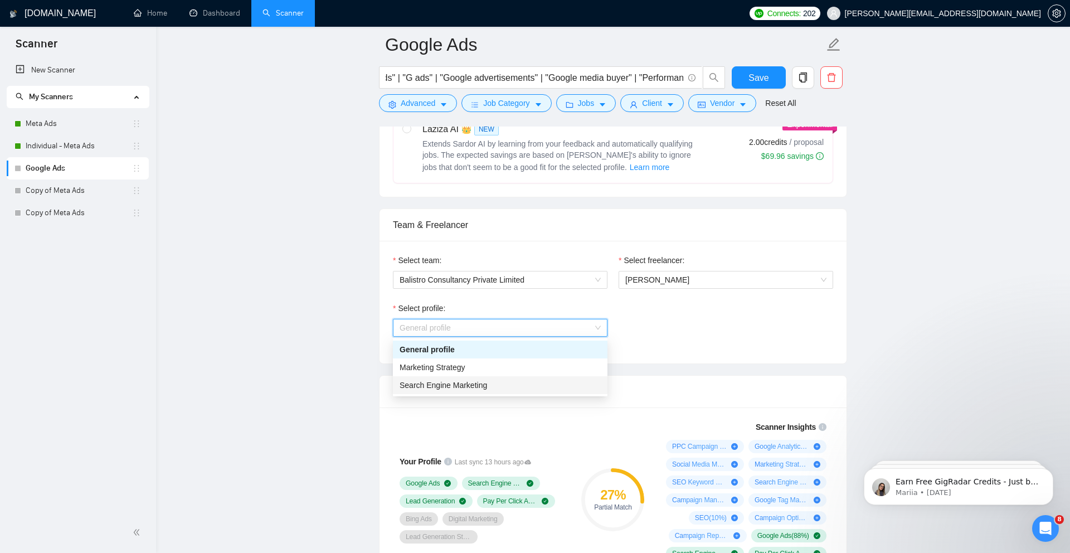
click at [490, 386] on div "Search Engine Marketing" at bounding box center [500, 385] width 201 height 12
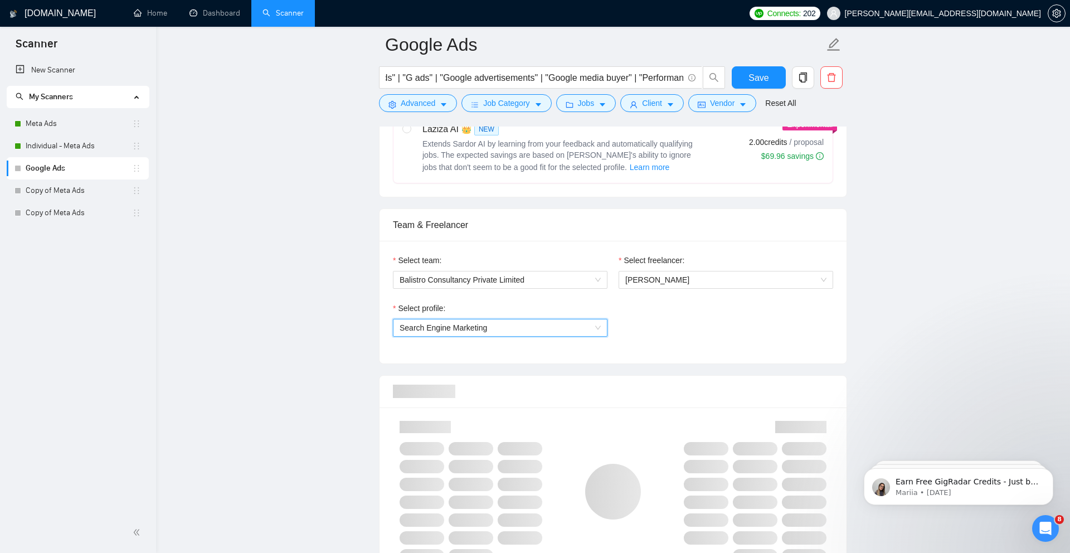
click at [648, 356] on div "Select team: Balistro Consultancy Private Limited Select freelancer: Naman Khet…" at bounding box center [613, 302] width 467 height 123
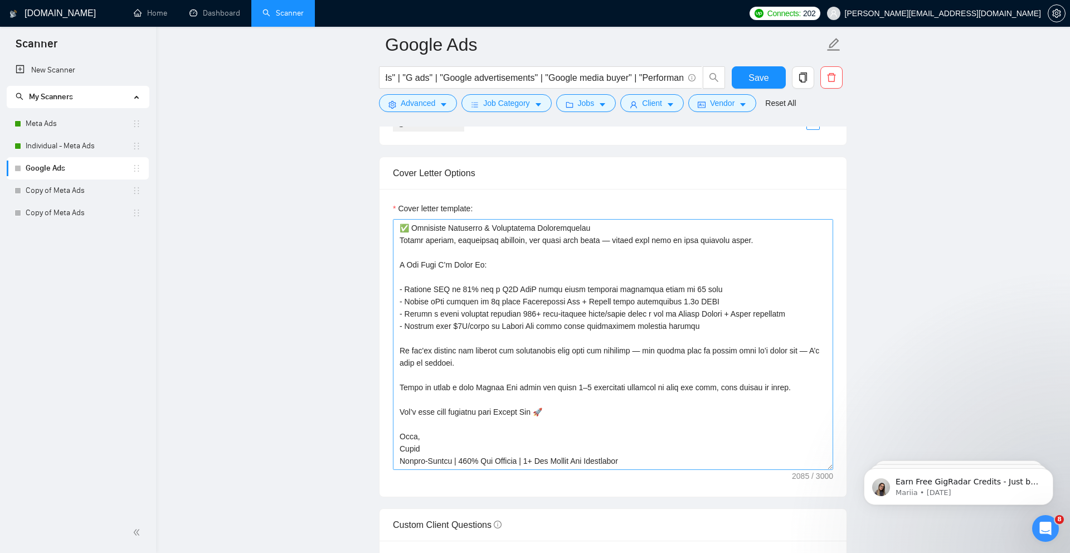
scroll to position [0, 0]
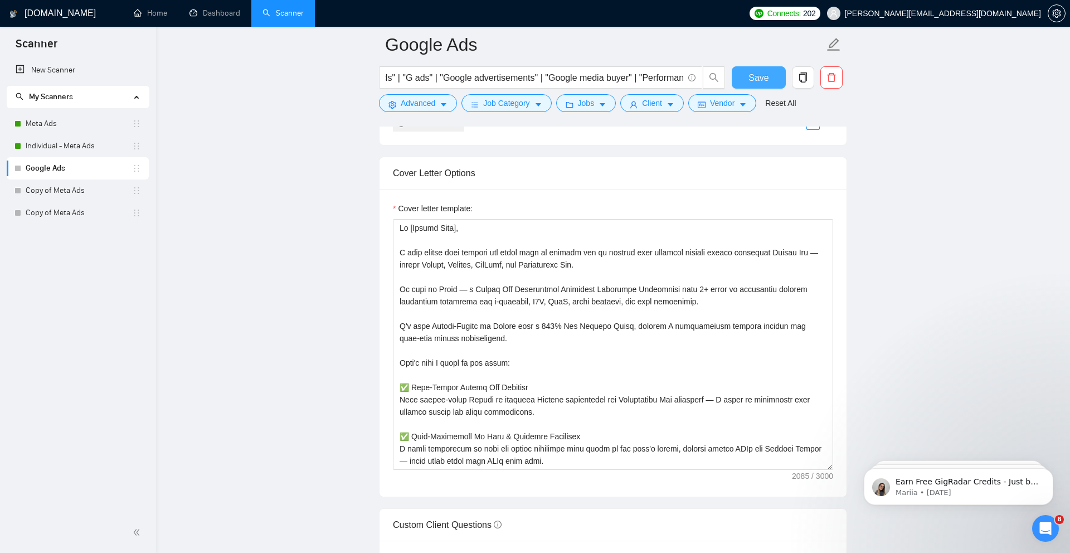
click at [740, 84] on button "Save" at bounding box center [759, 77] width 54 height 22
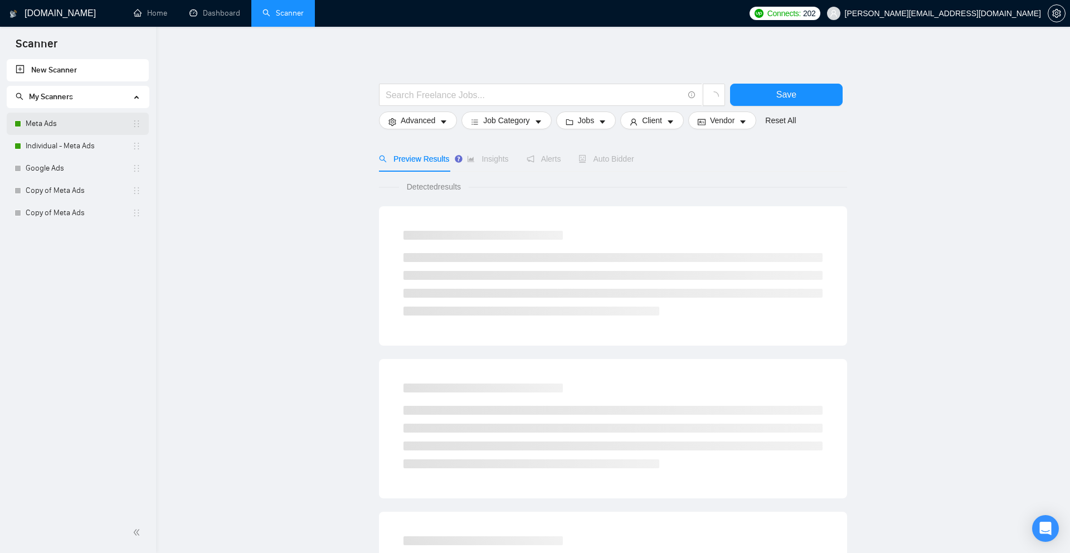
click at [58, 119] on link "Meta Ads" at bounding box center [79, 124] width 106 height 22
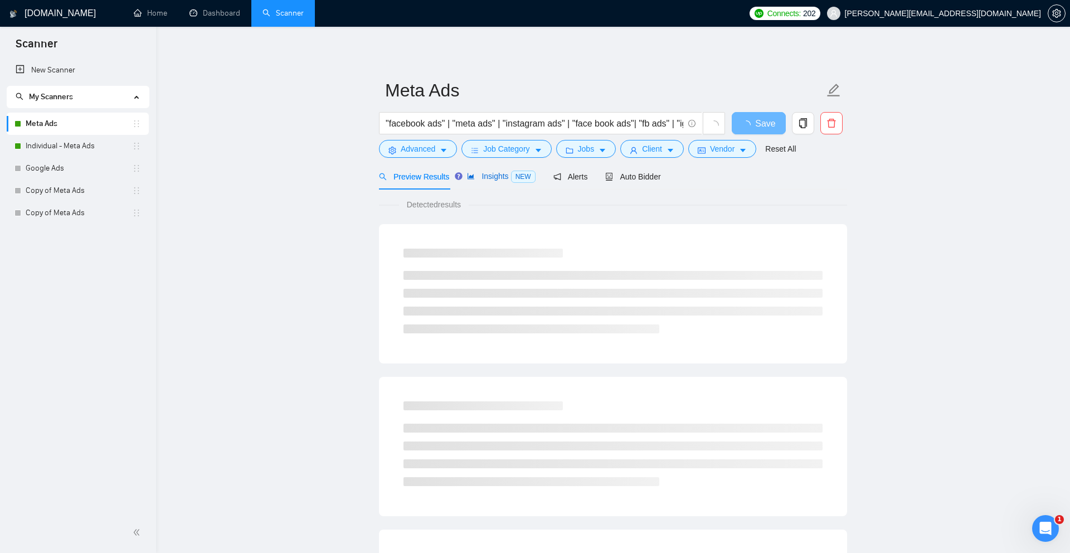
click at [486, 182] on div "Insights NEW" at bounding box center [501, 176] width 68 height 13
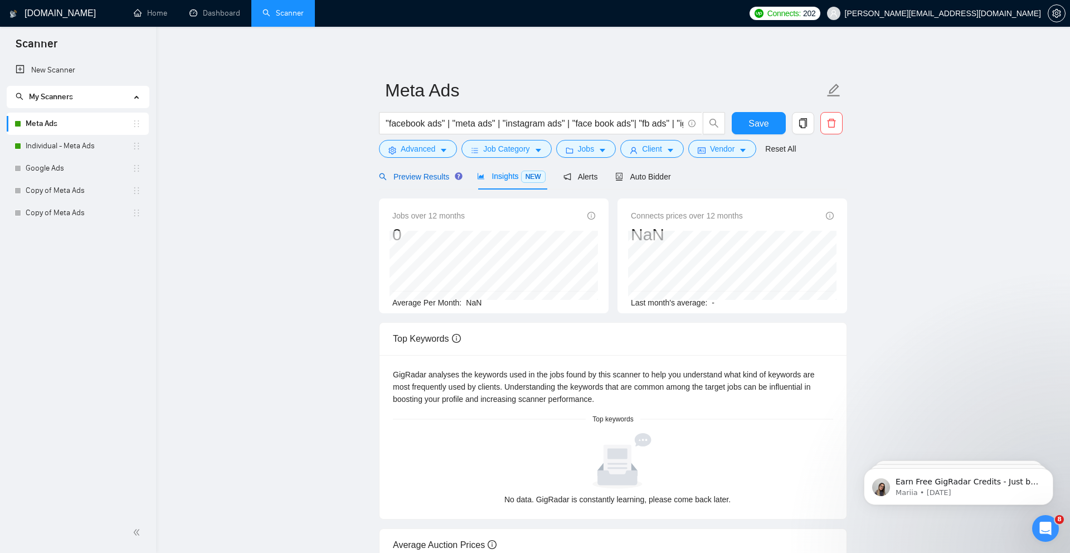
click at [445, 178] on span "Preview Results" at bounding box center [419, 176] width 80 height 9
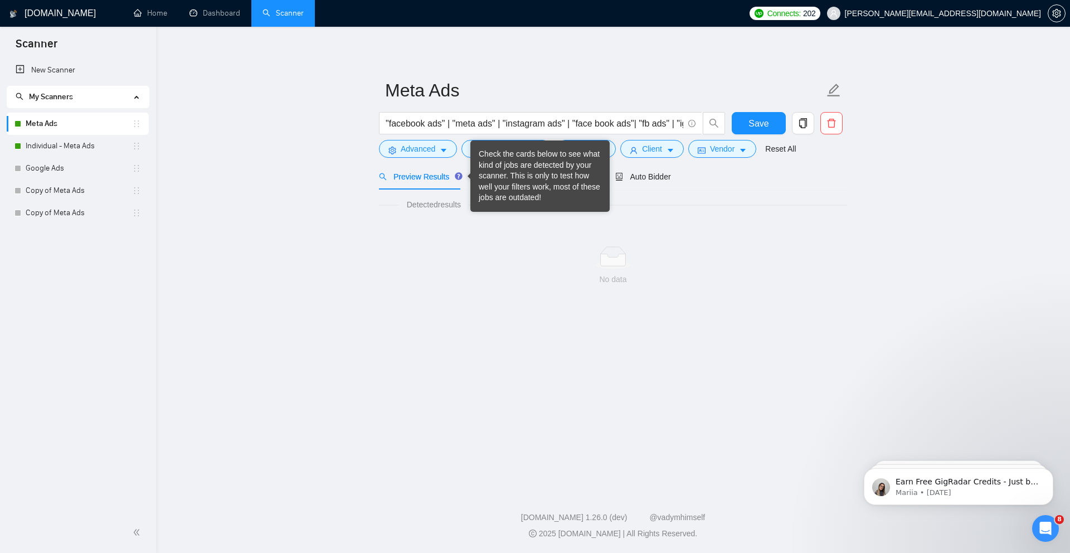
click at [496, 173] on div "Check the cards below to see what kind of jobs are detected by your scanner. Th…" at bounding box center [540, 176] width 123 height 55
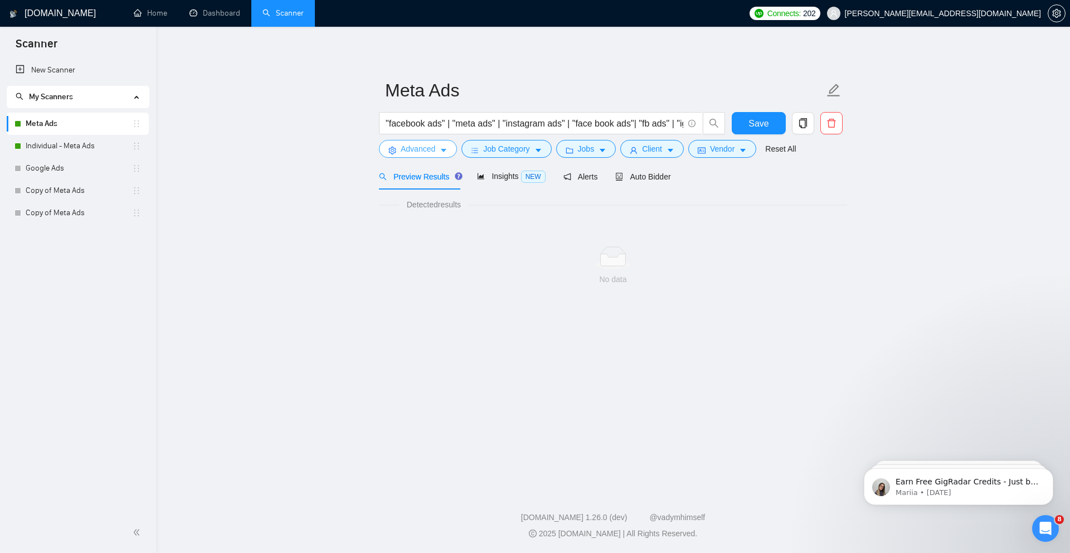
click at [443, 151] on icon "caret-down" at bounding box center [444, 151] width 8 height 8
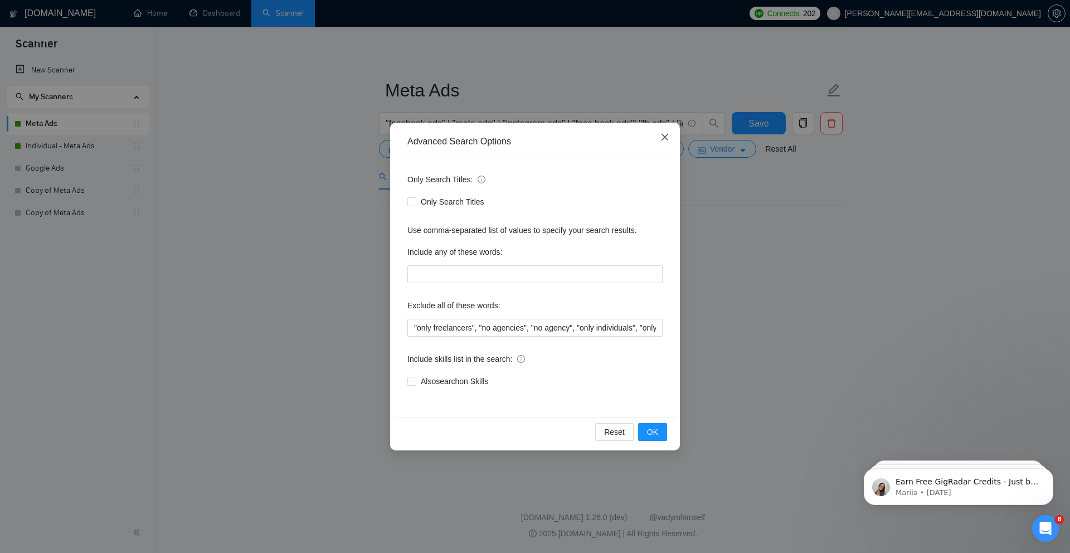
click at [664, 143] on span "Close" at bounding box center [665, 138] width 30 height 30
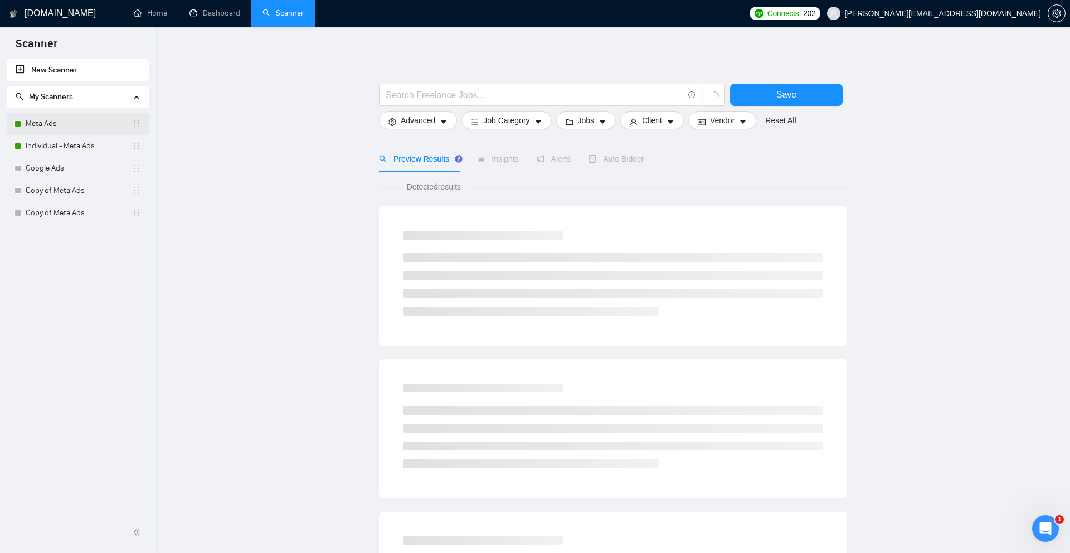
click at [78, 127] on link "Meta Ads" at bounding box center [79, 124] width 106 height 22
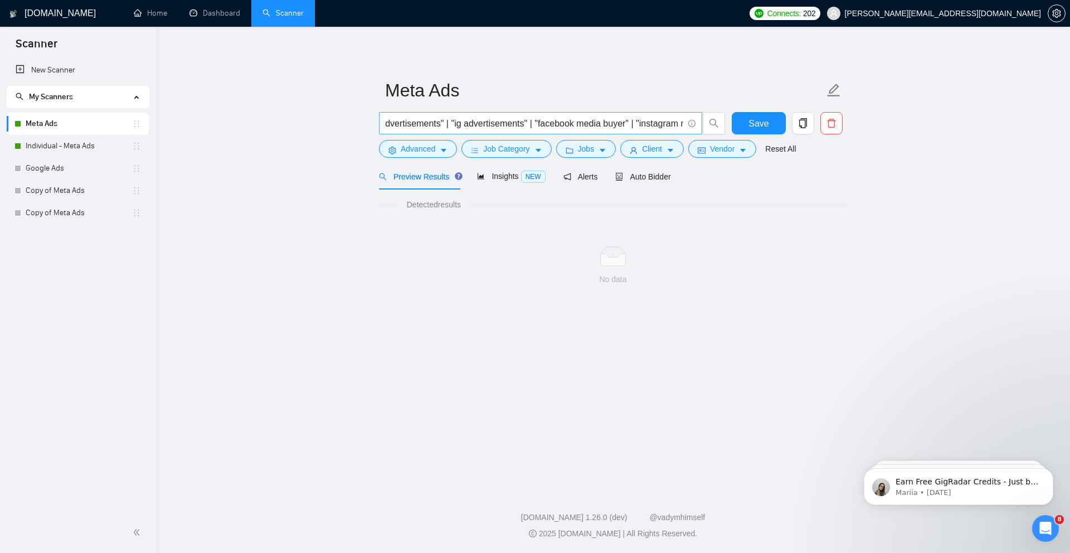
scroll to position [0, 907]
click at [433, 154] on span "Advanced" at bounding box center [418, 149] width 35 height 12
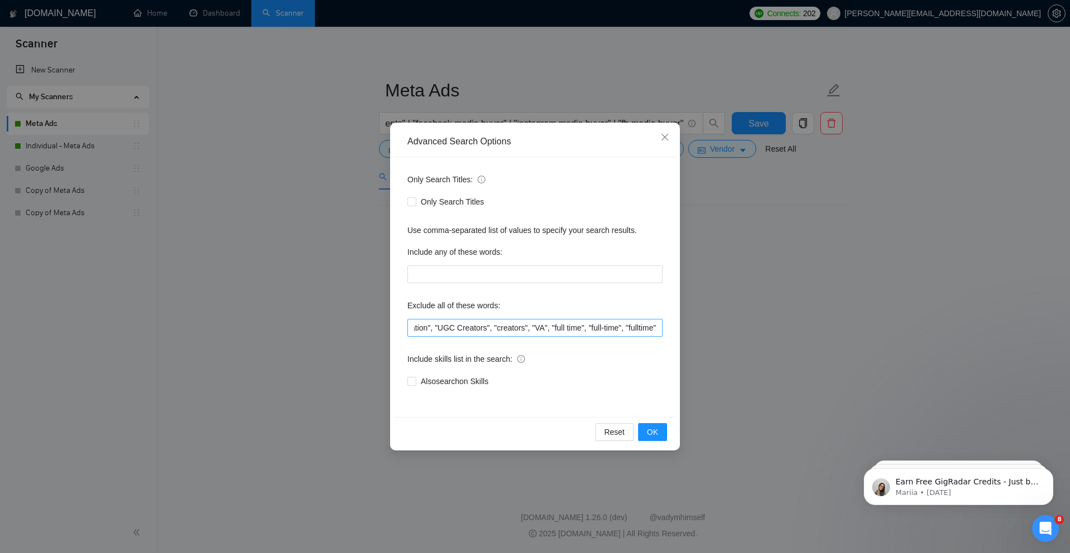
scroll to position [0, 1712]
click at [647, 429] on span "OK" at bounding box center [652, 432] width 11 height 12
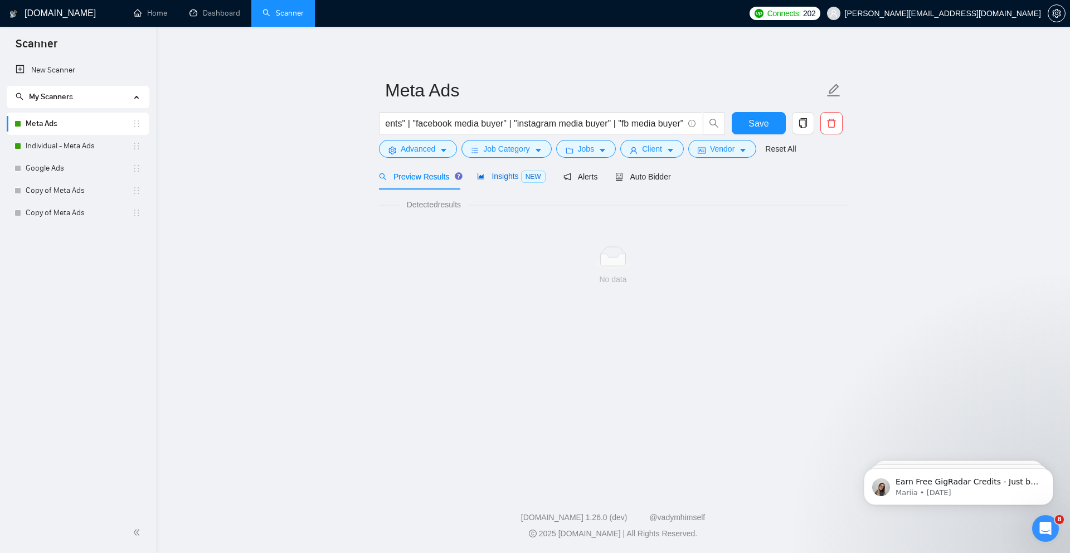
click at [492, 176] on span "Insights NEW" at bounding box center [511, 176] width 68 height 9
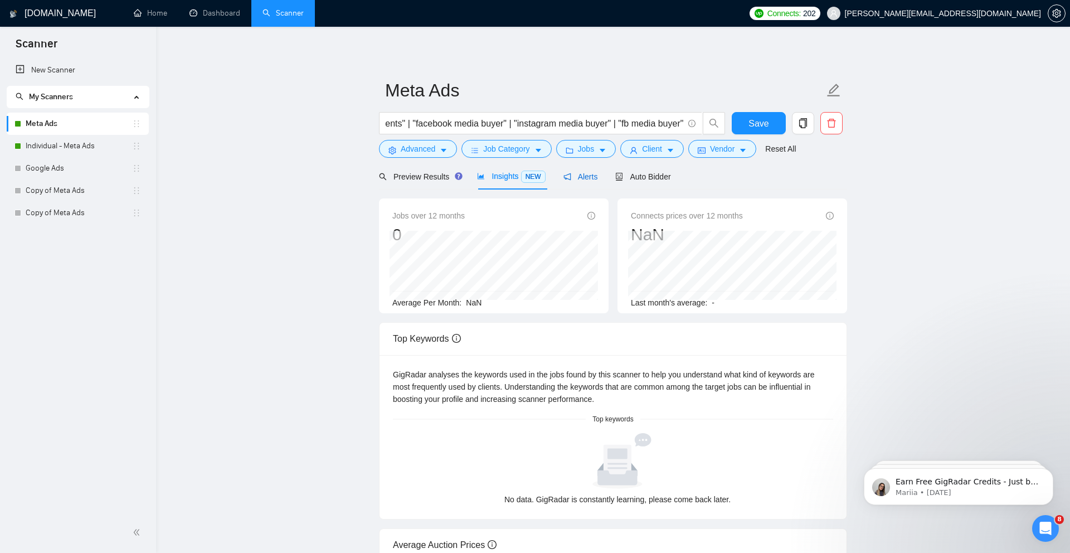
click at [578, 174] on span "Alerts" at bounding box center [581, 176] width 35 height 9
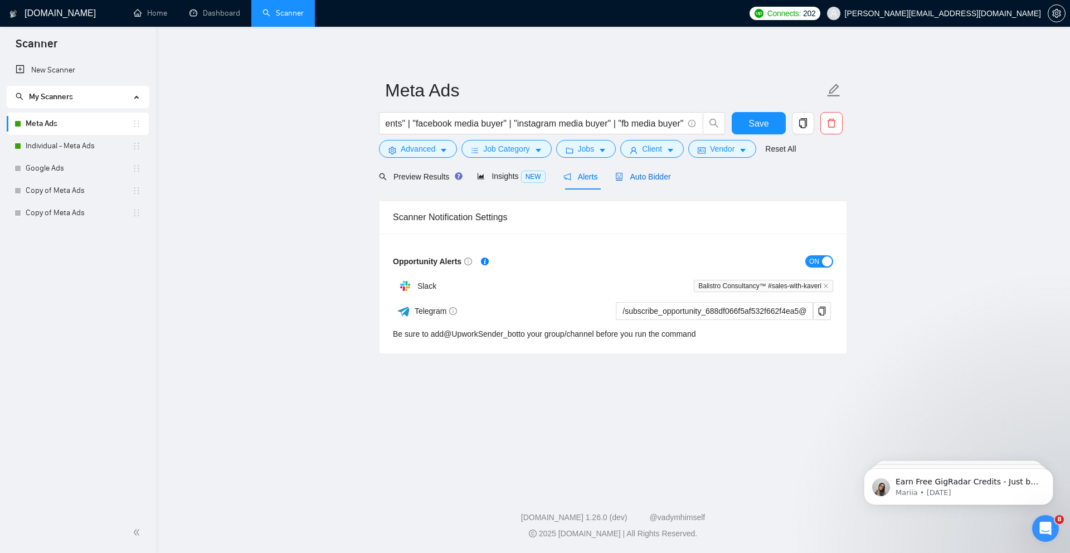
click at [653, 175] on span "Auto Bidder" at bounding box center [643, 176] width 55 height 9
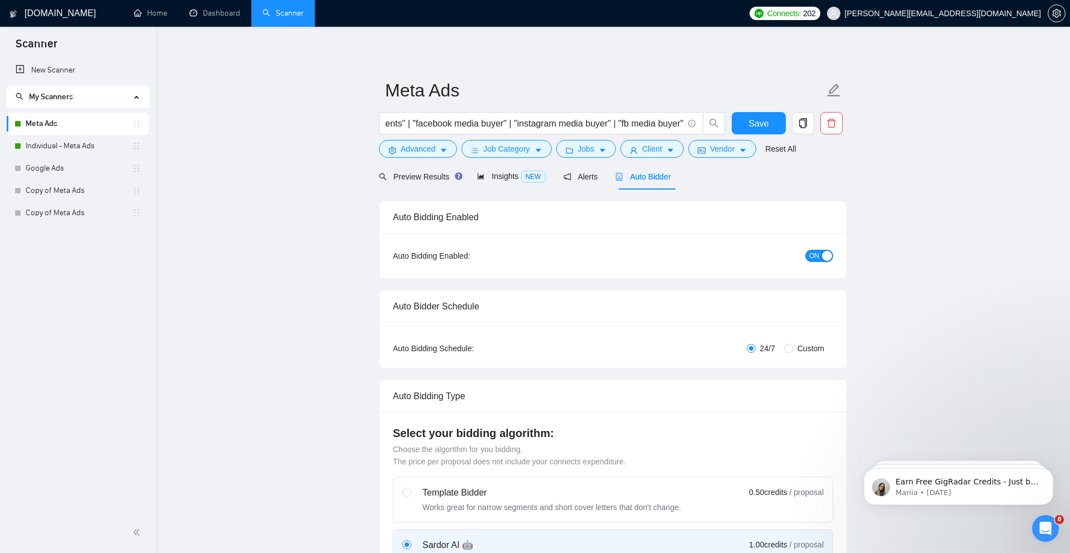
radio input "false"
radio input "true"
checkbox input "true"
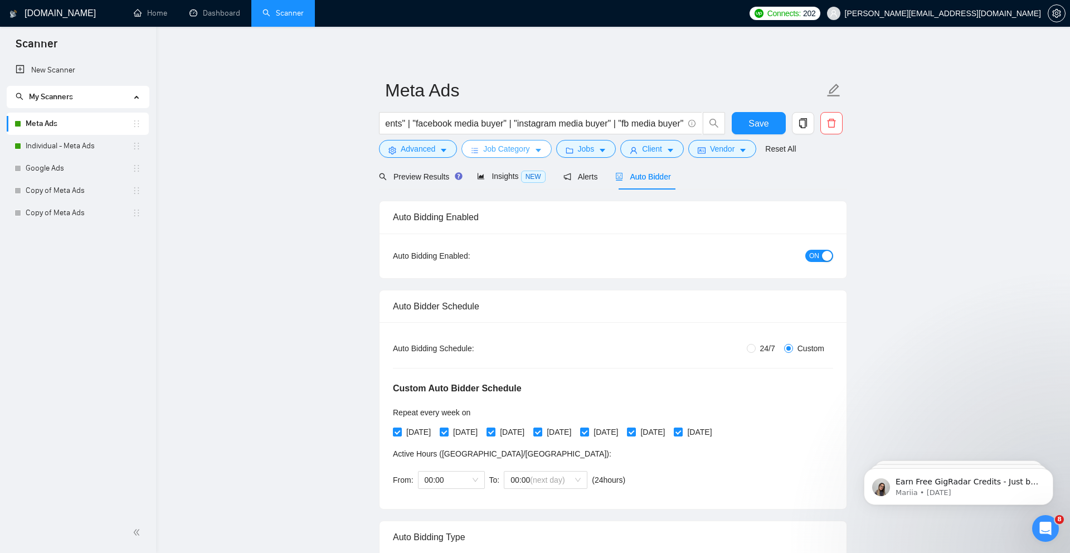
click at [526, 154] on span "Job Category" at bounding box center [506, 149] width 46 height 12
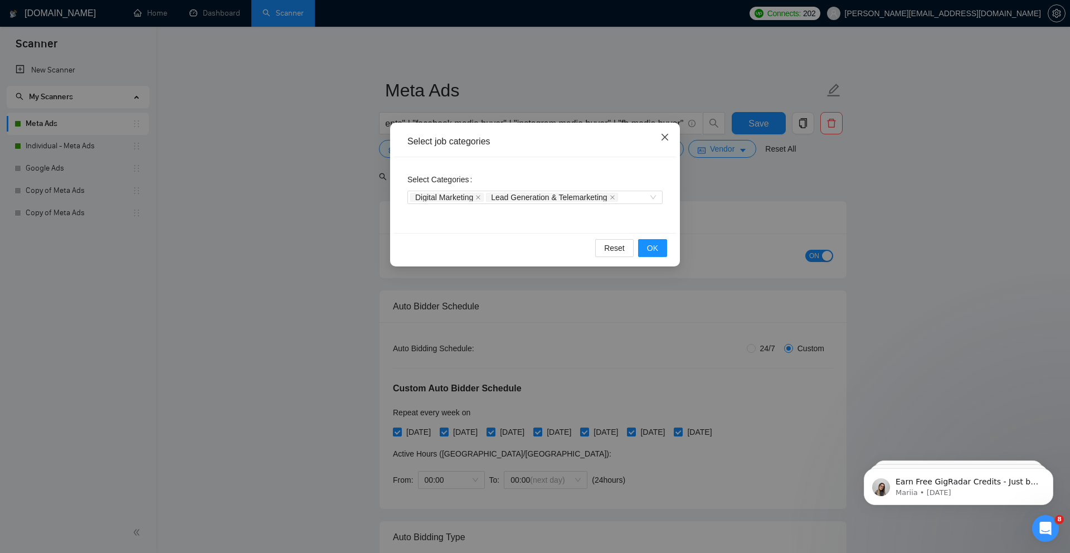
click at [666, 138] on icon "close" at bounding box center [665, 137] width 7 height 7
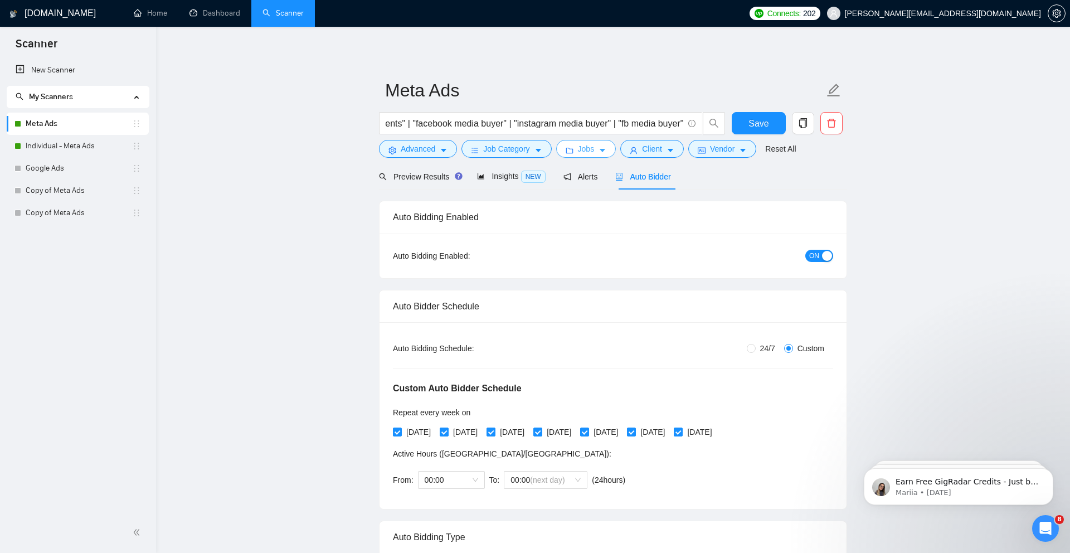
click at [569, 151] on icon "folder" at bounding box center [569, 151] width 7 height 6
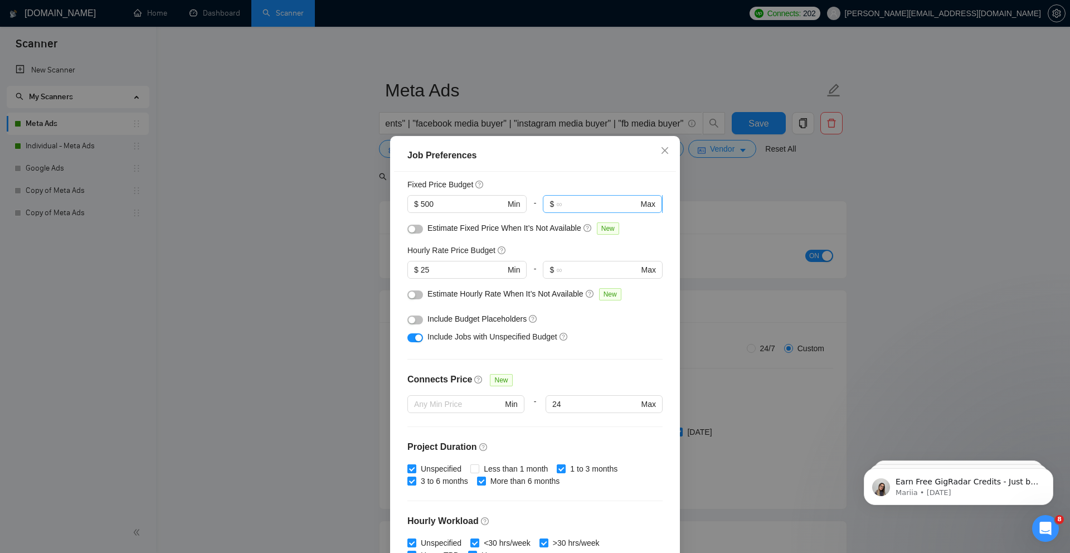
scroll to position [241, 0]
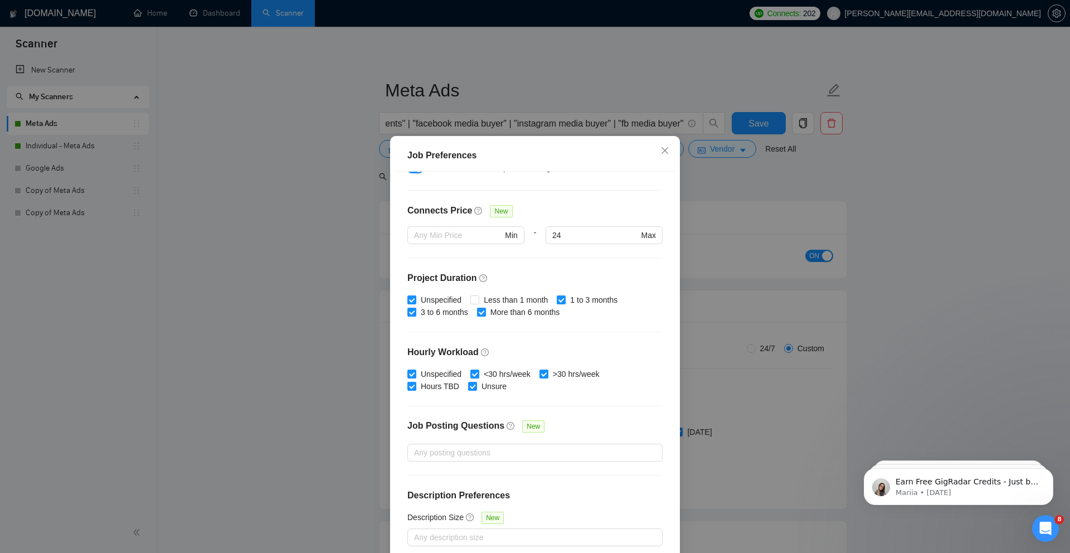
click at [736, 235] on div "Job Preferences Budget Project Type All Fixed Price Hourly Rate Fixed Price Bud…" at bounding box center [535, 276] width 1070 height 553
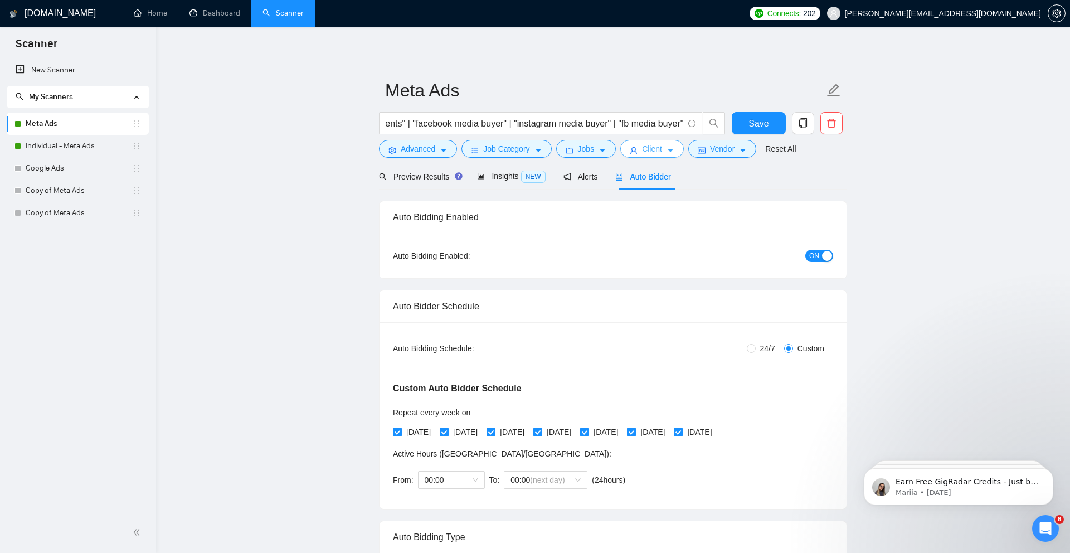
click at [668, 154] on button "Client" at bounding box center [653, 149] width 64 height 18
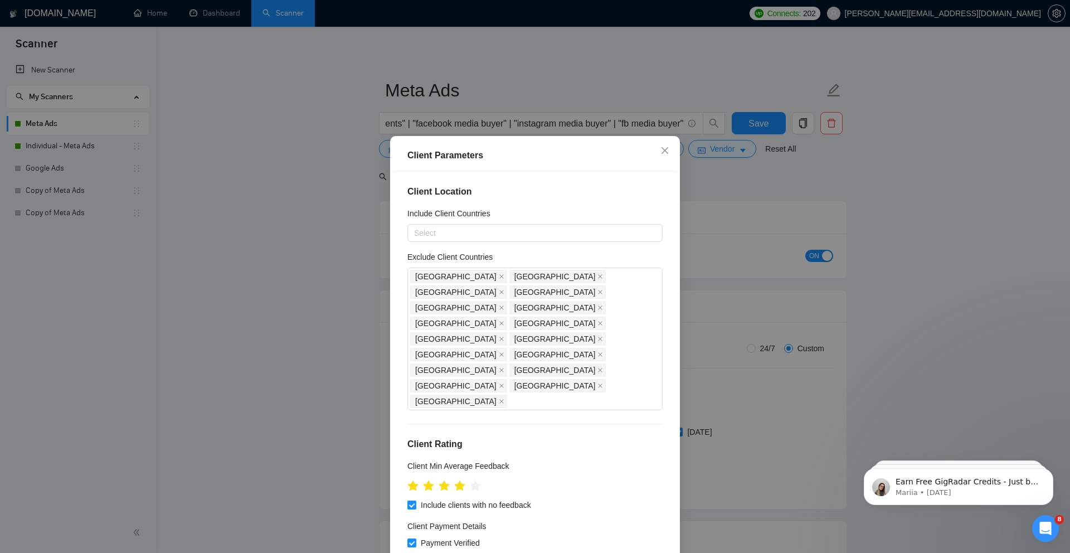
scroll to position [356, 0]
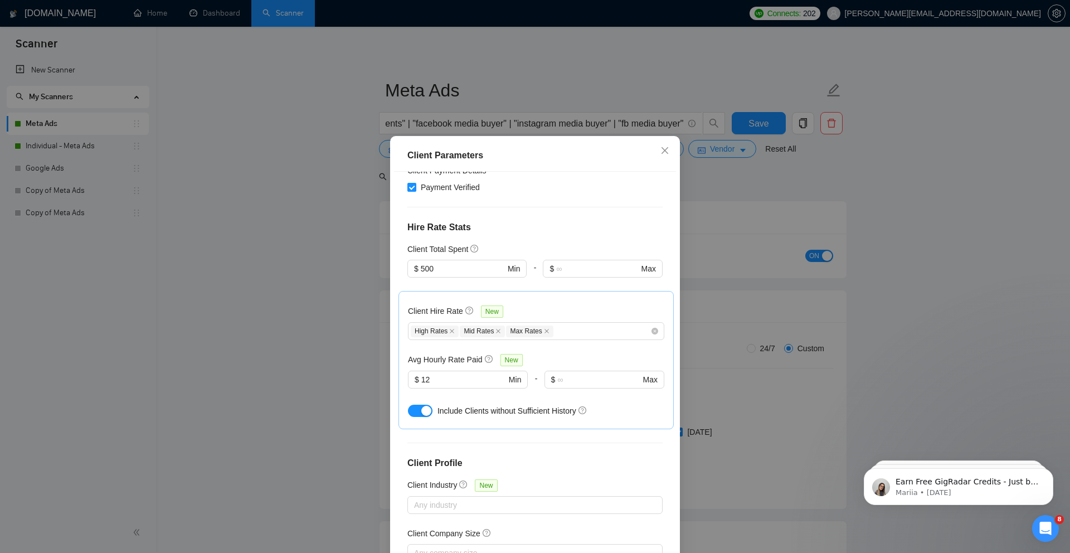
click at [767, 219] on div "Client Parameters Client Location Include Client Countries Select Exclude Clien…" at bounding box center [535, 276] width 1070 height 553
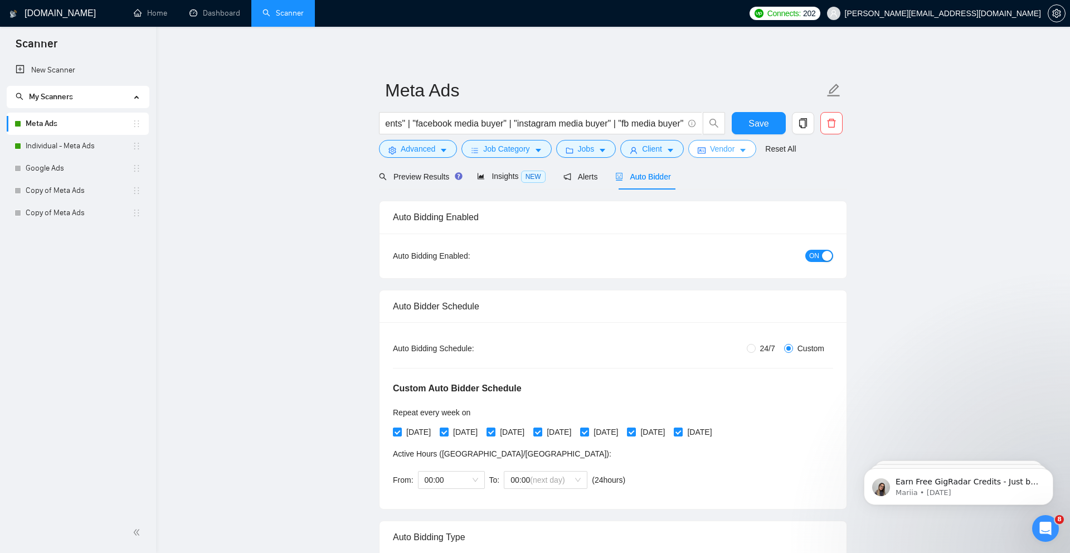
click at [742, 146] on button "Vendor" at bounding box center [723, 149] width 68 height 18
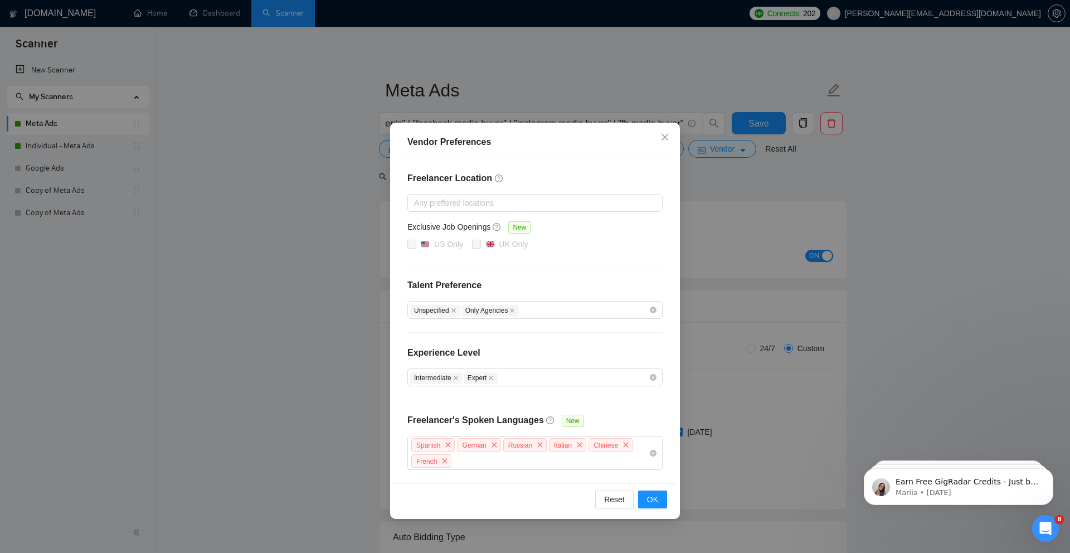
click at [555, 289] on h4 "Talent Preference" at bounding box center [535, 285] width 255 height 13
click at [673, 132] on span "Close" at bounding box center [665, 138] width 30 height 30
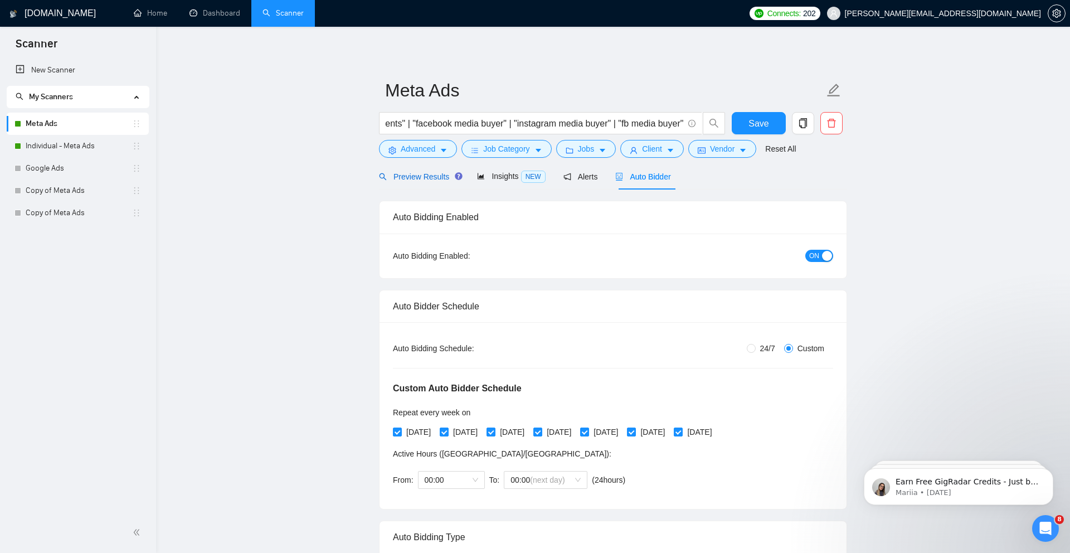
click at [416, 173] on span "Preview Results" at bounding box center [419, 176] width 80 height 9
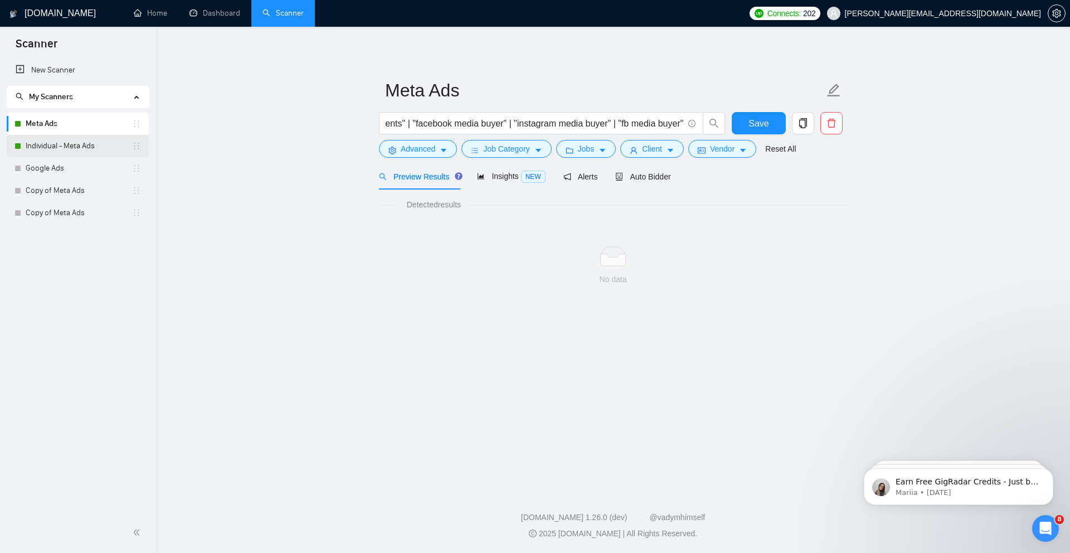
click at [74, 139] on link "Individual - Meta Ads" at bounding box center [79, 146] width 106 height 22
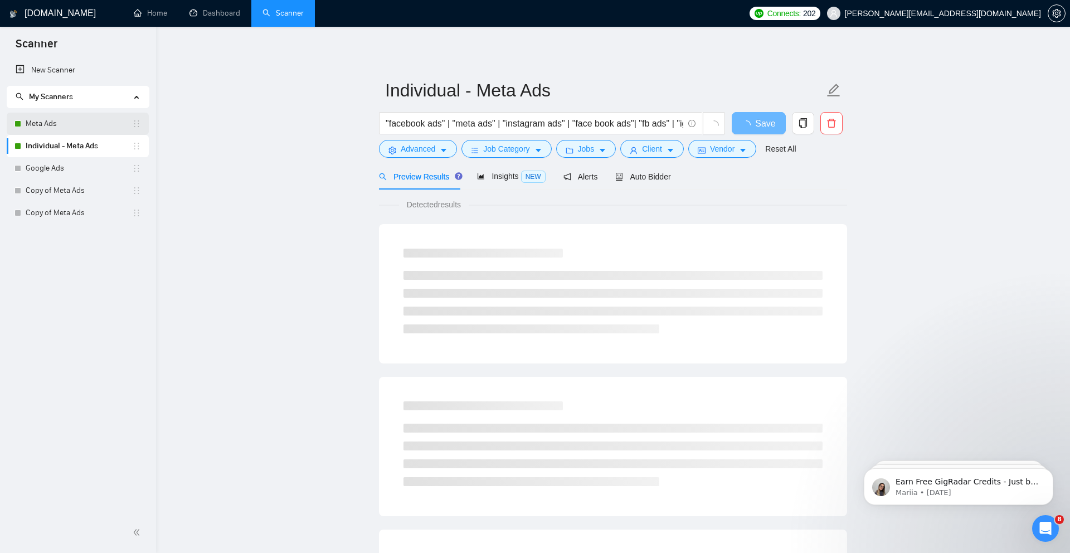
click at [67, 132] on link "Meta Ads" at bounding box center [79, 124] width 106 height 22
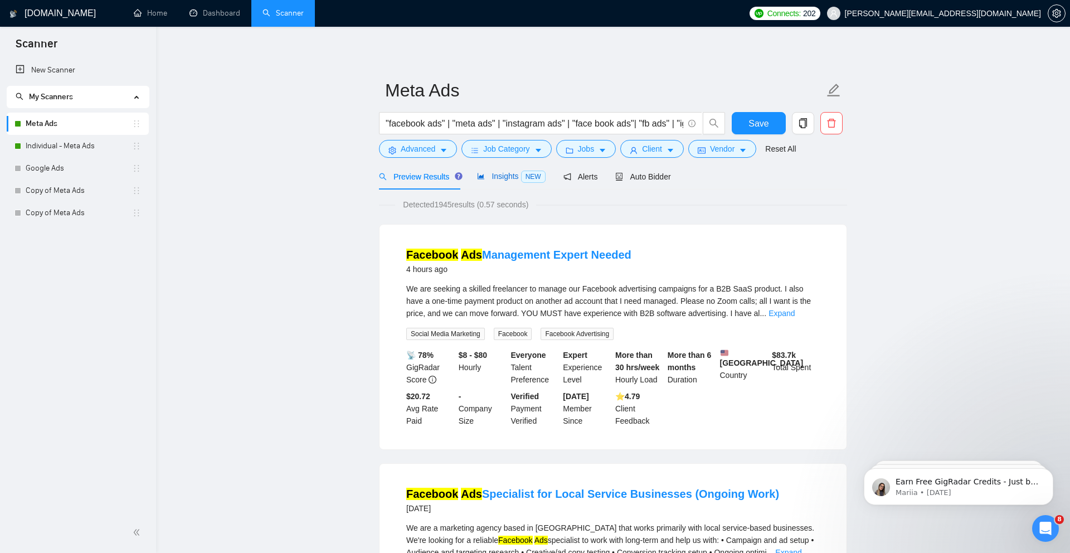
click at [508, 178] on span "Insights NEW" at bounding box center [511, 176] width 68 height 9
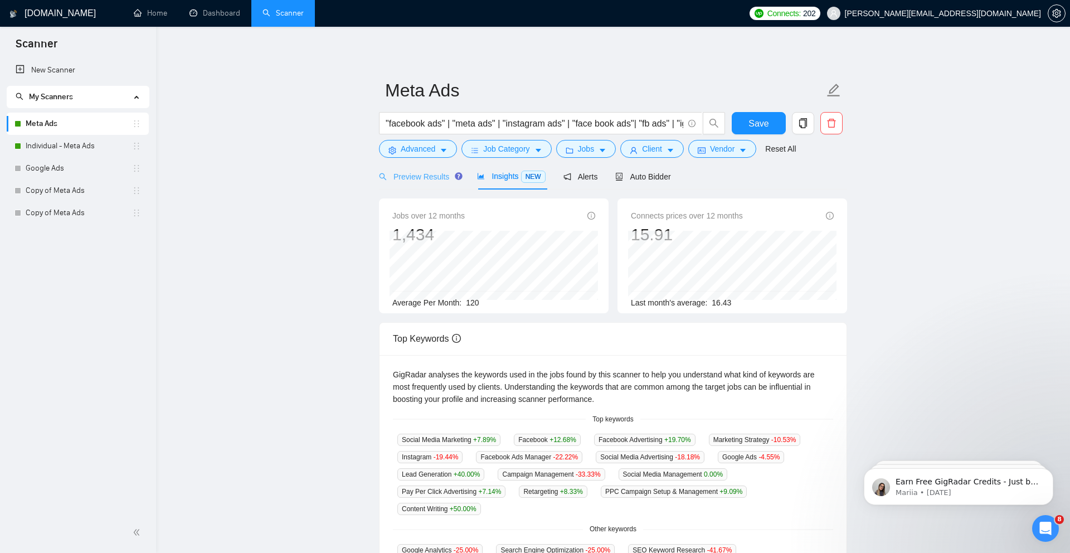
click at [431, 183] on div "Preview Results" at bounding box center [419, 176] width 80 height 26
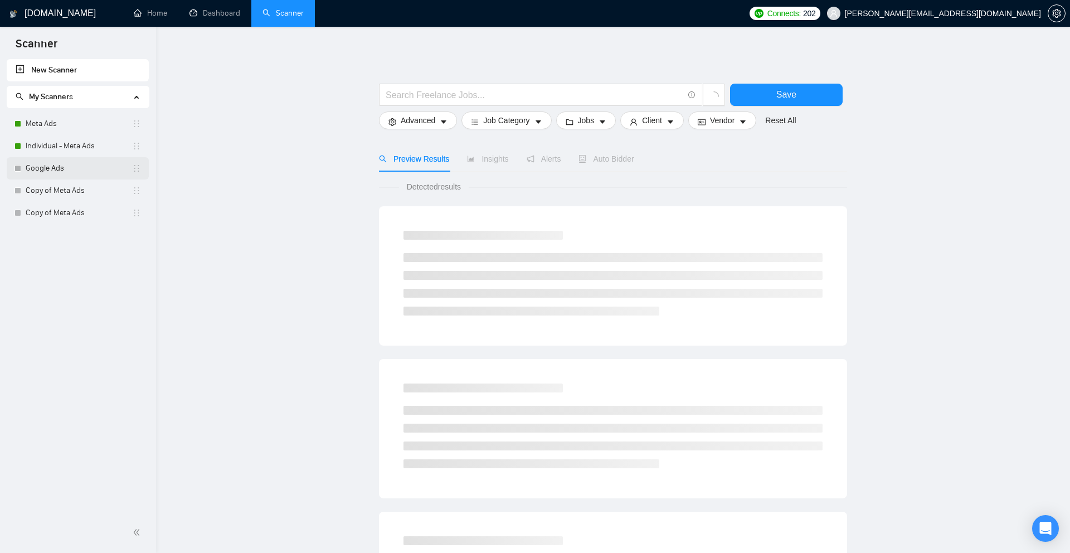
click at [64, 164] on link "Google Ads" at bounding box center [79, 168] width 106 height 22
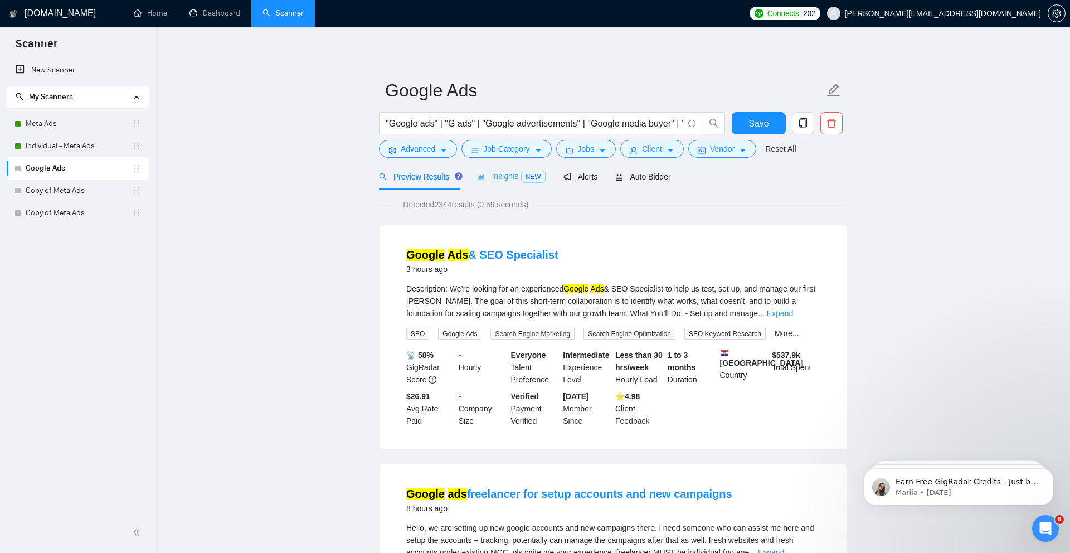
click at [505, 167] on div "Insights NEW" at bounding box center [511, 176] width 68 height 26
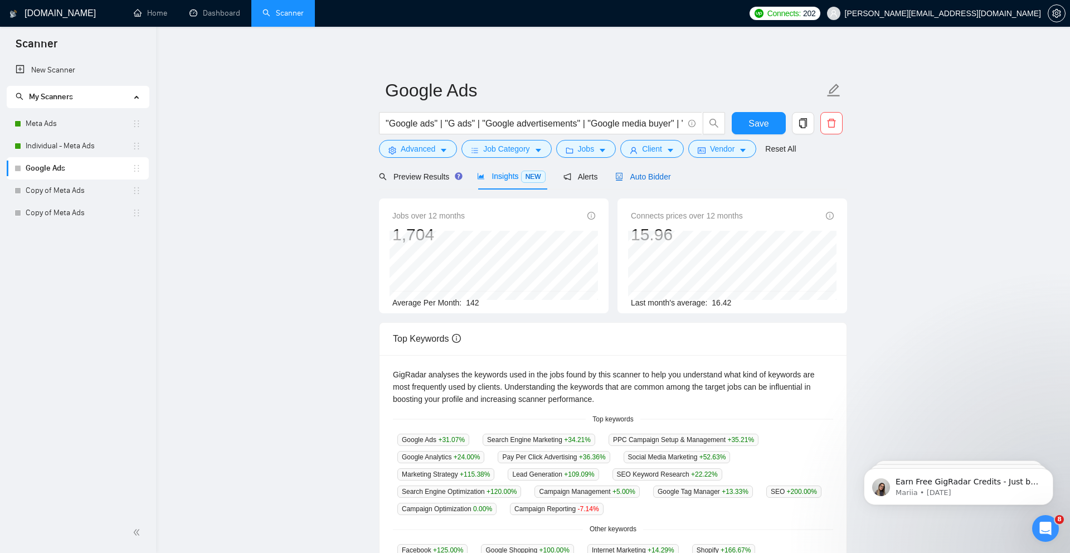
click at [627, 182] on div "Auto Bidder" at bounding box center [643, 177] width 55 height 12
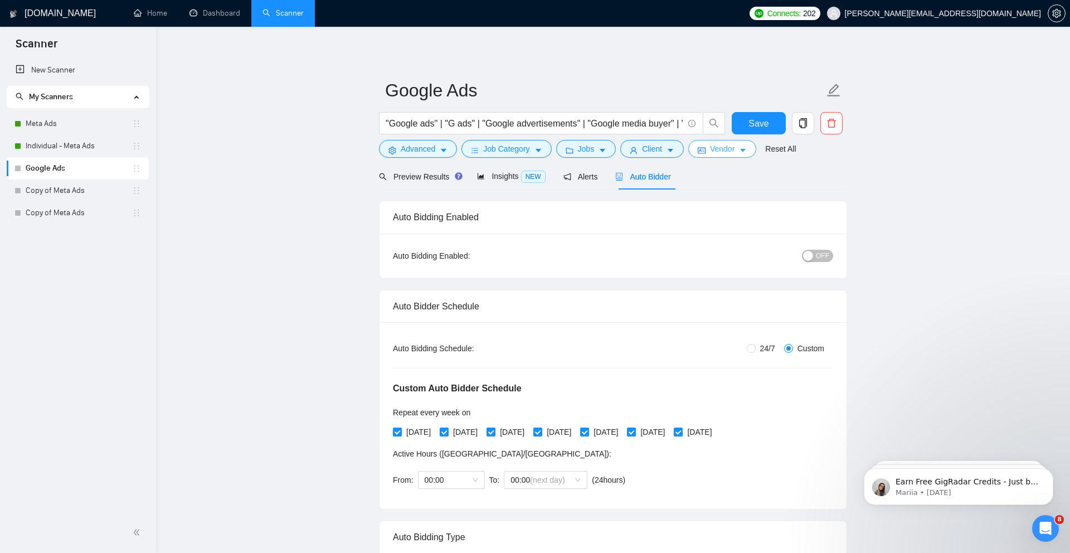
click at [720, 146] on span "Vendor" at bounding box center [722, 149] width 25 height 12
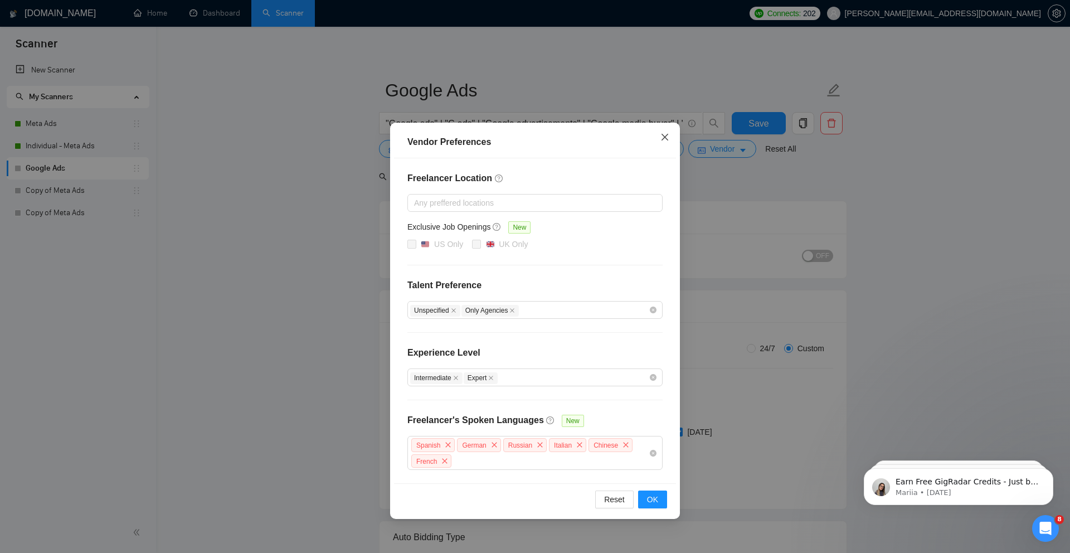
click at [665, 134] on icon "close" at bounding box center [665, 137] width 9 height 9
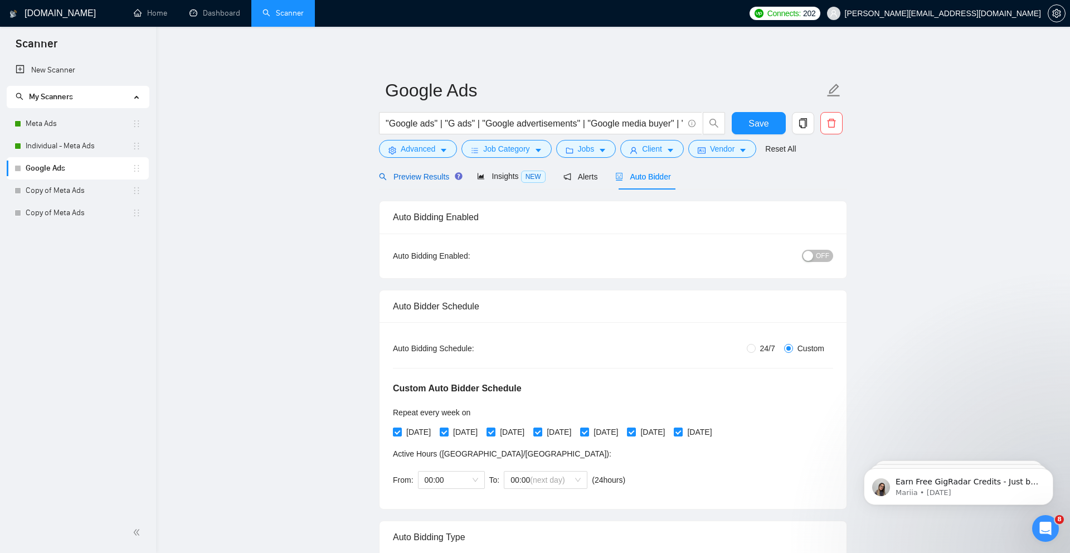
click at [430, 172] on span "Preview Results" at bounding box center [419, 176] width 80 height 9
